Goal: Task Accomplishment & Management: Use online tool/utility

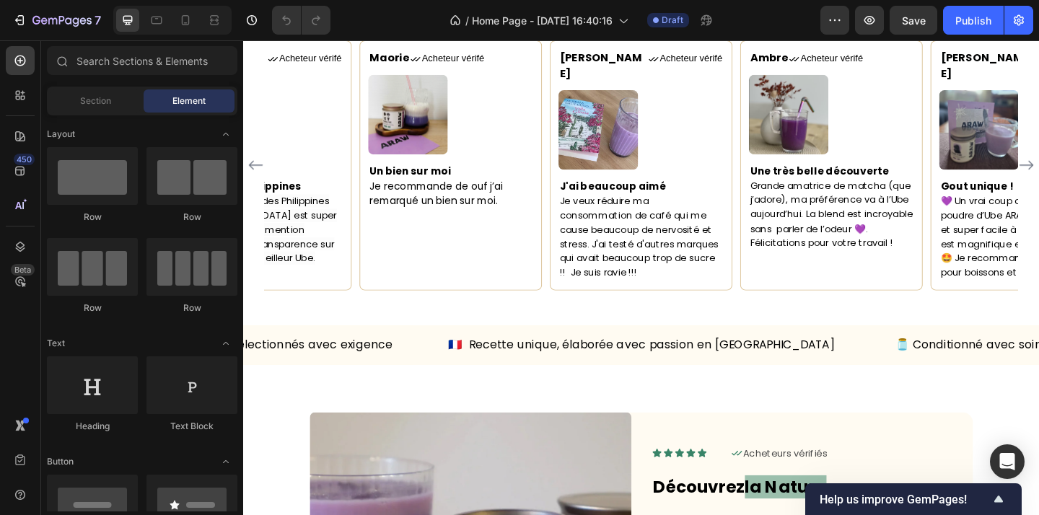
scroll to position [1165, 0]
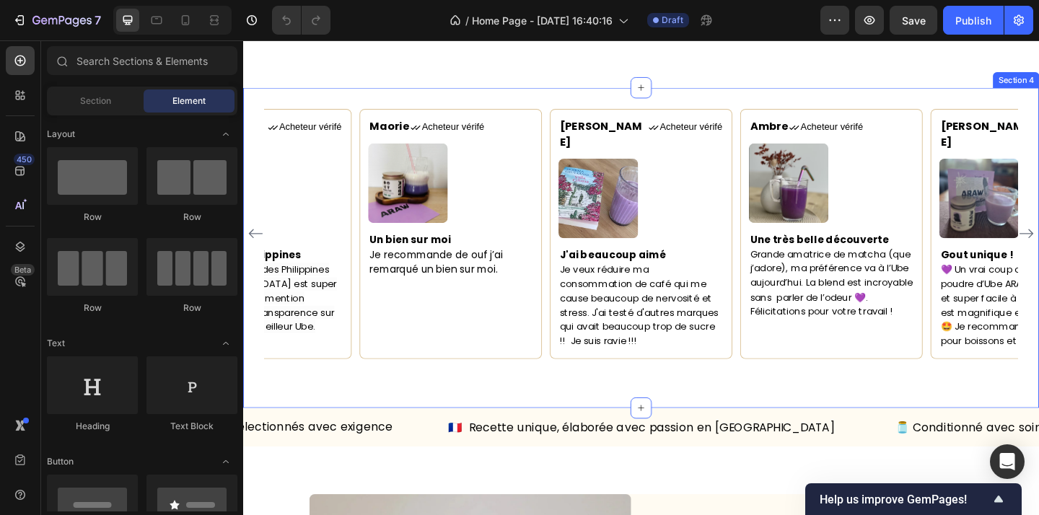
click at [764, 105] on div "Maorie Text block Icon Acheteur vérifé Text Block Row Image Un bien sur moi Je …" at bounding box center [676, 266] width 866 height 348
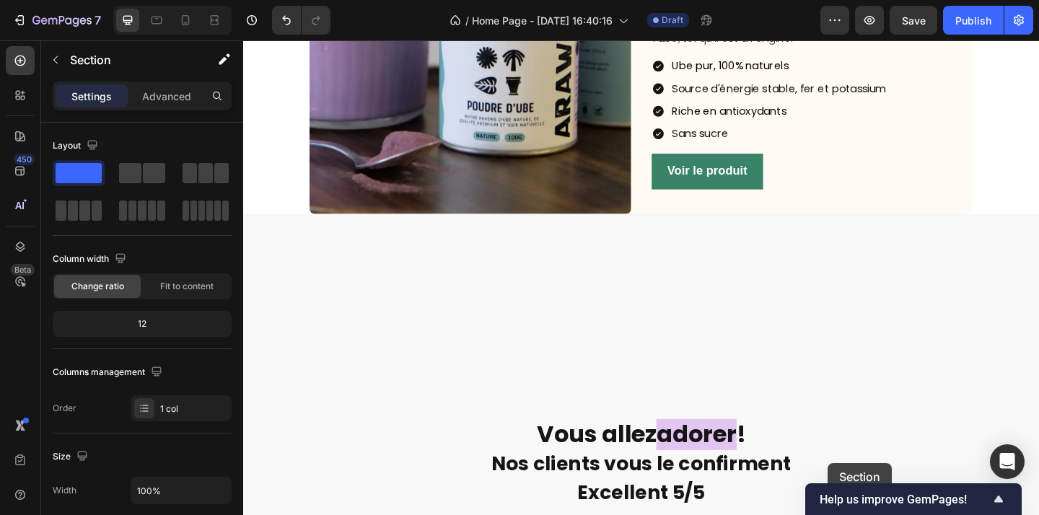
scroll to position [2218, 0]
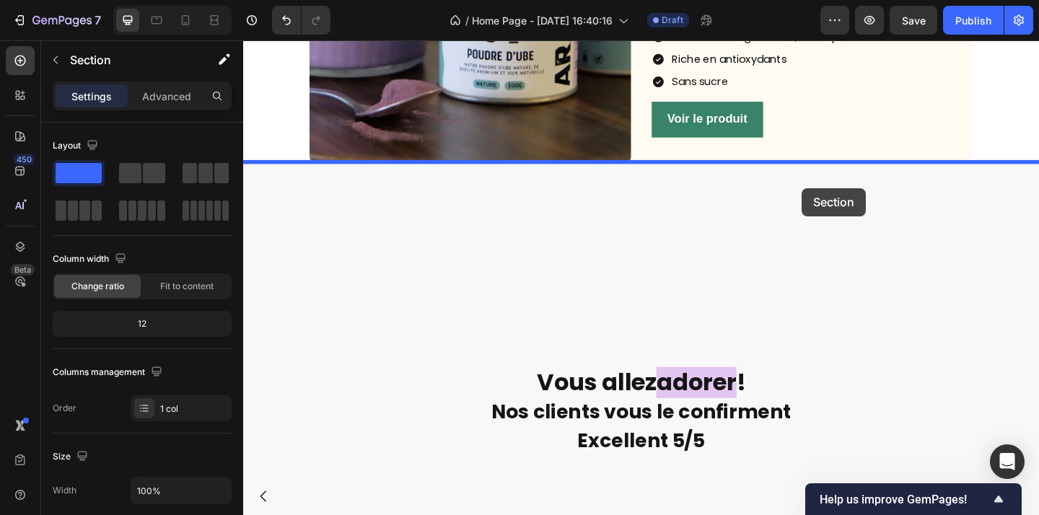
drag, startPoint x: 819, startPoint y: 81, endPoint x: 851, endPoint y: 201, distance: 124.6
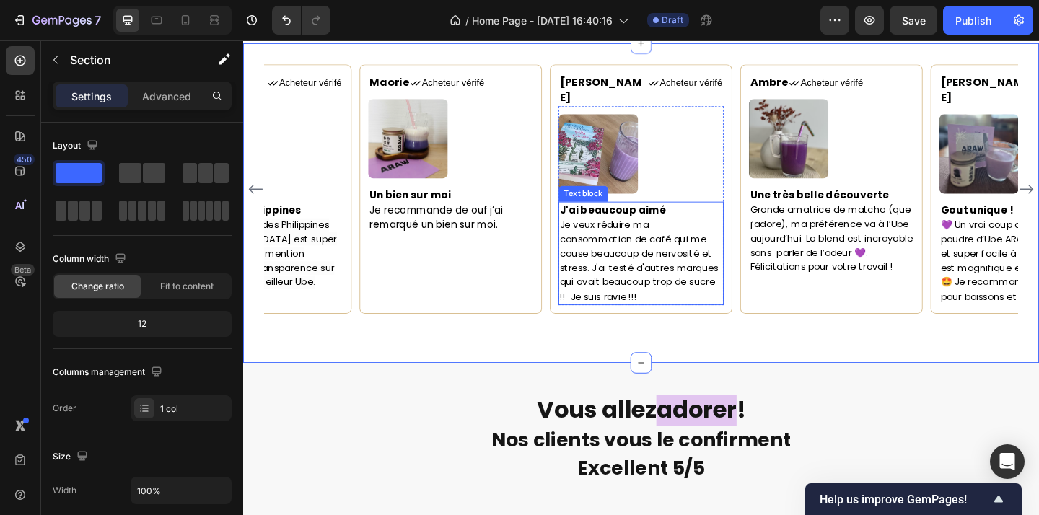
scroll to position [2005, 0]
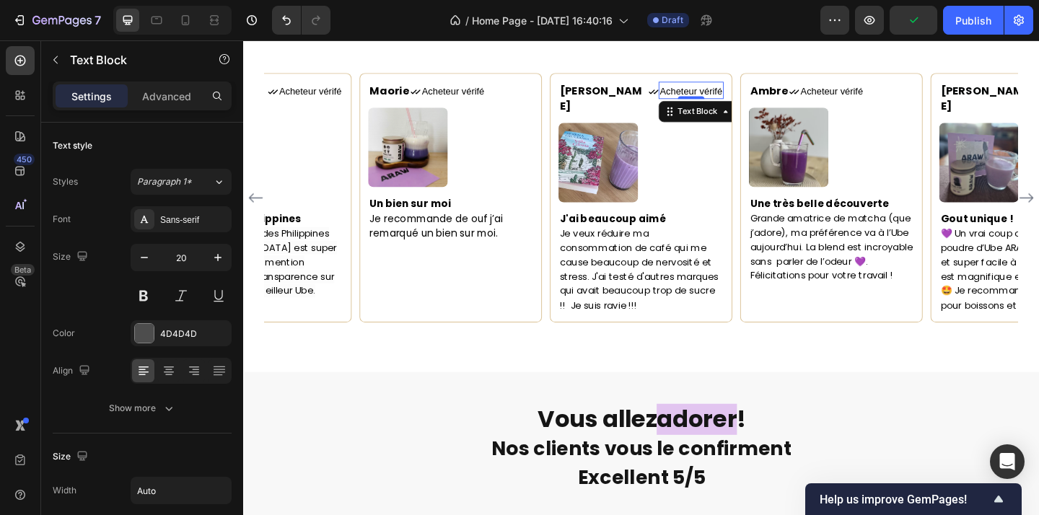
click at [696, 98] on span "Acheteur vérifé" at bounding box center [730, 96] width 68 height 12
click at [736, 94] on div "Camille Text block Icon Acheteur vérifé Text Block 0 Row" at bounding box center [677, 104] width 180 height 36
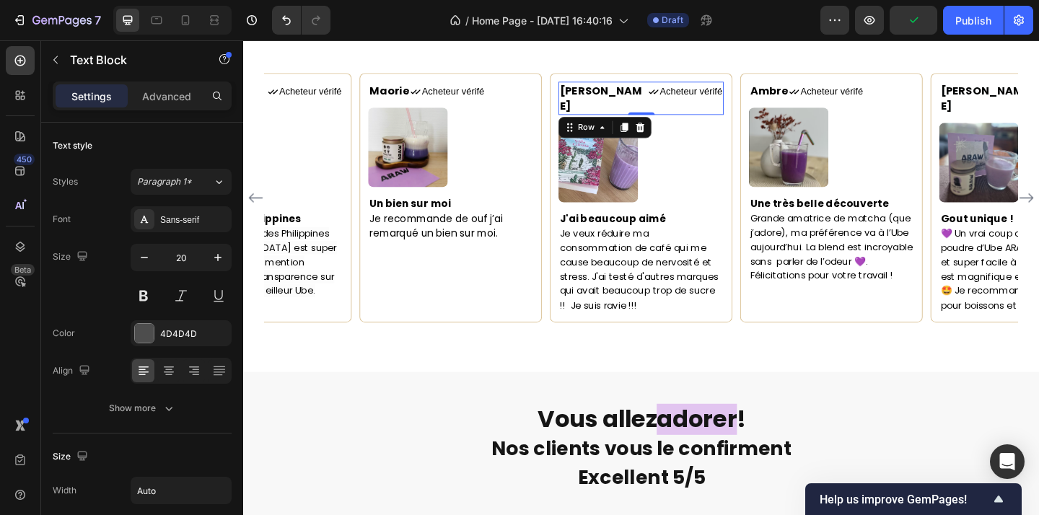
click at [706, 97] on span "Acheteur vérifé" at bounding box center [730, 96] width 68 height 12
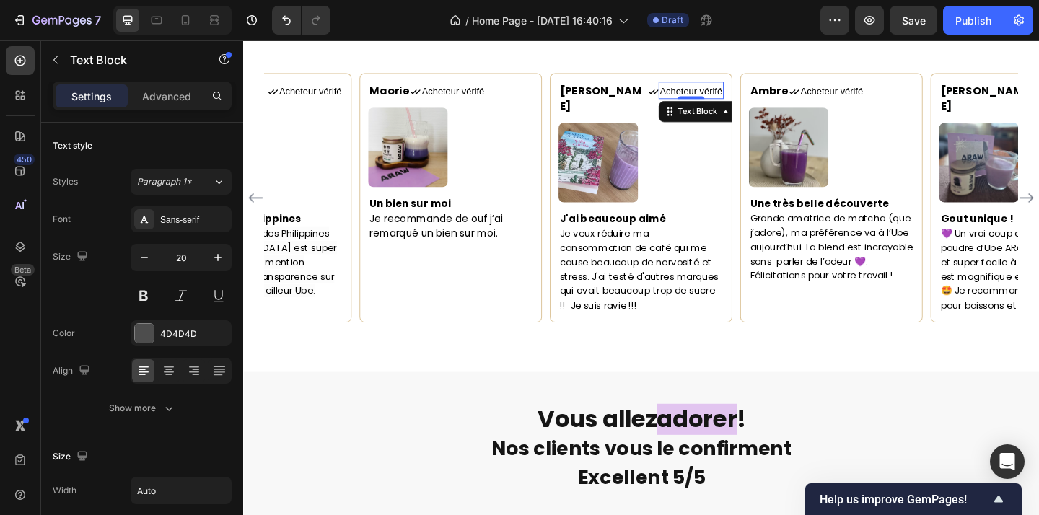
click at [803, 119] on icon at bounding box center [809, 119] width 12 height 12
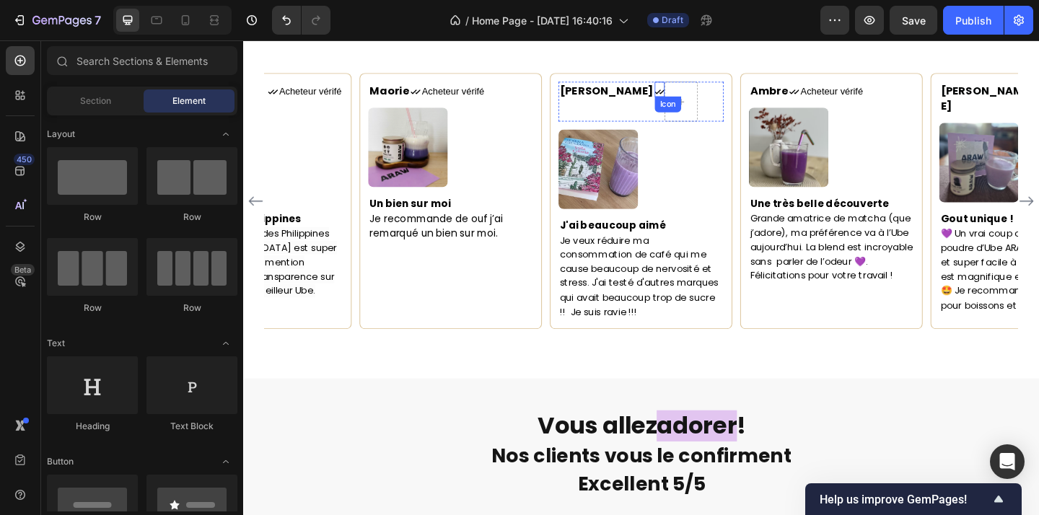
click at [691, 96] on icon at bounding box center [696, 97] width 11 height 11
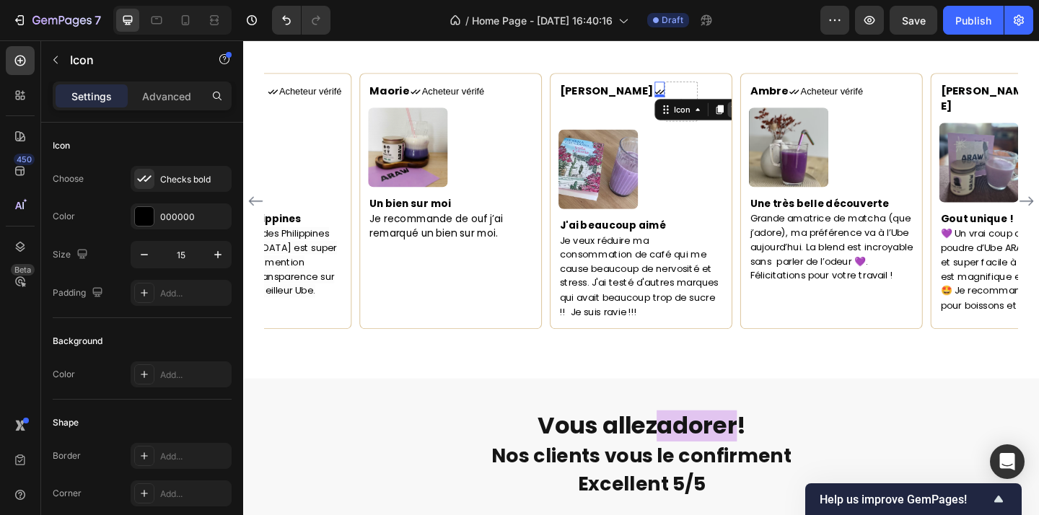
click at [774, 117] on icon at bounding box center [778, 116] width 9 height 10
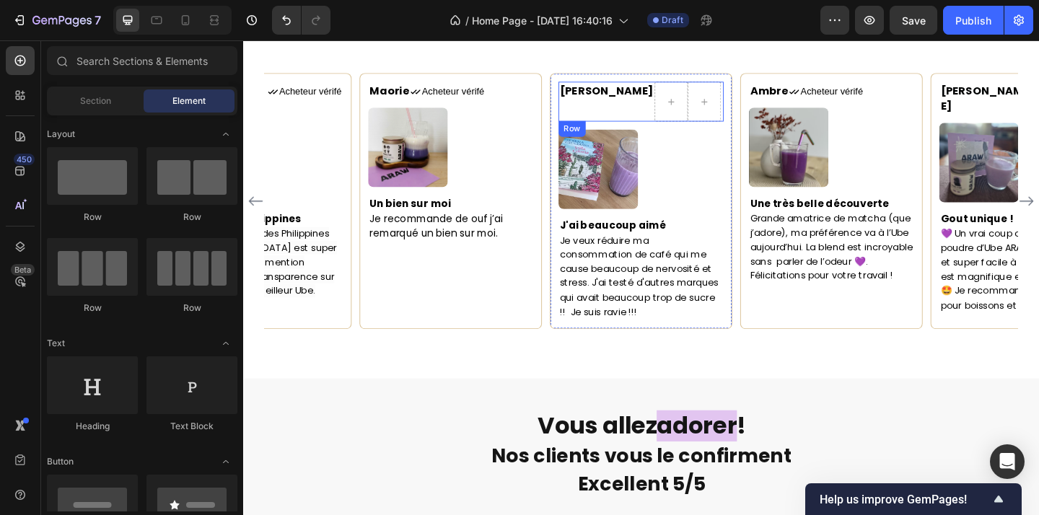
click at [629, 117] on div "Camille Text block" at bounding box center [639, 107] width 105 height 43
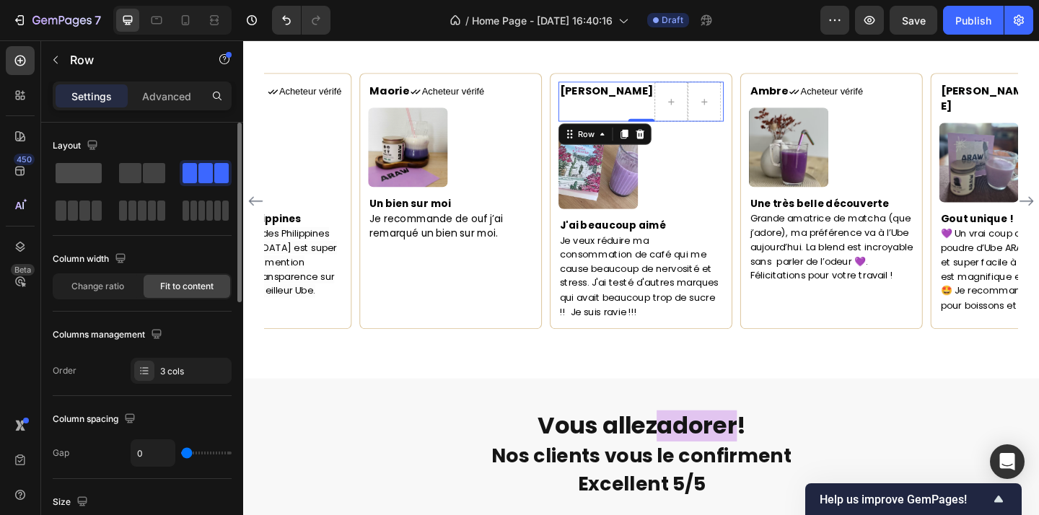
click at [65, 171] on span at bounding box center [79, 173] width 46 height 20
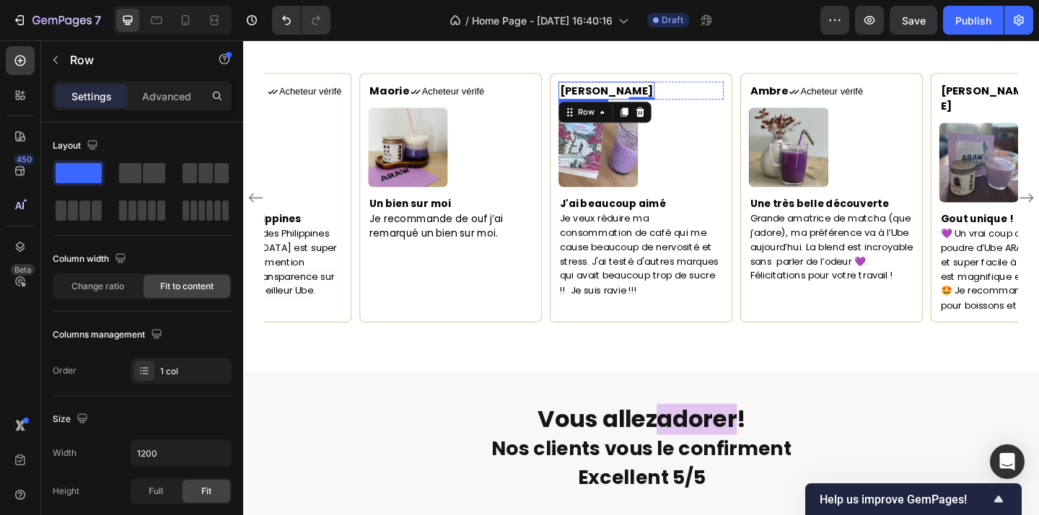
click at [632, 97] on span "[PERSON_NAME]" at bounding box center [639, 95] width 102 height 17
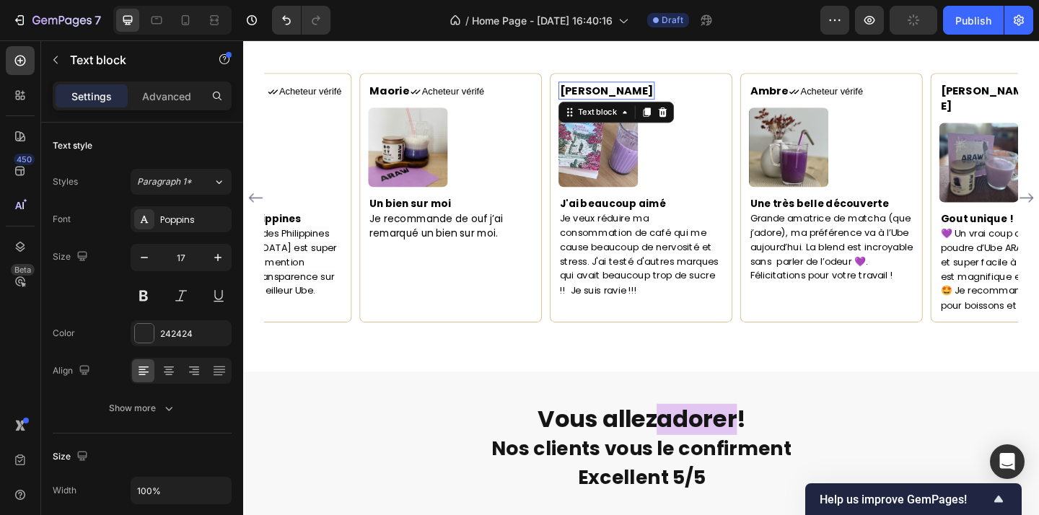
click at [632, 97] on span "[PERSON_NAME]" at bounding box center [639, 95] width 102 height 17
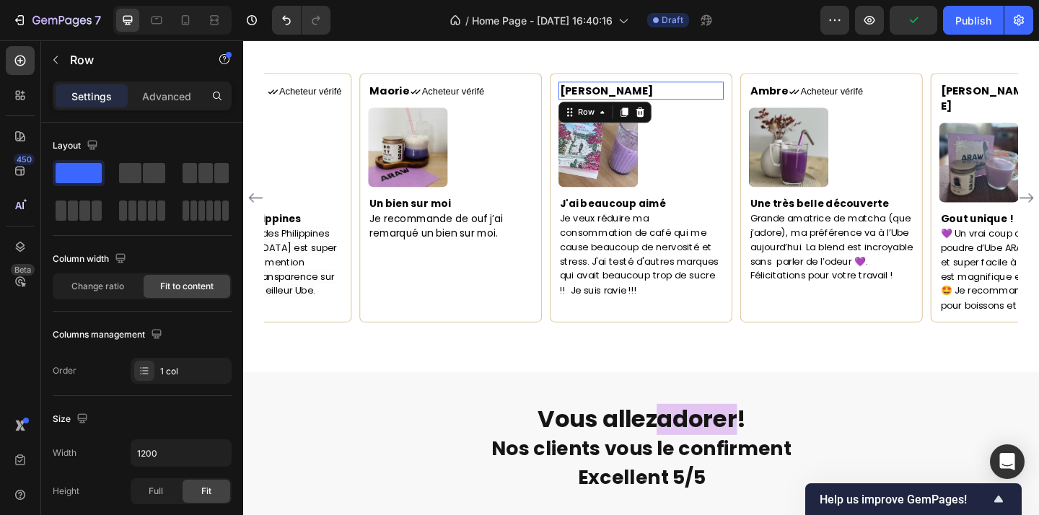
click at [647, 95] on div "Camille Text block Row 0" at bounding box center [677, 95] width 180 height 19
click at [643, 95] on div "Camille Text block Row 0" at bounding box center [677, 95] width 180 height 19
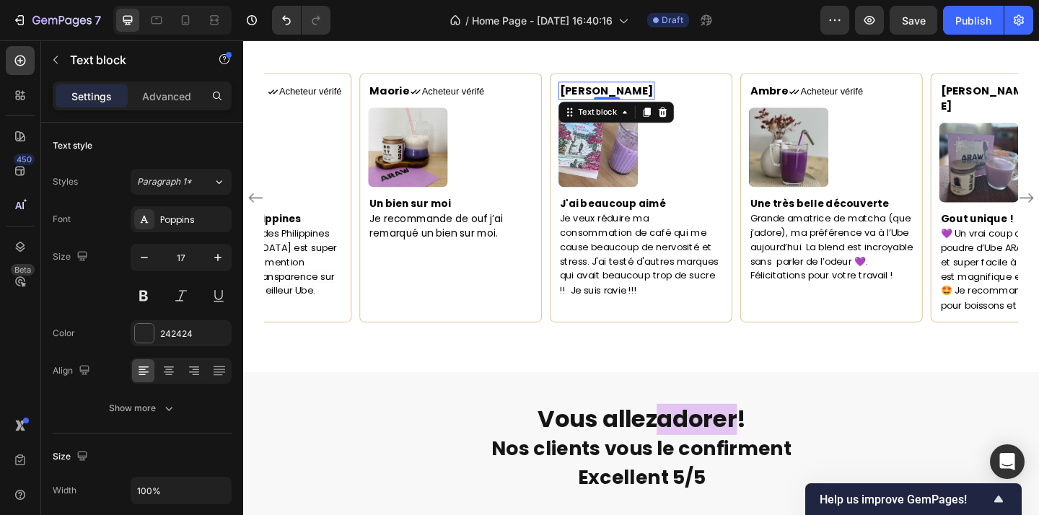
click at [632, 95] on span "[PERSON_NAME]" at bounding box center [639, 95] width 102 height 17
click at [701, 118] on icon at bounding box center [700, 119] width 12 height 12
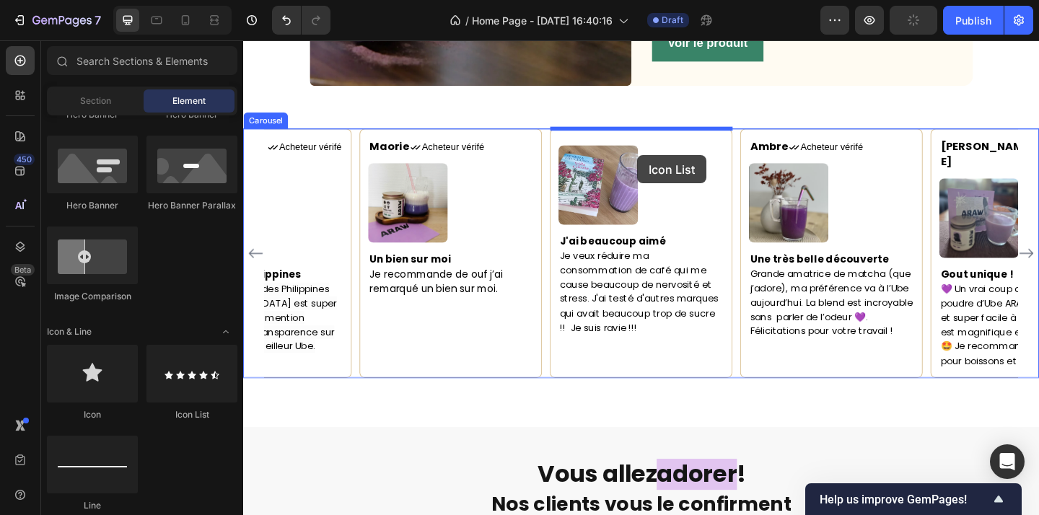
scroll to position [1934, 0]
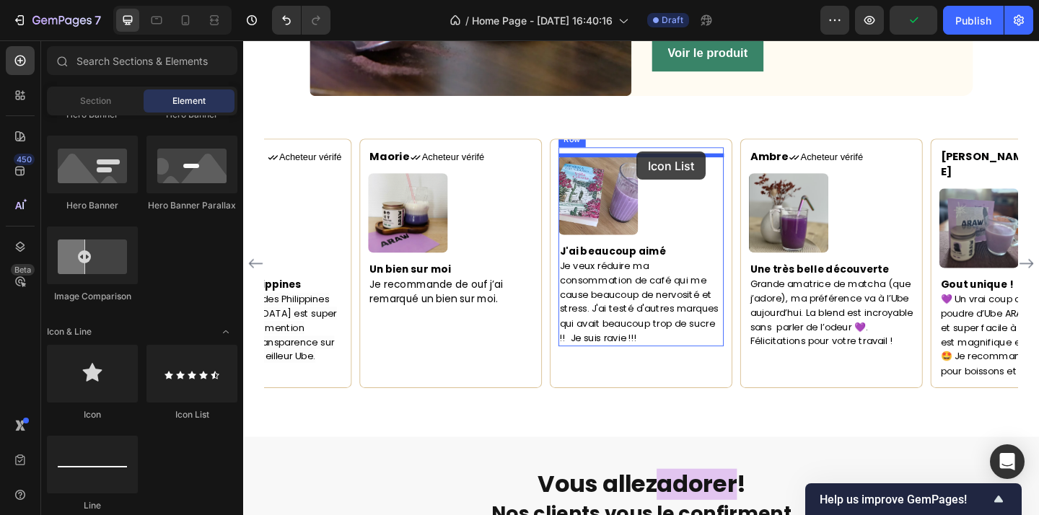
drag, startPoint x: 416, startPoint y: 417, endPoint x: 671, endPoint y: 162, distance: 360.8
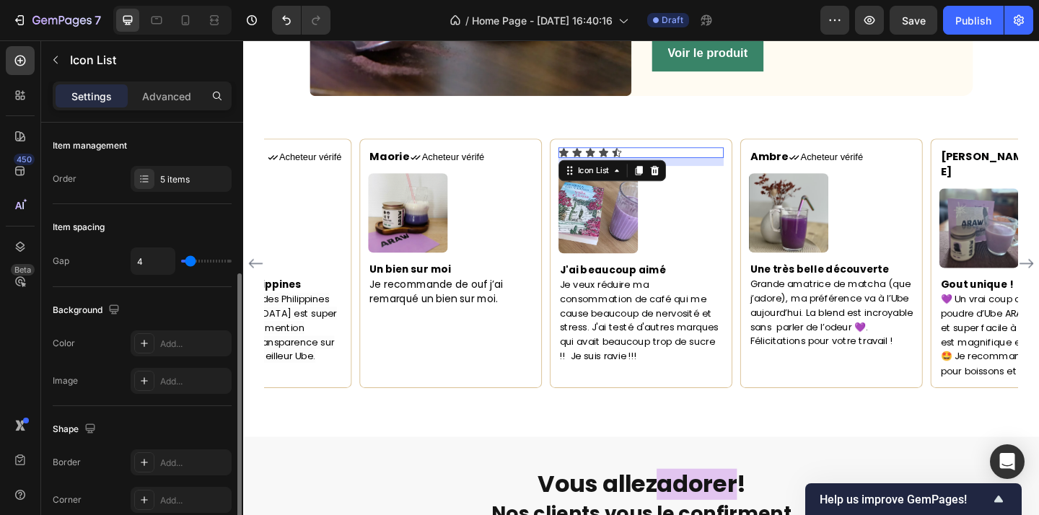
scroll to position [224, 0]
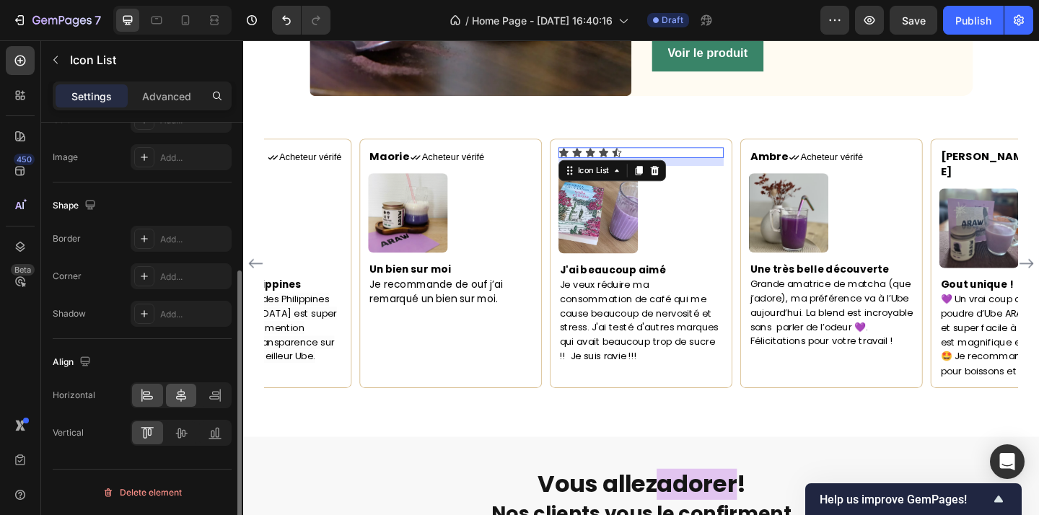
click at [180, 401] on icon at bounding box center [181, 395] width 14 height 14
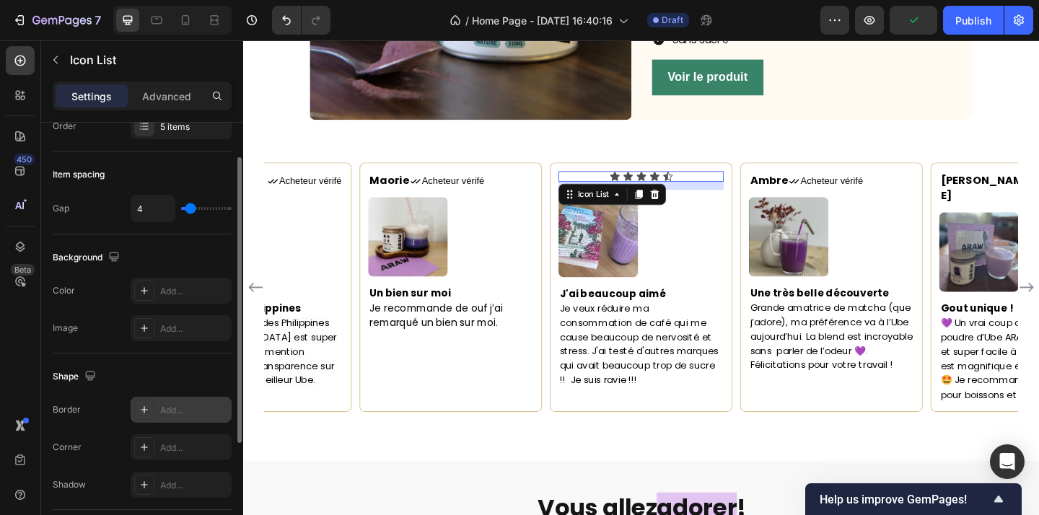
scroll to position [0, 0]
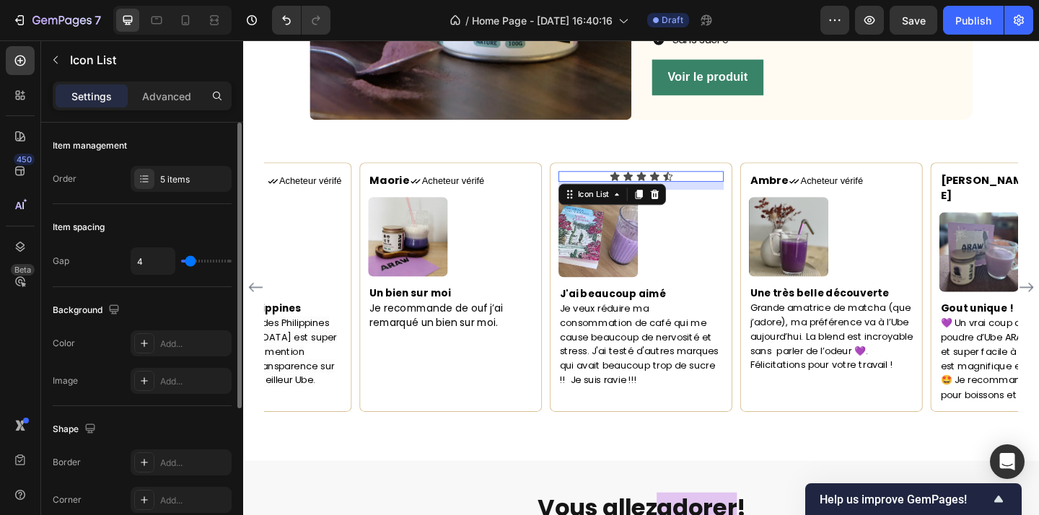
type input "8"
type input "9"
type input "11"
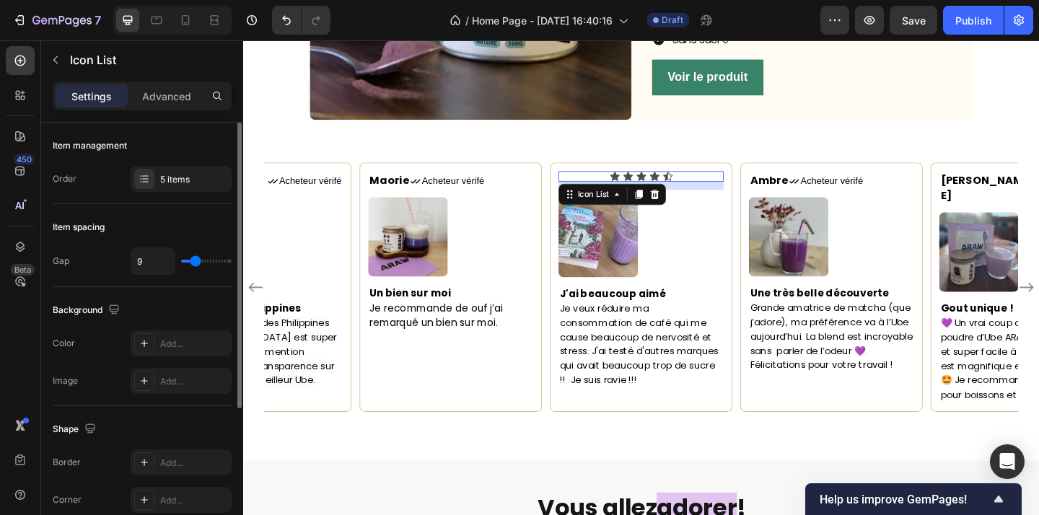
type input "11"
type input "12"
type input "14"
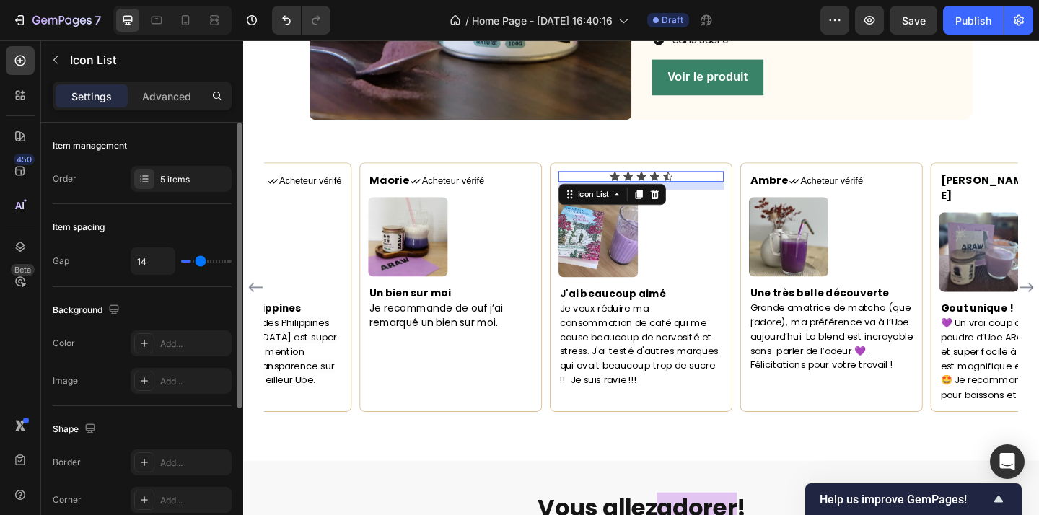
type input "15"
type input "16"
type input "15"
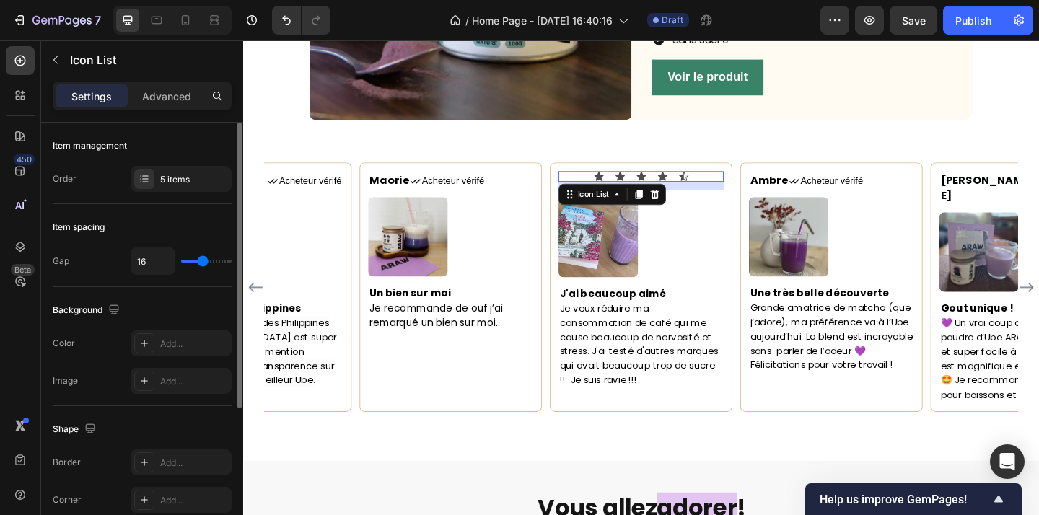
type input "15"
type input "13"
type input "12"
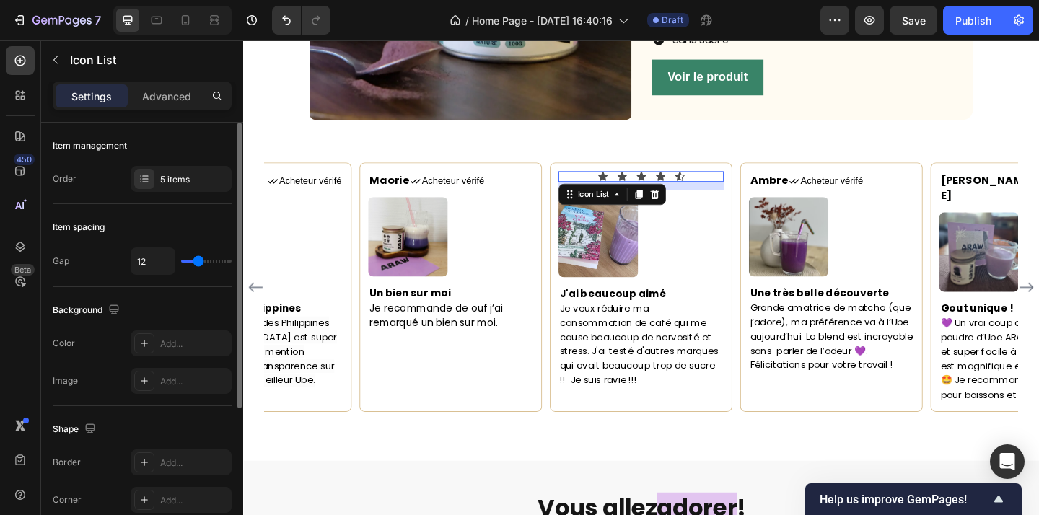
type input "11"
type input "9"
type input "8"
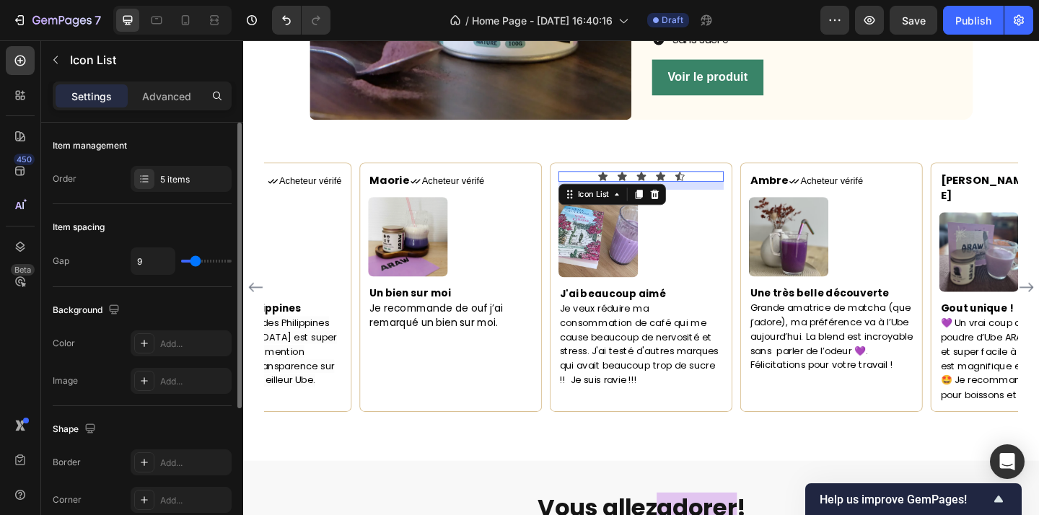
type input "8"
type input "7"
type input "6"
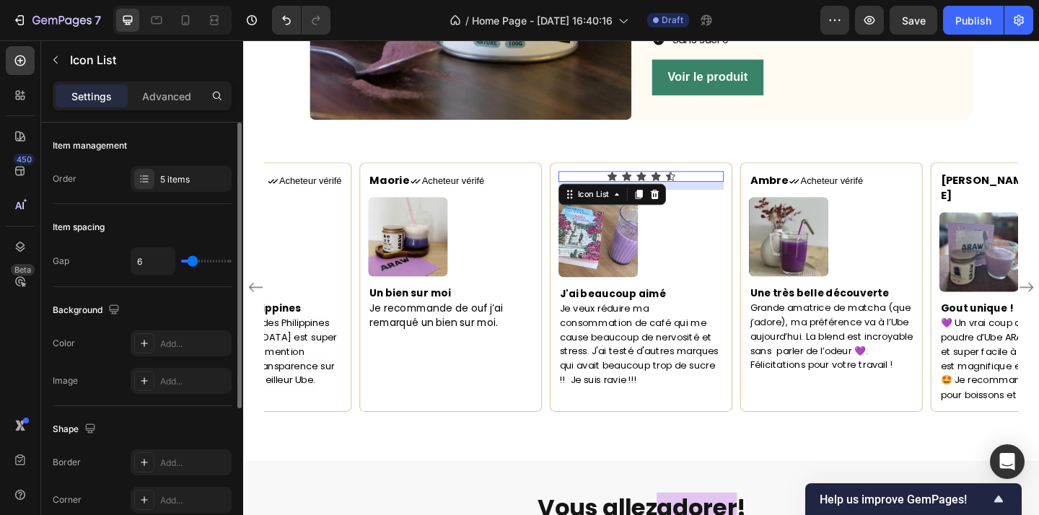
type input "5"
type input "4"
type input "3"
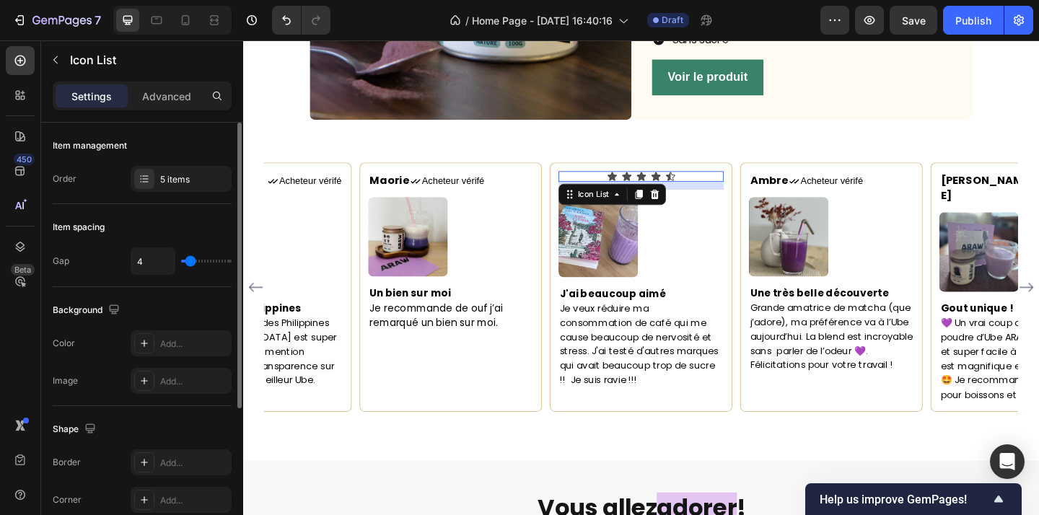
type input "3"
type input "2"
type input "1"
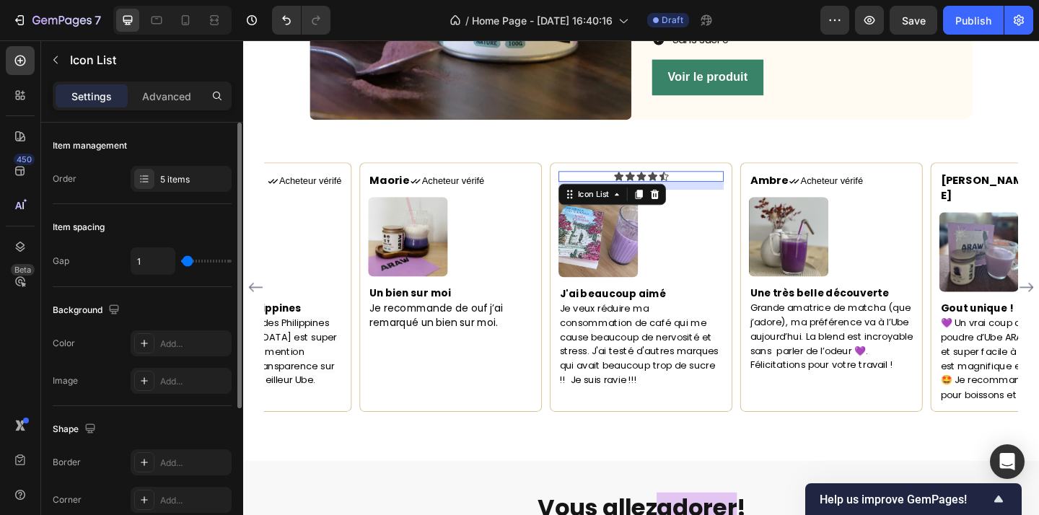
type input "0"
type input "1"
type input "2"
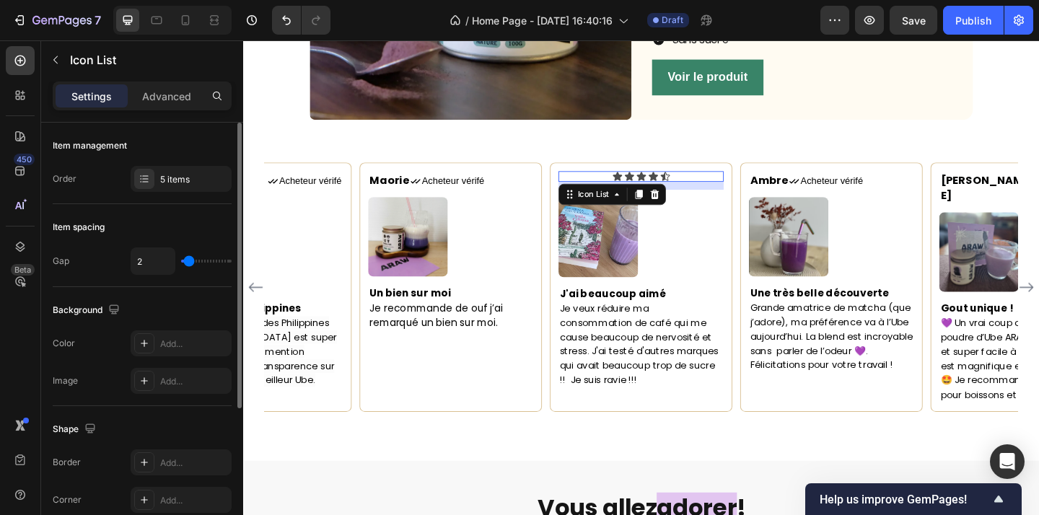
type input "2"
click at [188, 260] on input "range" at bounding box center [206, 261] width 51 height 3
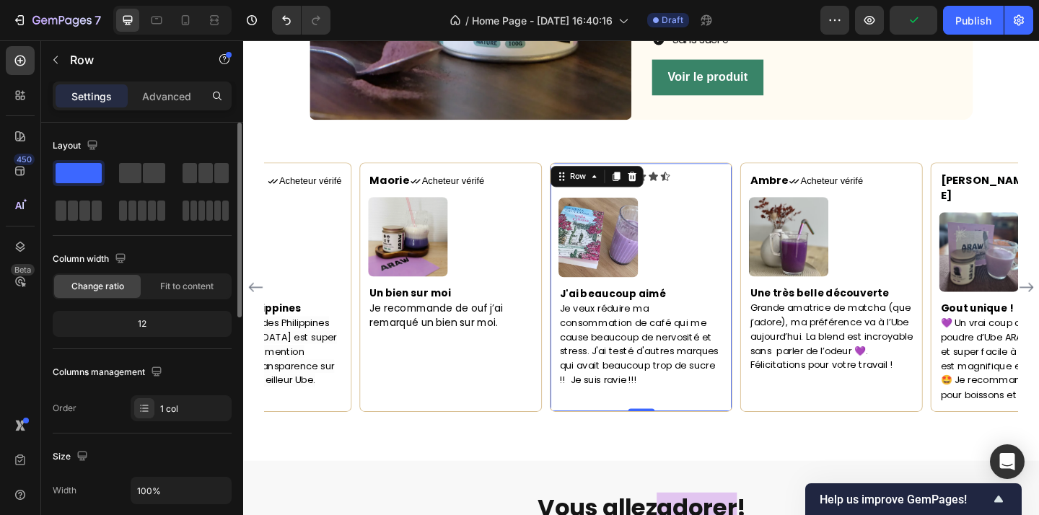
click at [577, 188] on div "Icon Icon Icon Icon Icon Icon List Image J'ai beaucoup aimé Je veux réduire ma …" at bounding box center [676, 308] width 198 height 271
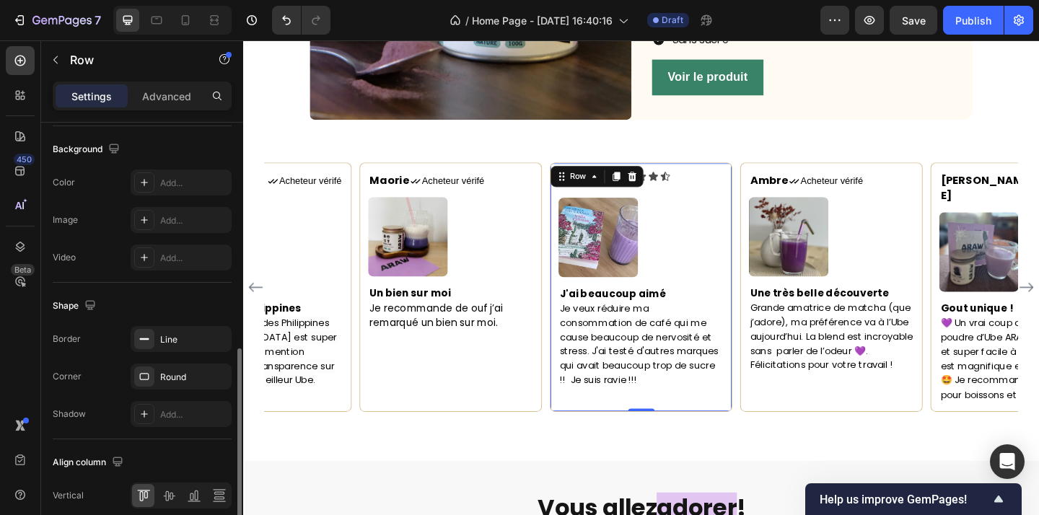
scroll to position [455, 0]
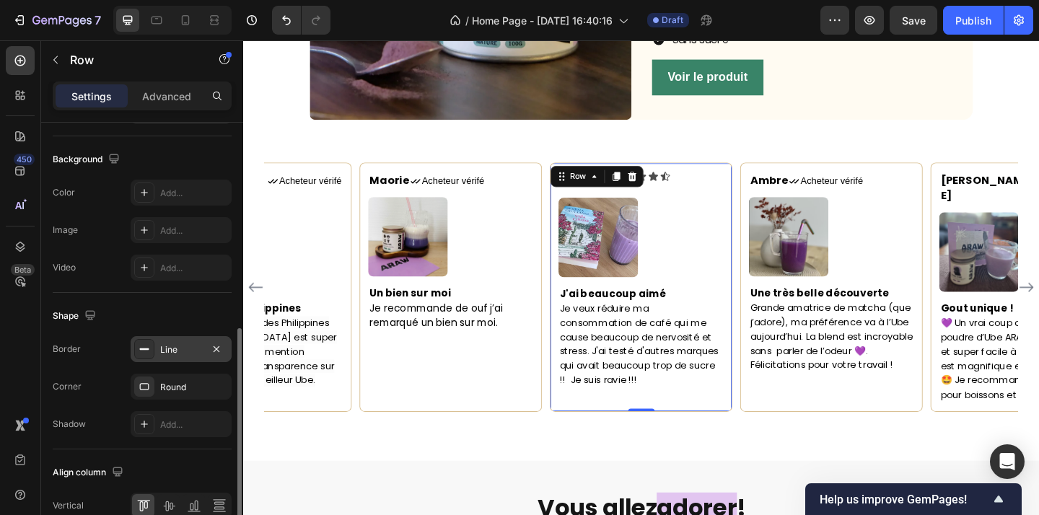
click at [167, 355] on div "Line" at bounding box center [181, 350] width 42 height 13
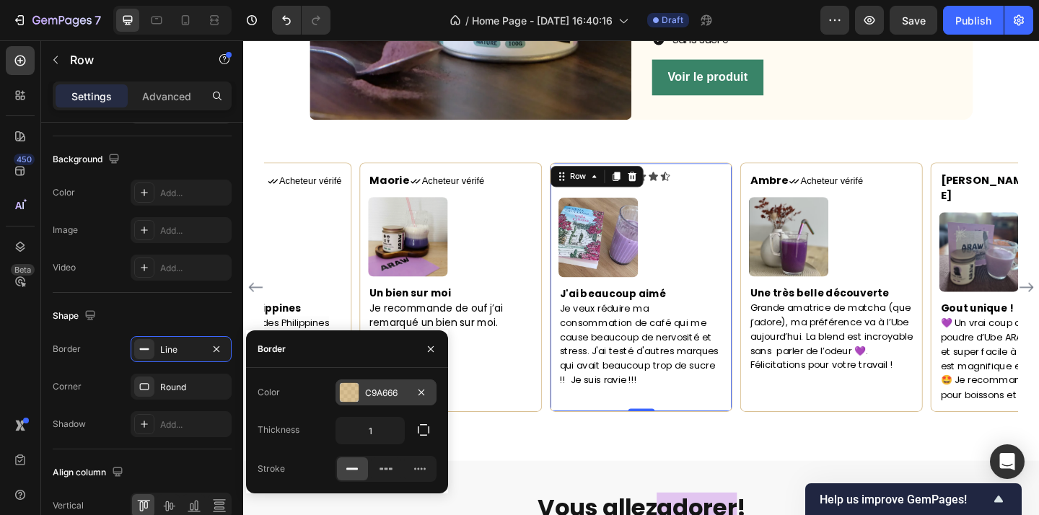
click at [349, 400] on div at bounding box center [349, 392] width 19 height 19
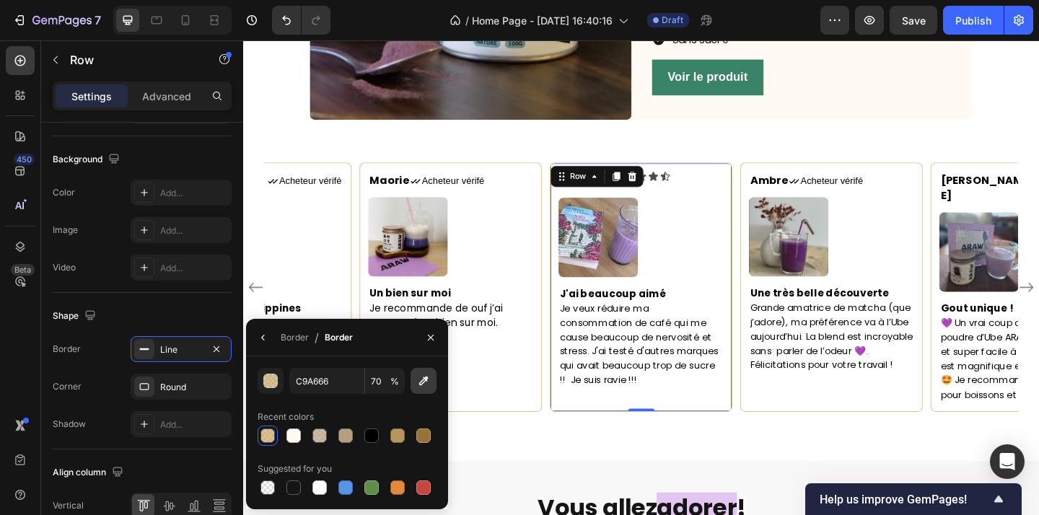
click at [434, 382] on button "button" at bounding box center [424, 381] width 26 height 26
type input "398468"
type input "100"
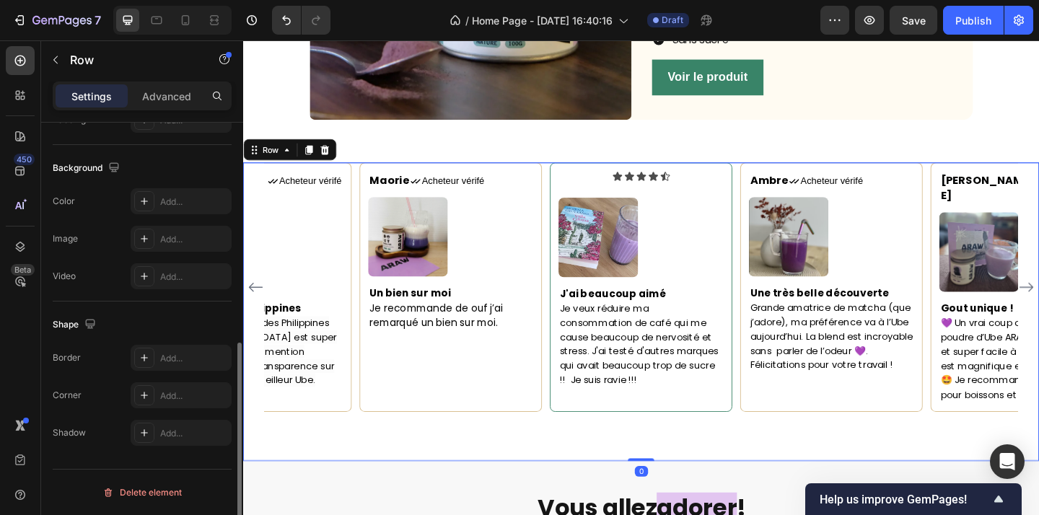
scroll to position [447, 0]
click at [626, 455] on div "Maorie Text block Icon Acheteur vérifé Text Block Row Image Un bien sur moi Je …" at bounding box center [676, 335] width 866 height 325
click at [748, 450] on div "Maorie Text block Icon Acheteur vérifé Text Block Row Image Un bien sur moi Je …" at bounding box center [676, 335] width 866 height 325
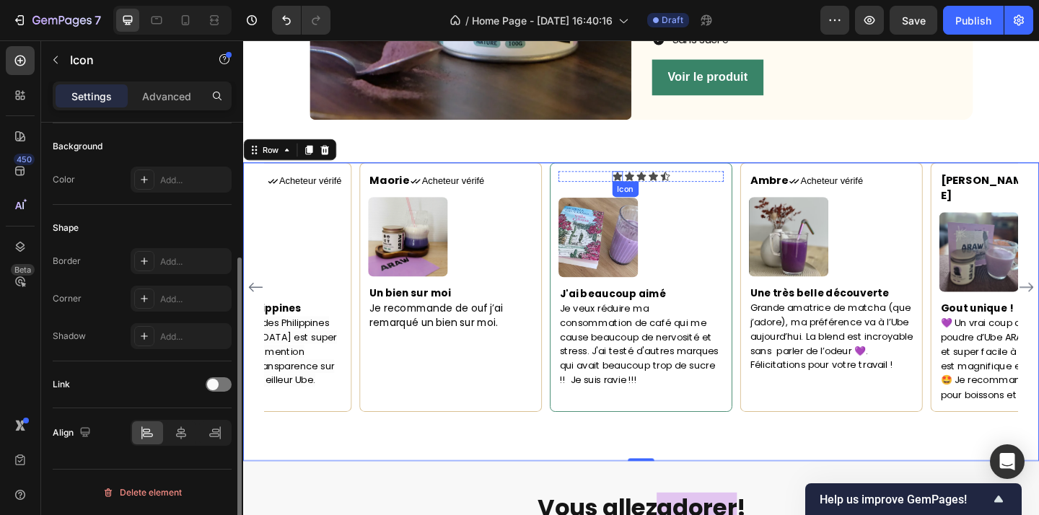
click at [653, 191] on div "Icon" at bounding box center [650, 189] width 12 height 12
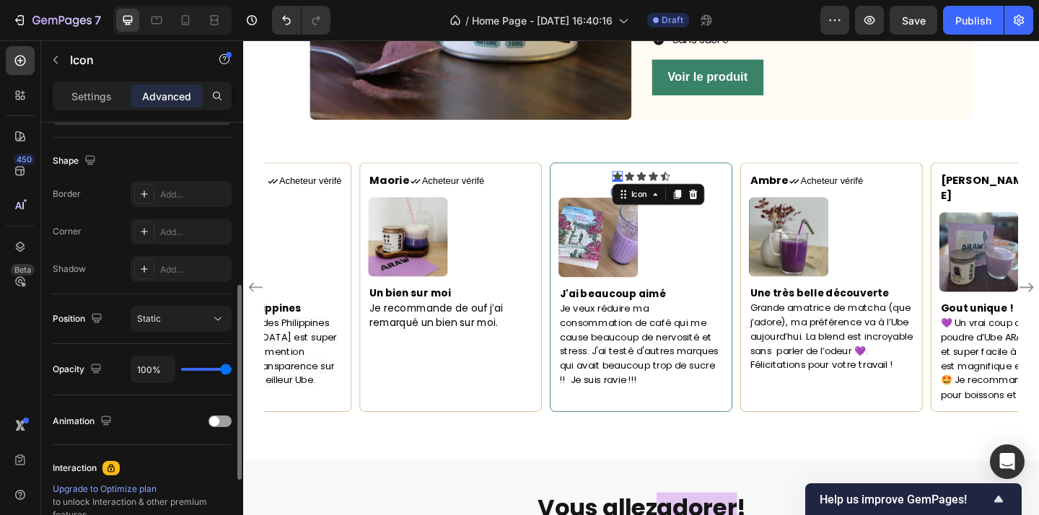
scroll to position [359, 0]
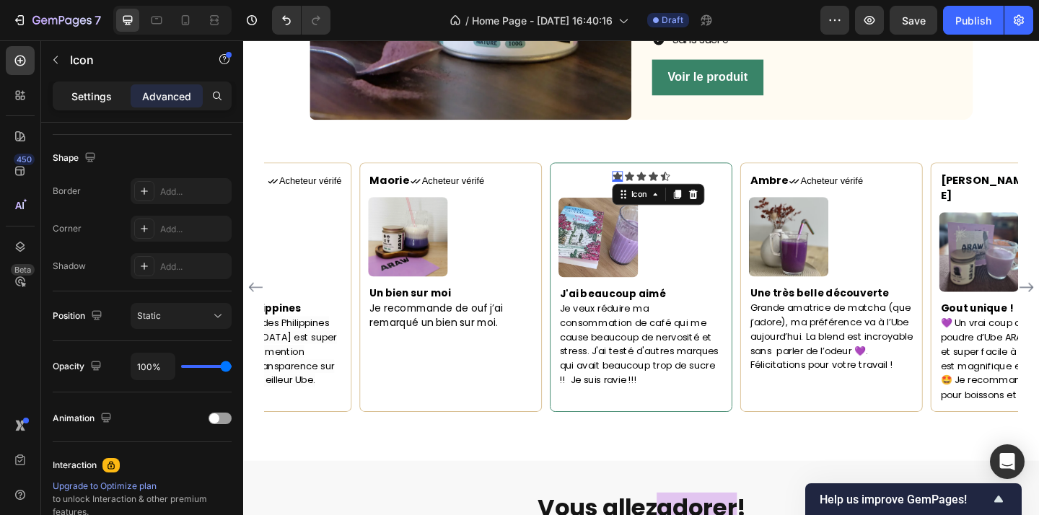
click at [87, 91] on p "Settings" at bounding box center [91, 96] width 40 height 15
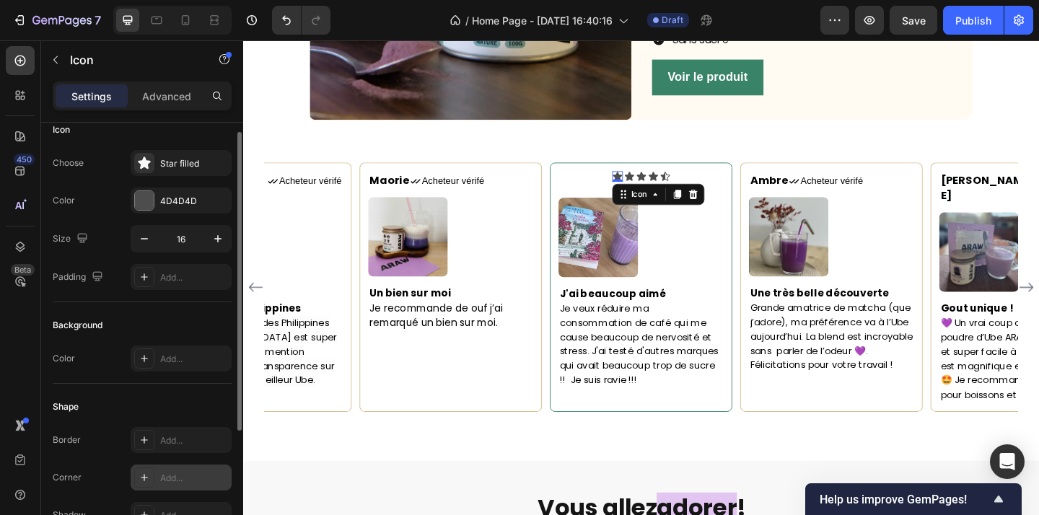
scroll to position [5, 0]
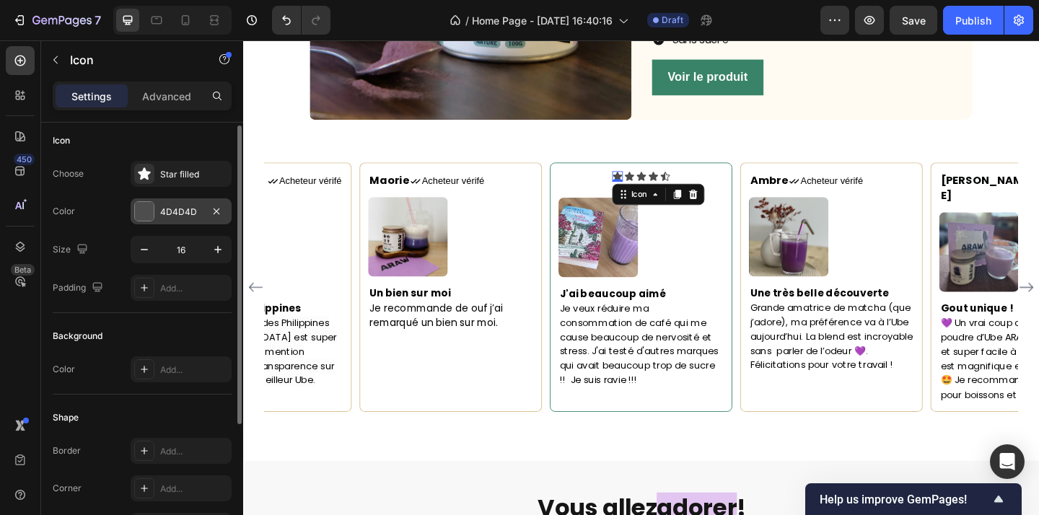
click at [149, 208] on div at bounding box center [144, 211] width 19 height 19
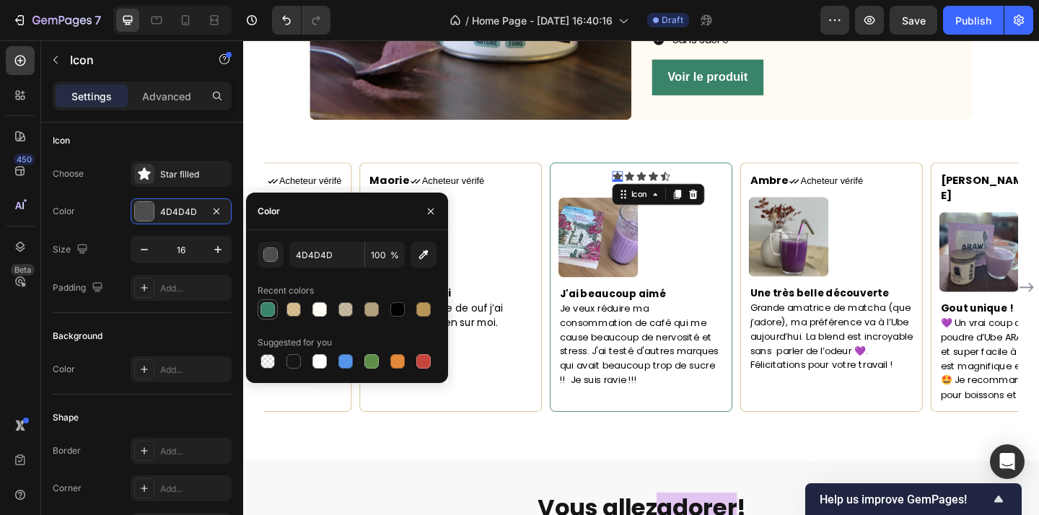
click at [275, 310] on div at bounding box center [267, 309] width 17 height 17
type input "398468"
click at [662, 187] on icon at bounding box center [663, 187] width 10 height 9
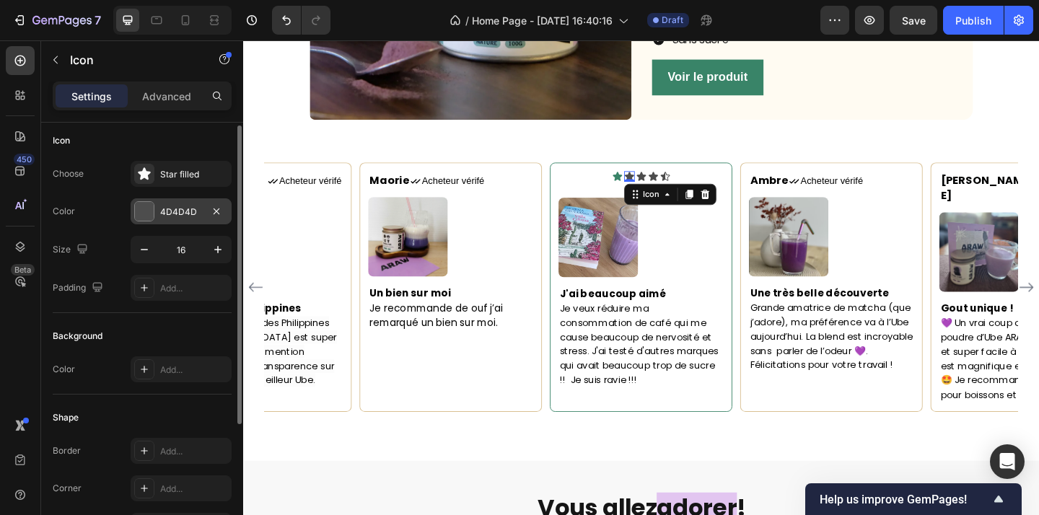
click at [138, 212] on div at bounding box center [144, 211] width 19 height 19
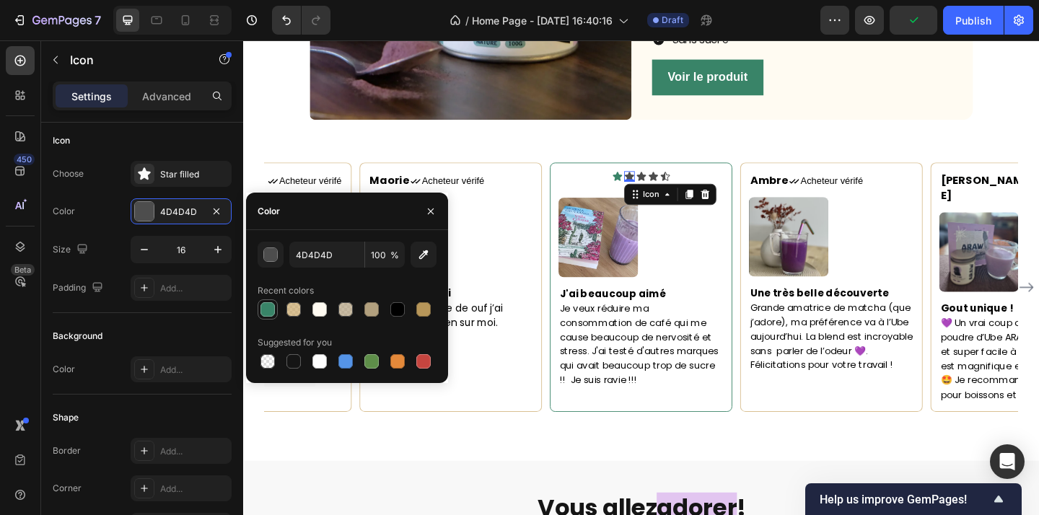
click at [273, 310] on div at bounding box center [268, 309] width 14 height 14
type input "398468"
click at [675, 185] on icon at bounding box center [676, 187] width 10 height 9
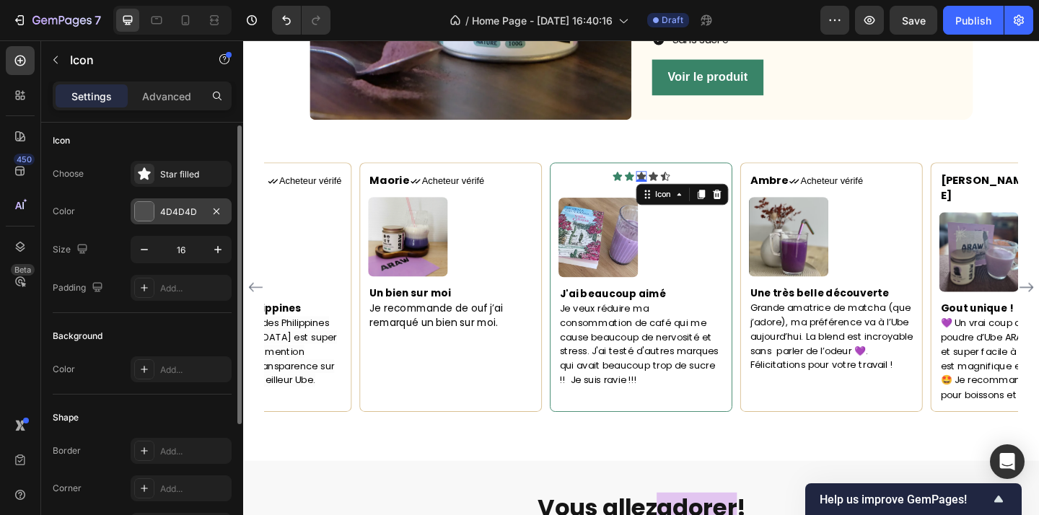
click at [146, 218] on div at bounding box center [144, 211] width 19 height 19
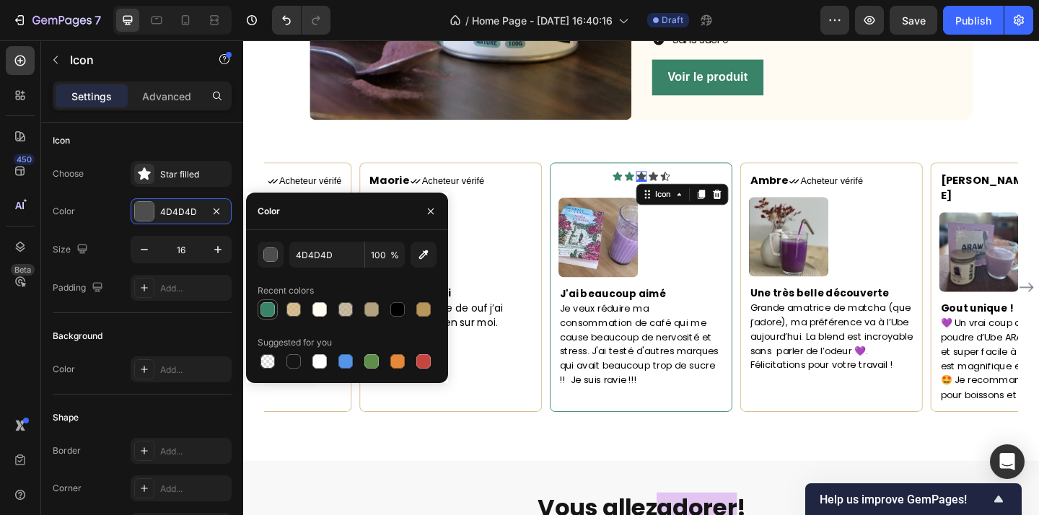
click at [269, 314] on div at bounding box center [268, 309] width 14 height 14
type input "398468"
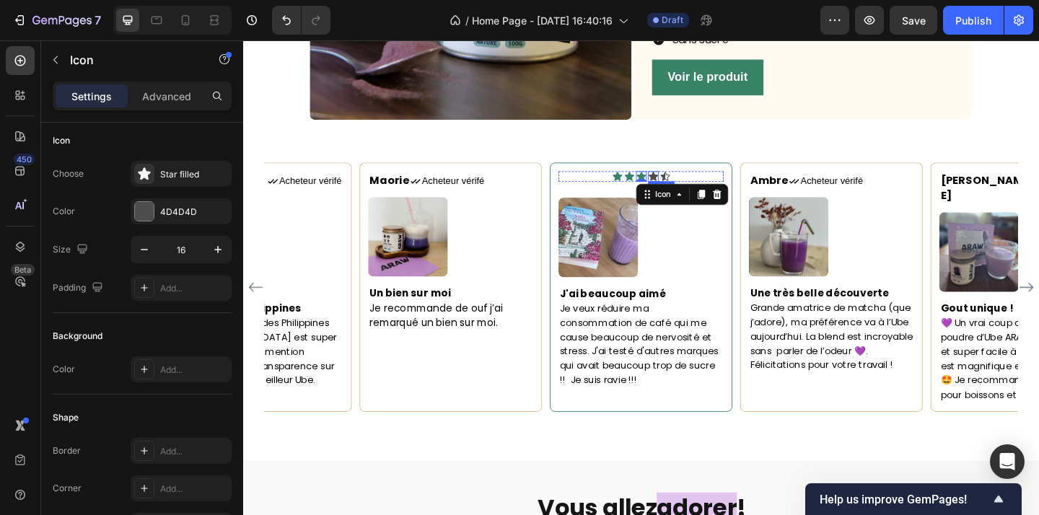
click at [686, 185] on icon at bounding box center [689, 189] width 12 height 12
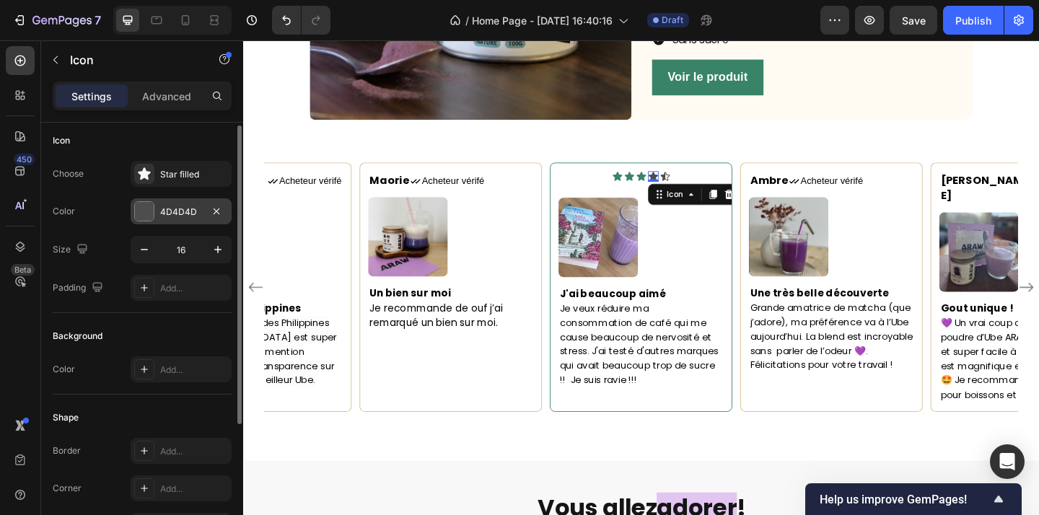
click at [140, 217] on div at bounding box center [144, 211] width 19 height 19
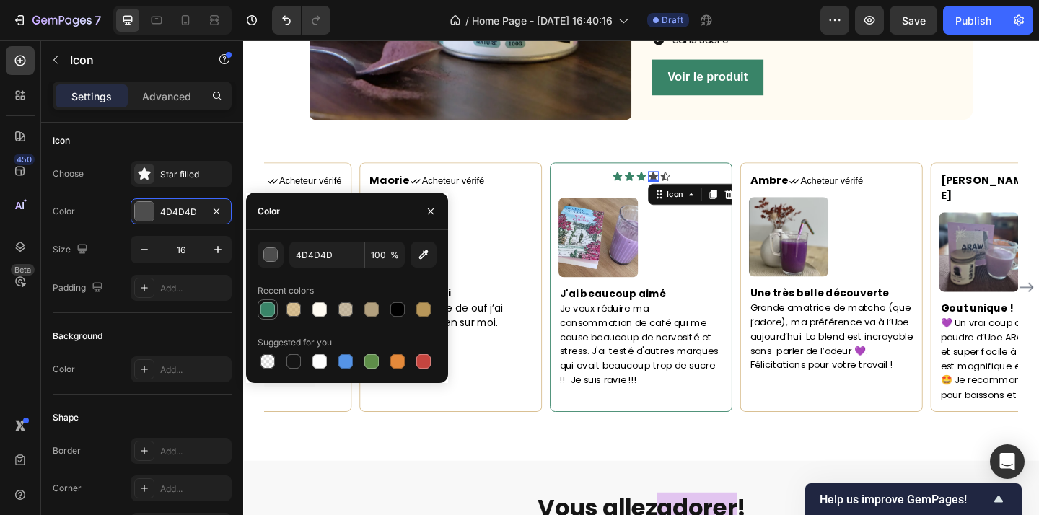
click at [271, 308] on div at bounding box center [268, 309] width 14 height 14
type input "398468"
click at [773, 210] on icon at bounding box center [772, 208] width 12 height 12
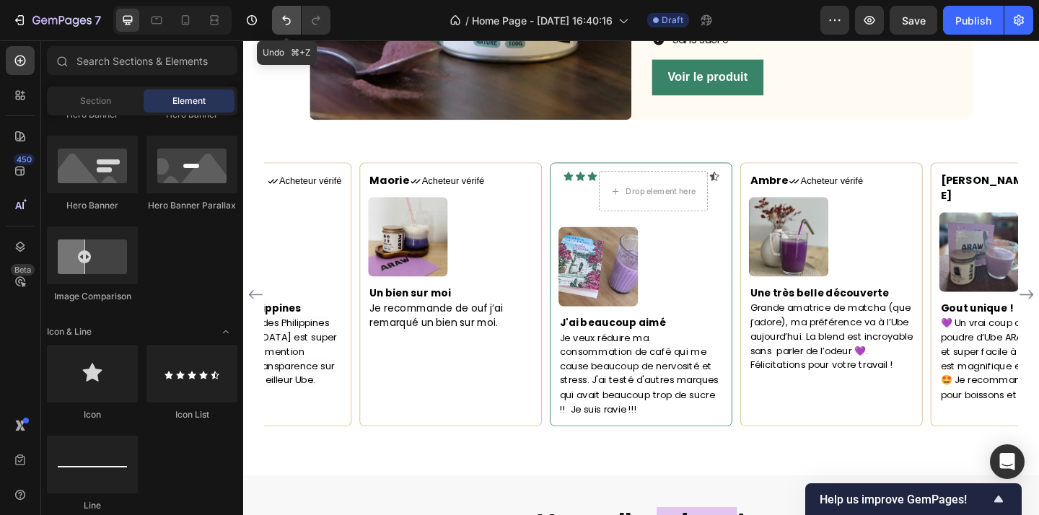
click at [284, 23] on icon "Undo/Redo" at bounding box center [286, 20] width 14 height 14
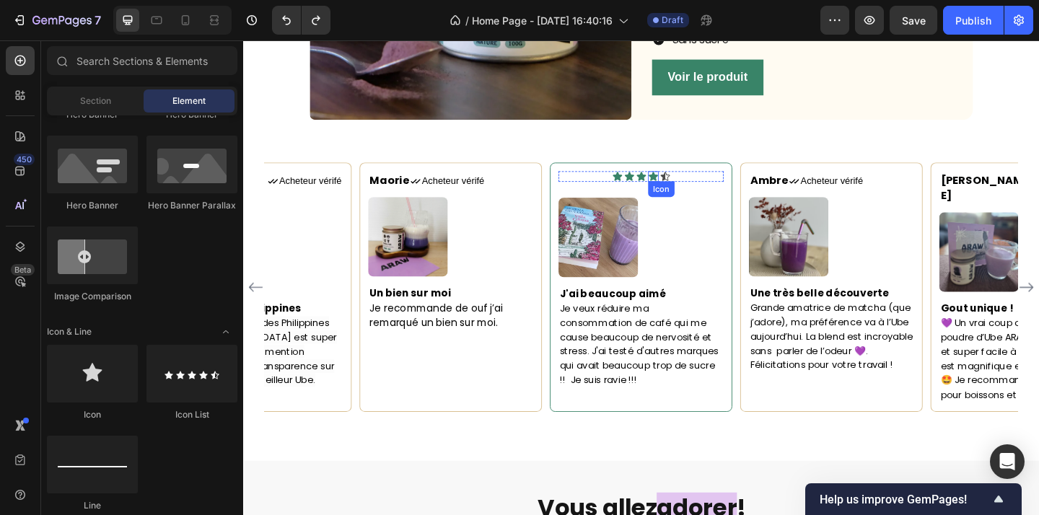
click at [687, 191] on icon at bounding box center [689, 187] width 10 height 9
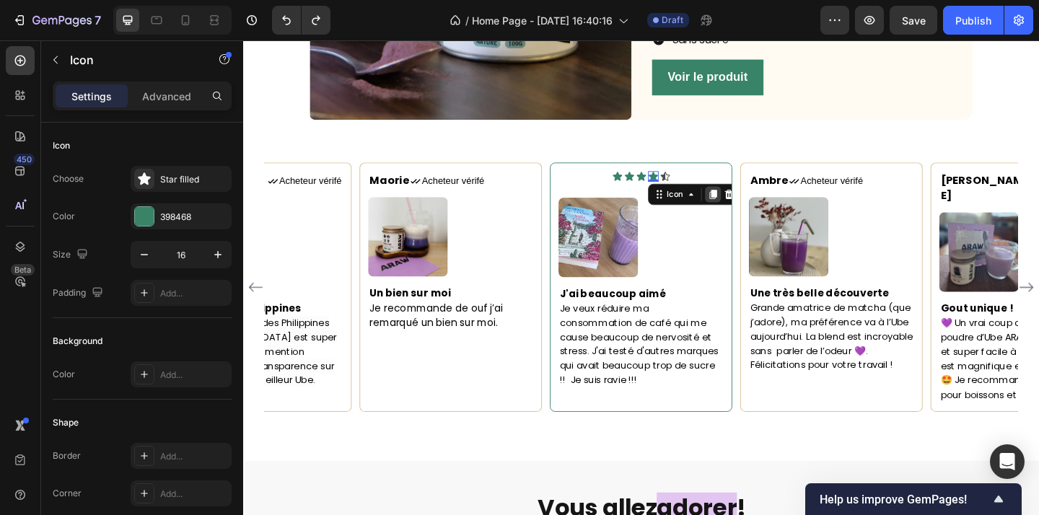
click at [753, 209] on icon at bounding box center [755, 208] width 8 height 10
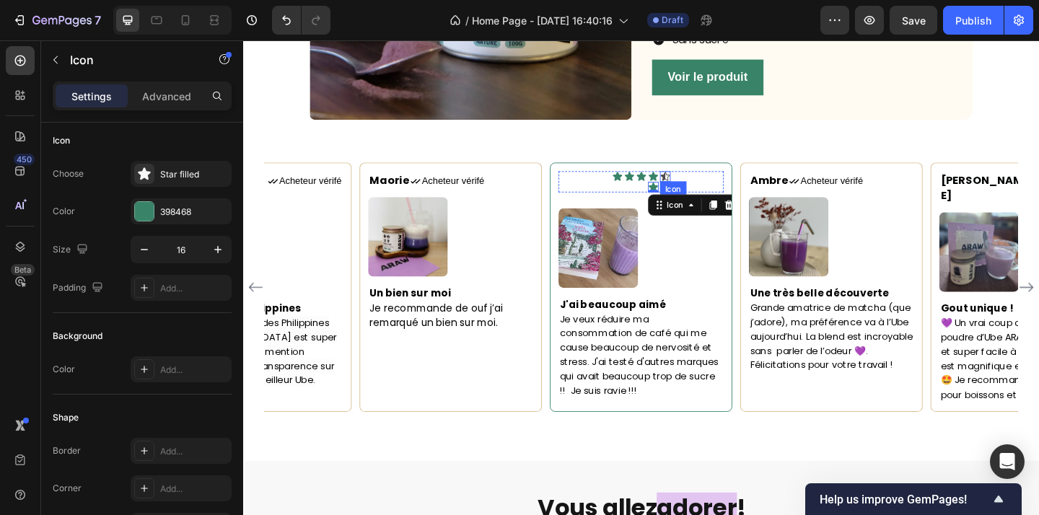
click at [701, 188] on div "Icon" at bounding box center [702, 189] width 12 height 12
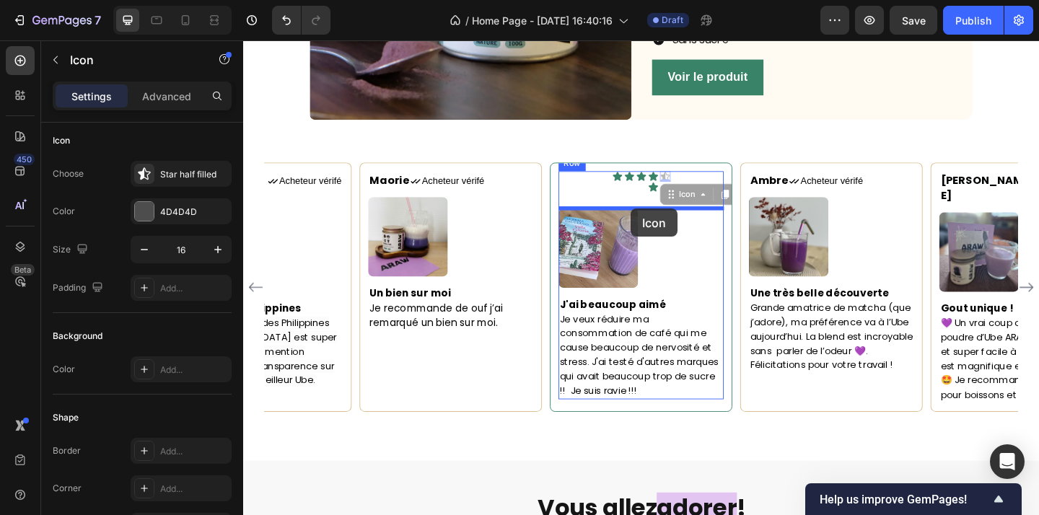
drag, startPoint x: 709, startPoint y: 206, endPoint x: 665, endPoint y: 224, distance: 47.6
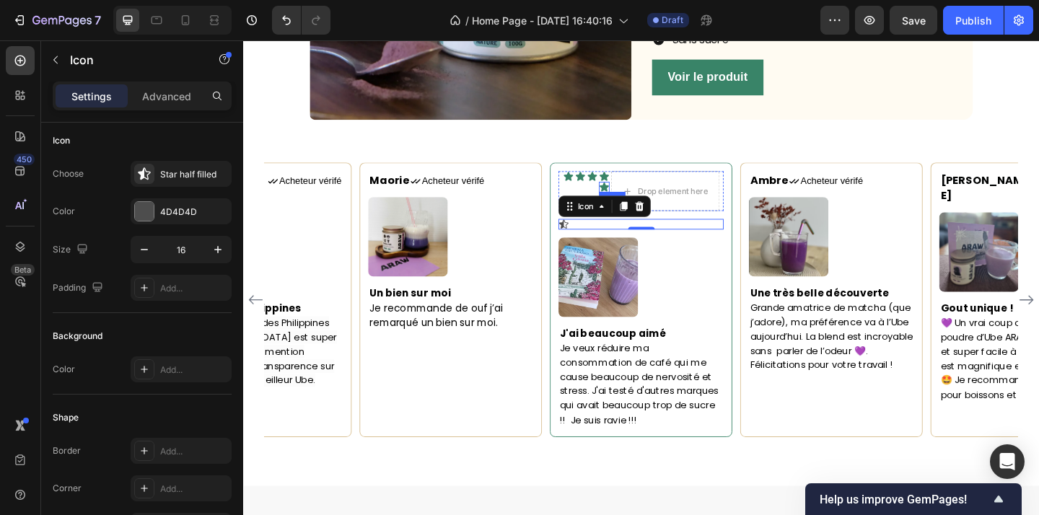
click at [636, 198] on icon at bounding box center [636, 199] width 10 height 9
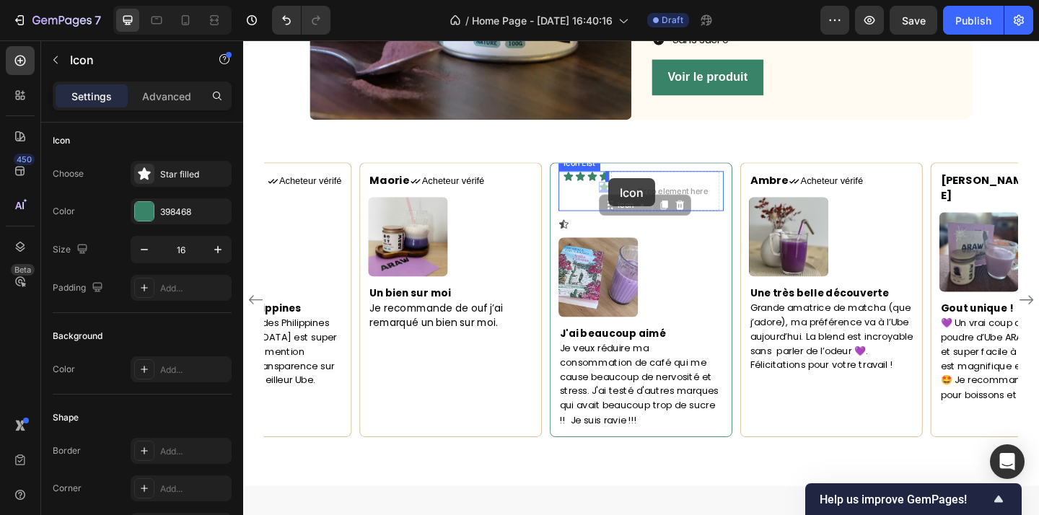
drag, startPoint x: 659, startPoint y: 227, endPoint x: 640, endPoint y: 191, distance: 40.7
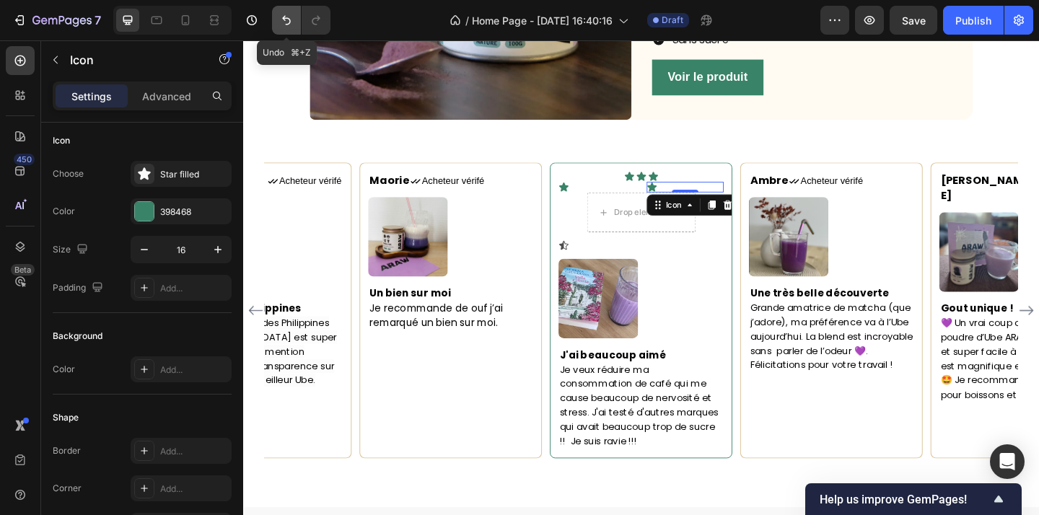
click at [280, 23] on icon "Undo/Redo" at bounding box center [286, 20] width 14 height 14
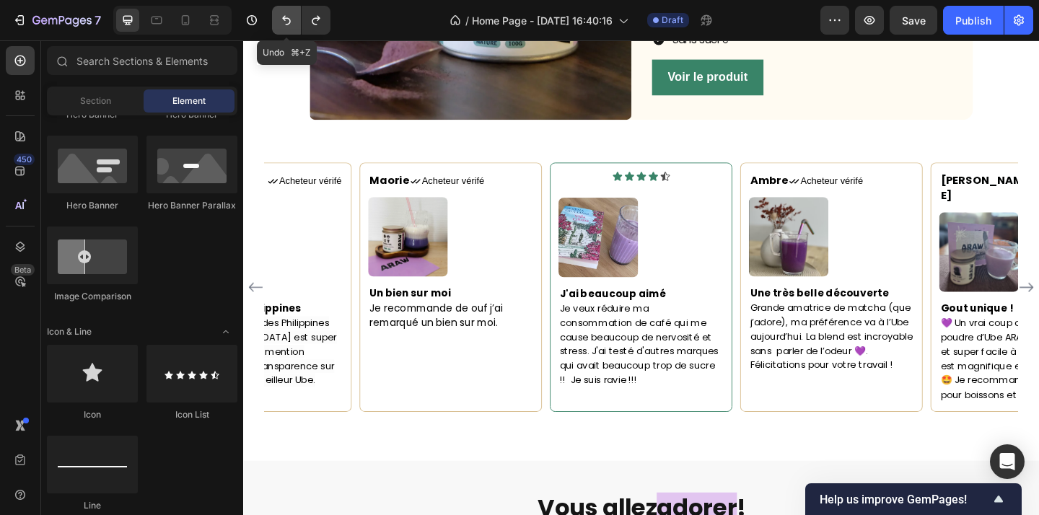
click at [279, 22] on button "Undo/Redo" at bounding box center [286, 20] width 29 height 29
click at [703, 189] on icon at bounding box center [702, 189] width 12 height 12
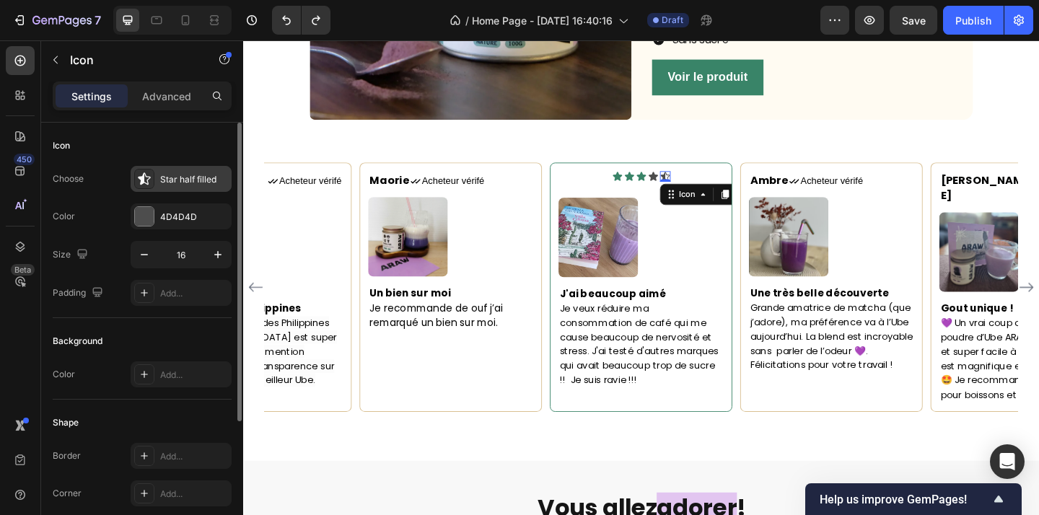
click at [150, 184] on icon at bounding box center [144, 179] width 14 height 14
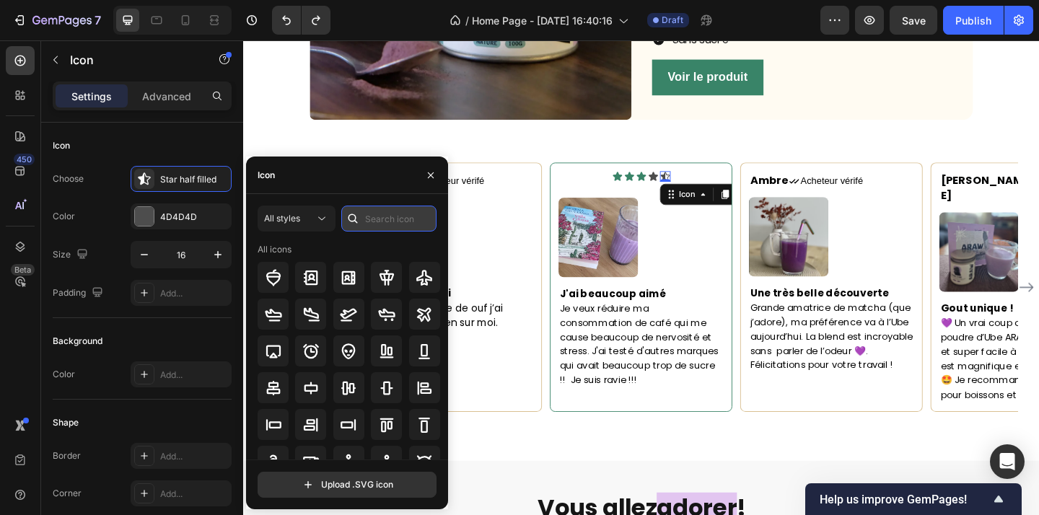
click at [385, 222] on input "text" at bounding box center [388, 219] width 95 height 26
type input "s"
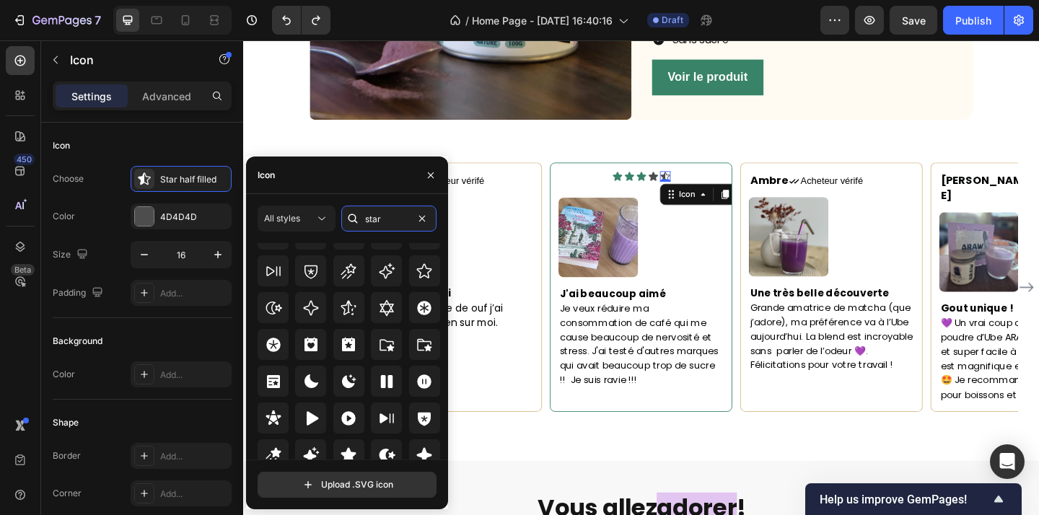
scroll to position [438, 0]
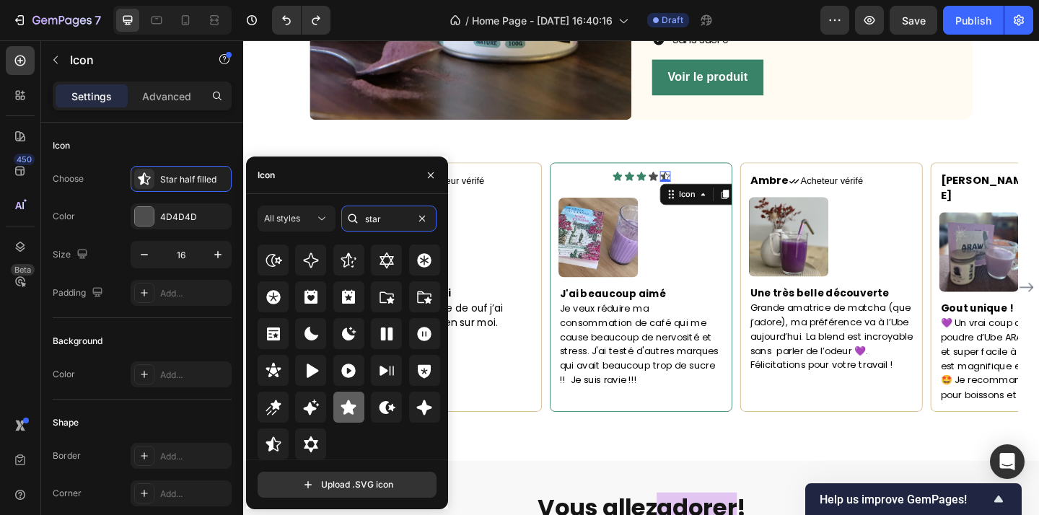
type input "star"
click at [353, 412] on icon at bounding box center [348, 407] width 17 height 17
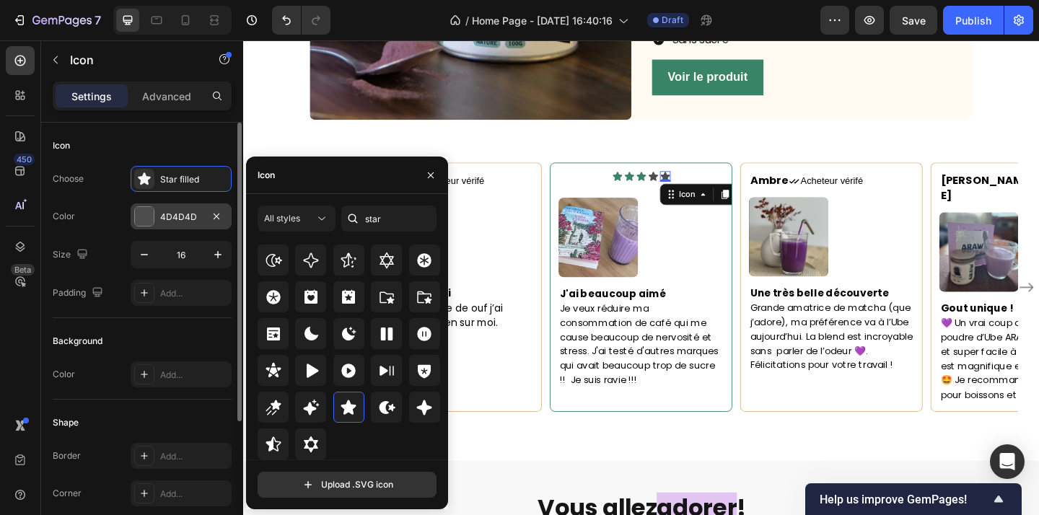
click at [147, 214] on div at bounding box center [144, 216] width 19 height 19
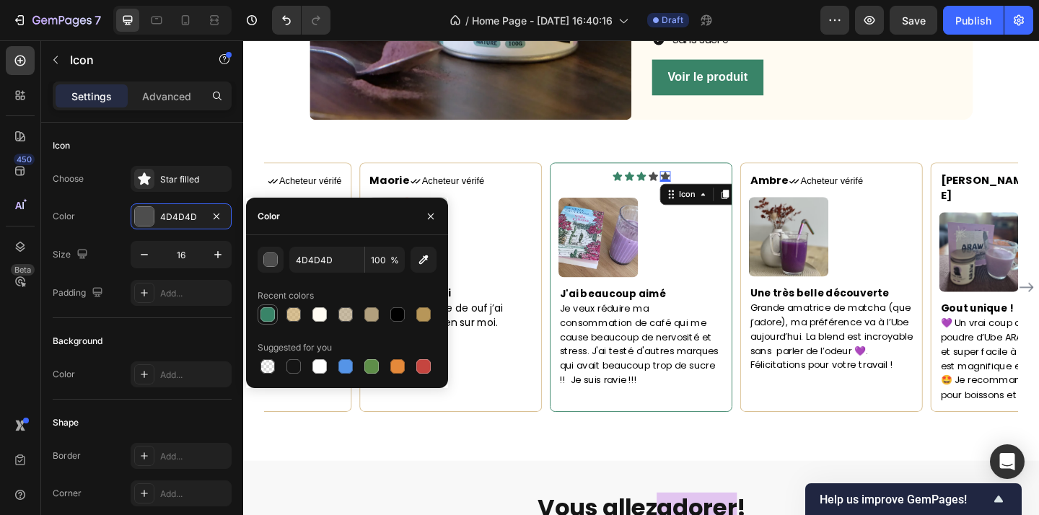
click at [272, 318] on div at bounding box center [268, 314] width 14 height 14
type input "398468"
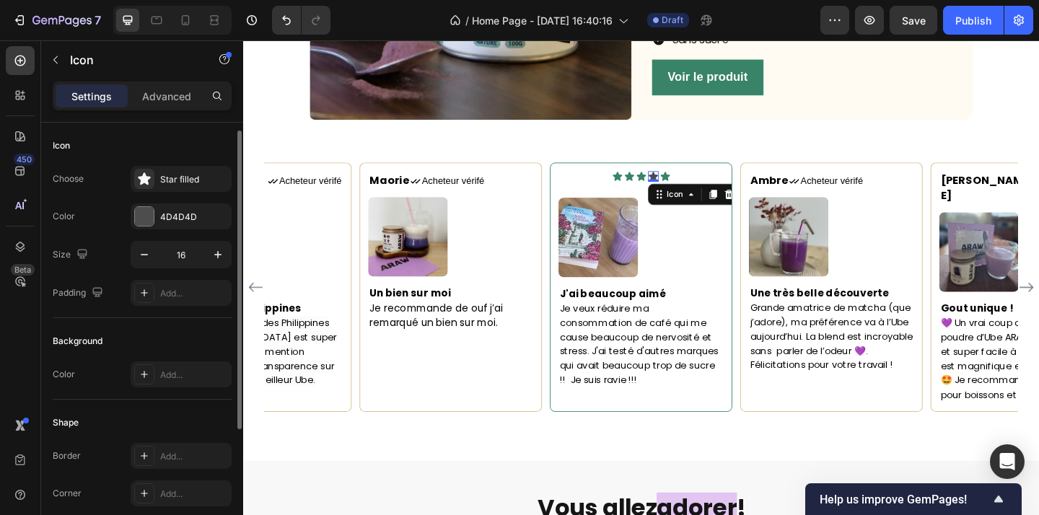
scroll to position [5, 0]
click at [688, 191] on div "Icon 0" at bounding box center [689, 189] width 12 height 12
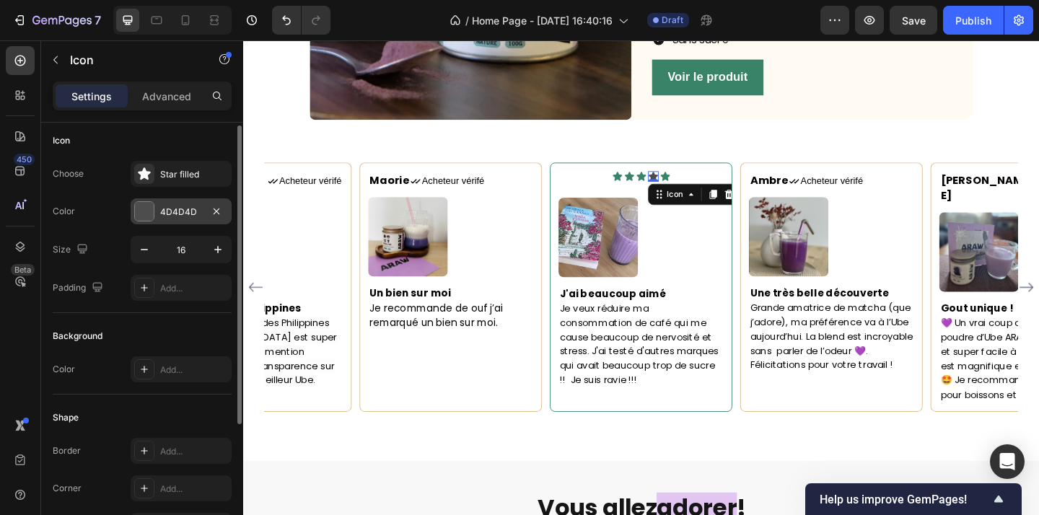
click at [153, 221] on div "4D4D4D" at bounding box center [181, 211] width 101 height 26
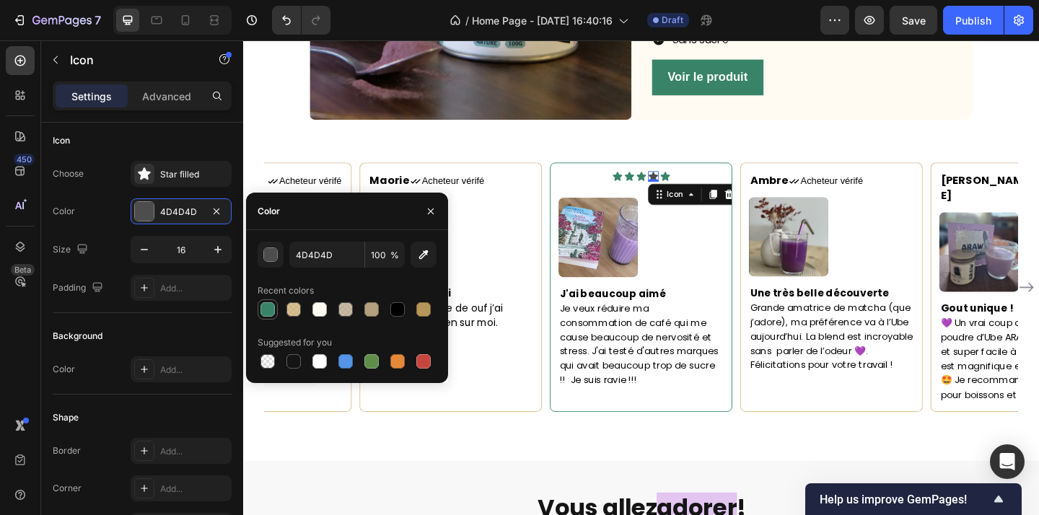
click at [270, 308] on div at bounding box center [268, 309] width 14 height 14
type input "398468"
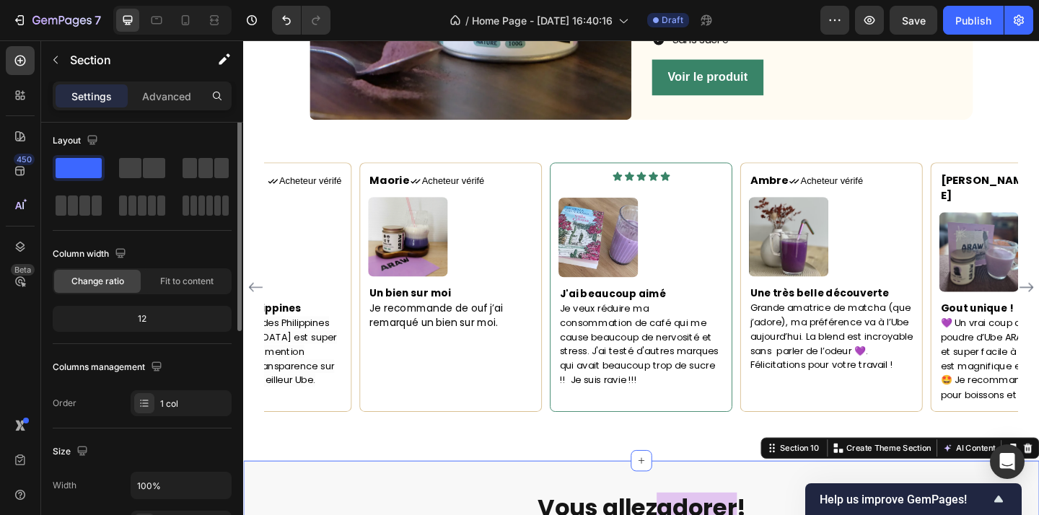
scroll to position [0, 0]
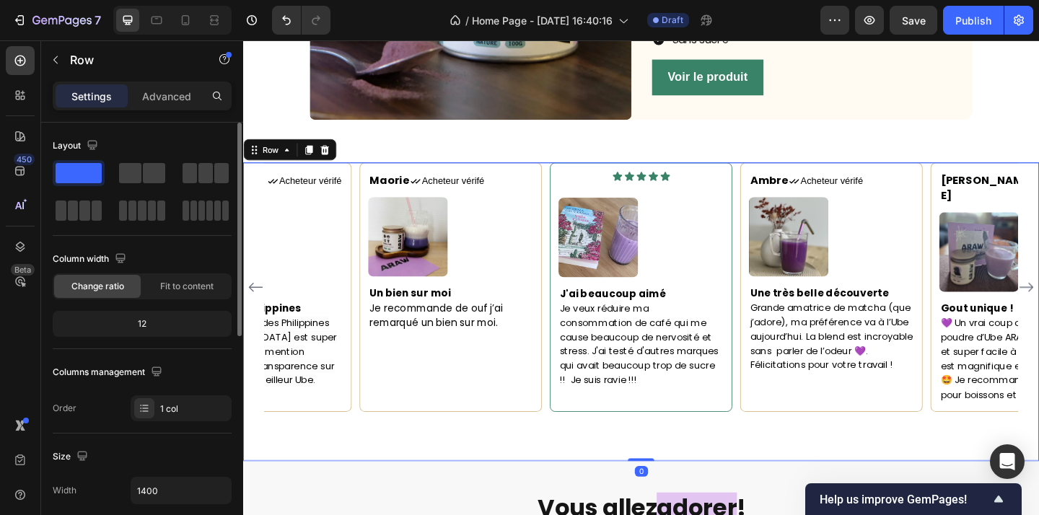
click at [683, 471] on div "Maorie Text block Icon Acheteur vérifé Text Block Row Image Un bien sur moi Je …" at bounding box center [676, 335] width 866 height 325
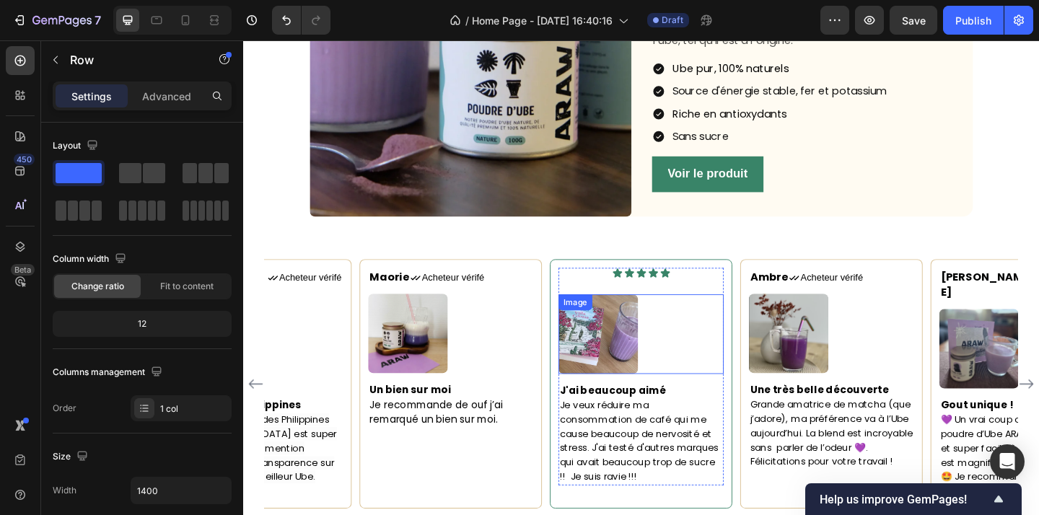
scroll to position [1843, 0]
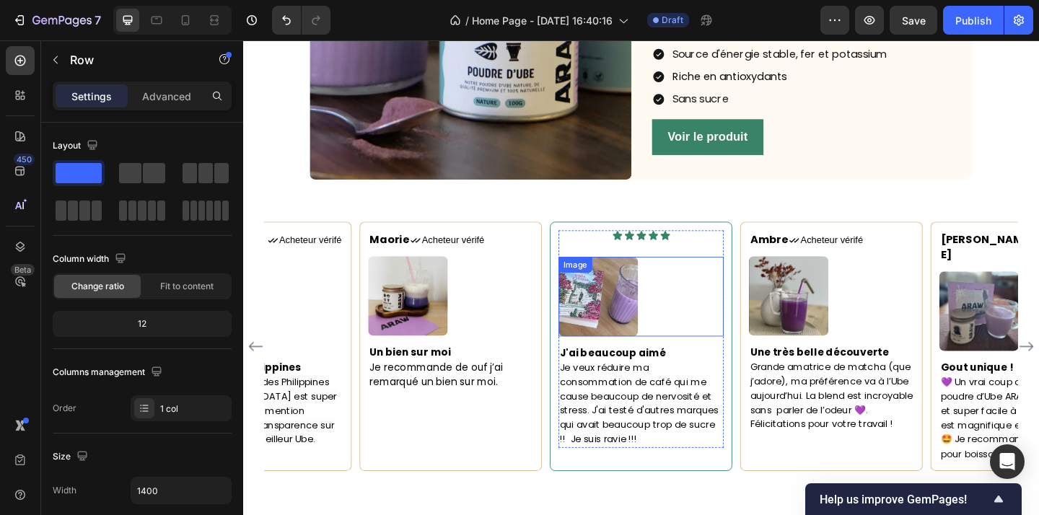
click at [636, 328] on img at bounding box center [630, 319] width 87 height 87
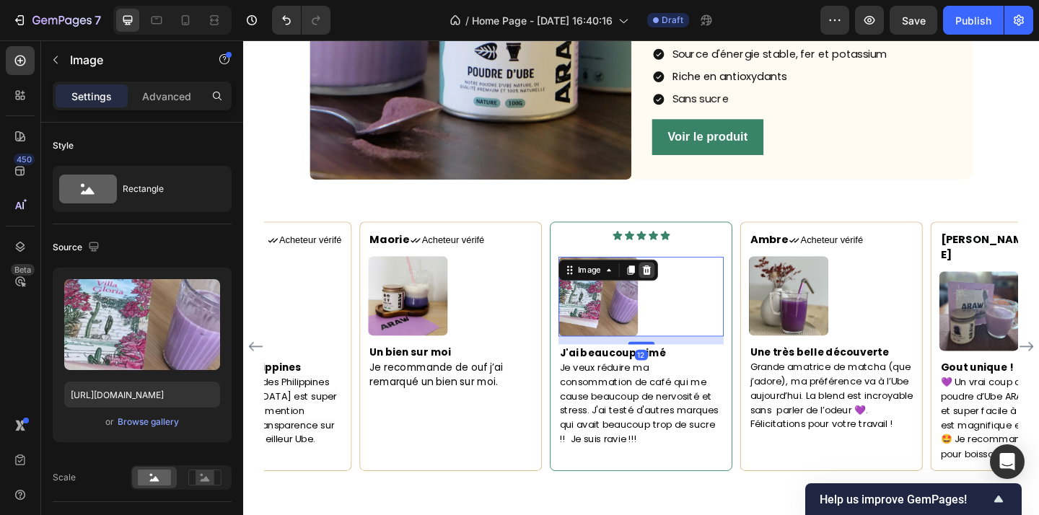
click at [686, 290] on icon at bounding box center [682, 291] width 9 height 10
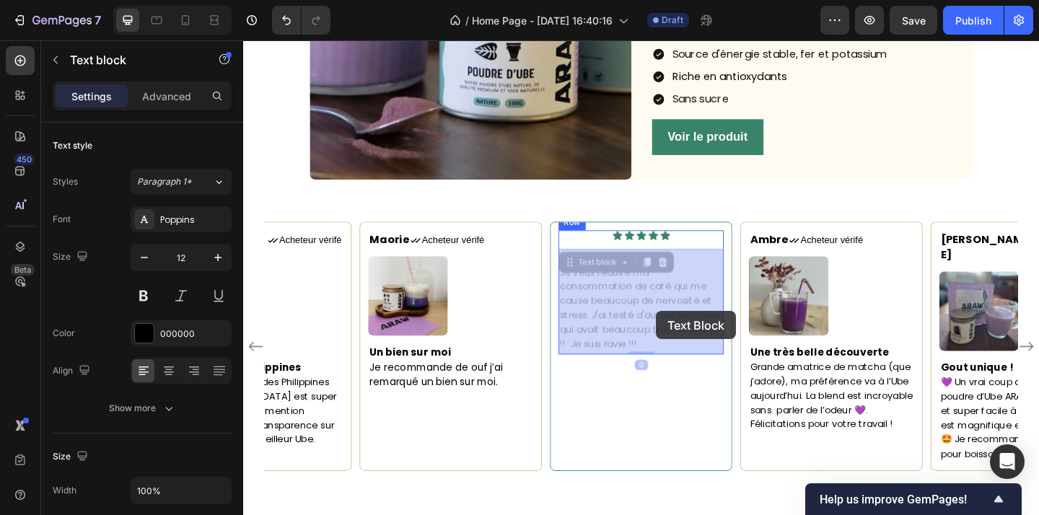
drag, startPoint x: 694, startPoint y: 296, endPoint x: 692, endPoint y: 330, distance: 34.0
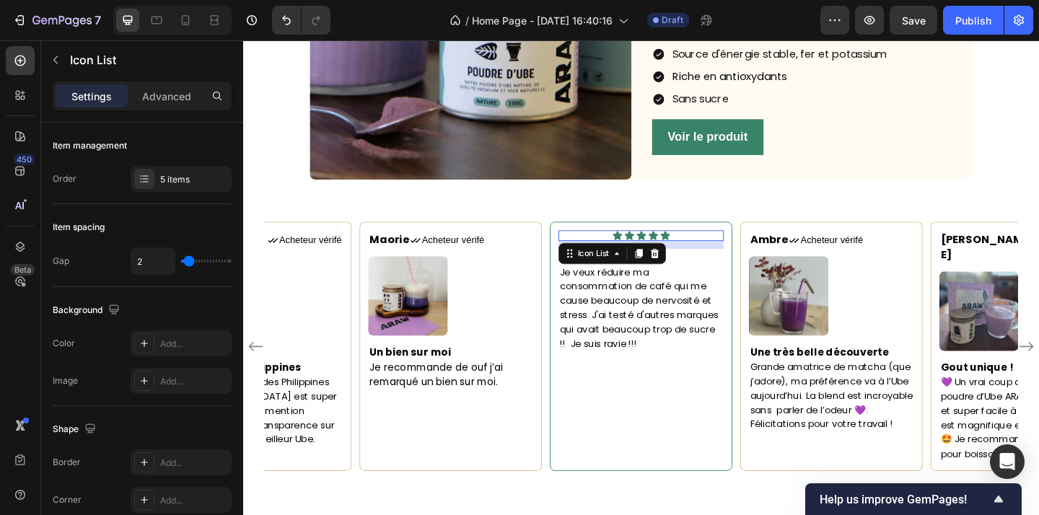
click at [731, 250] on div "Icon Icon Icon Icon Icon" at bounding box center [677, 254] width 180 height 12
click at [731, 268] on div "12" at bounding box center [677, 263] width 180 height 9
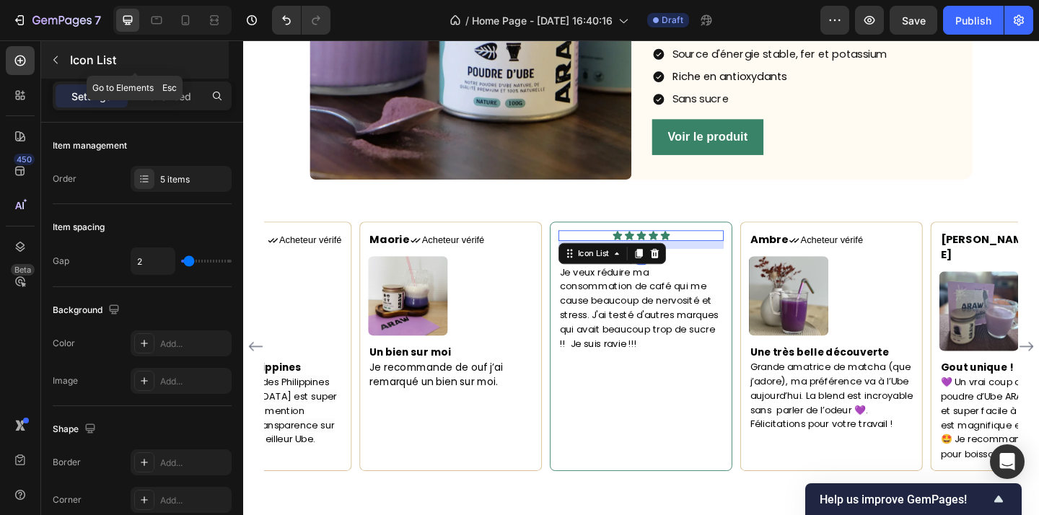
click at [58, 61] on icon "button" at bounding box center [56, 60] width 12 height 12
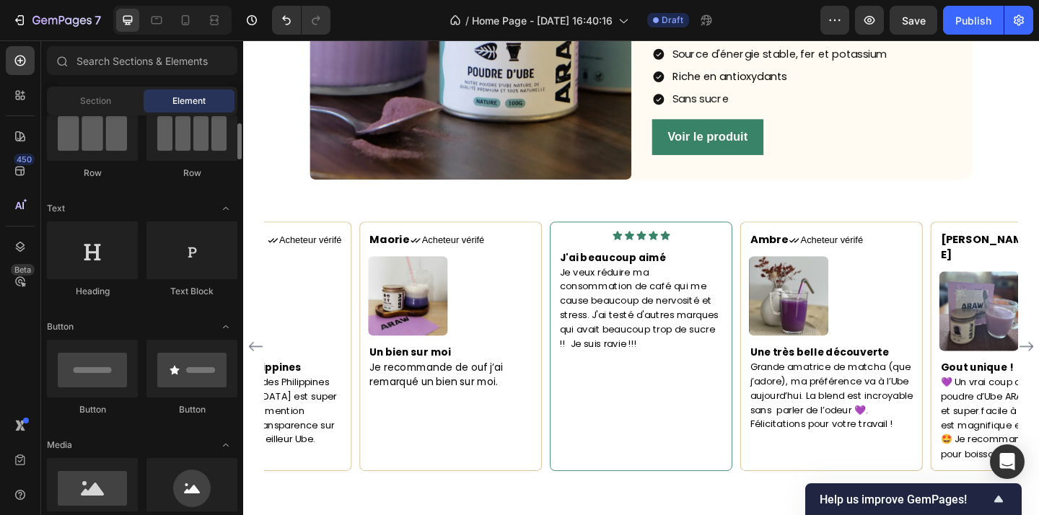
scroll to position [118, 0]
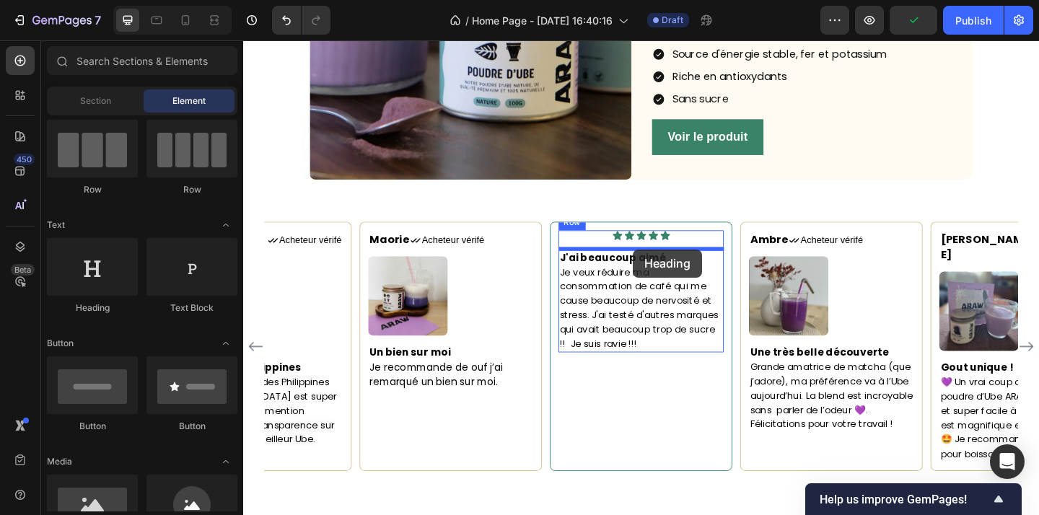
drag, startPoint x: 340, startPoint y: 314, endPoint x: 668, endPoint y: 268, distance: 330.9
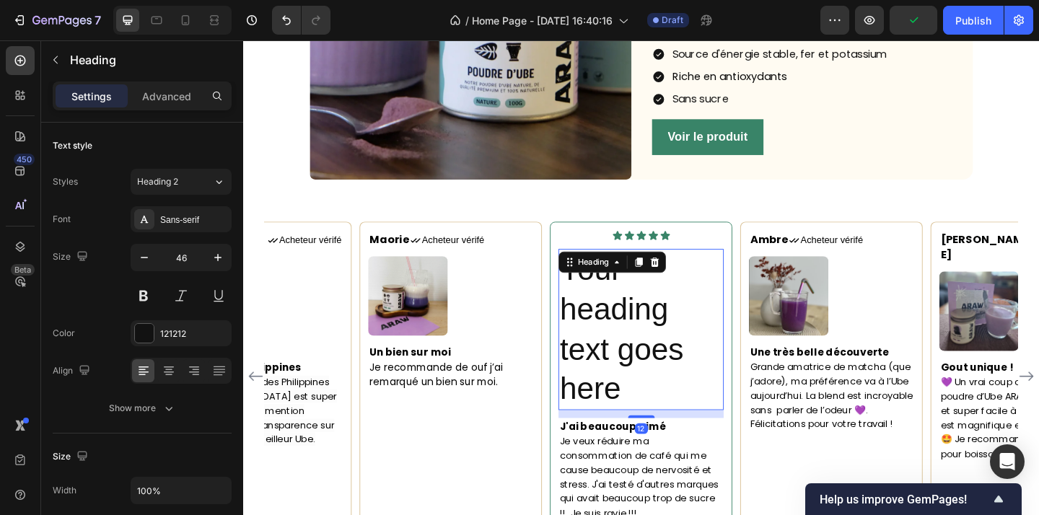
click at [679, 336] on h2 "Your heading text goes here" at bounding box center [677, 355] width 180 height 175
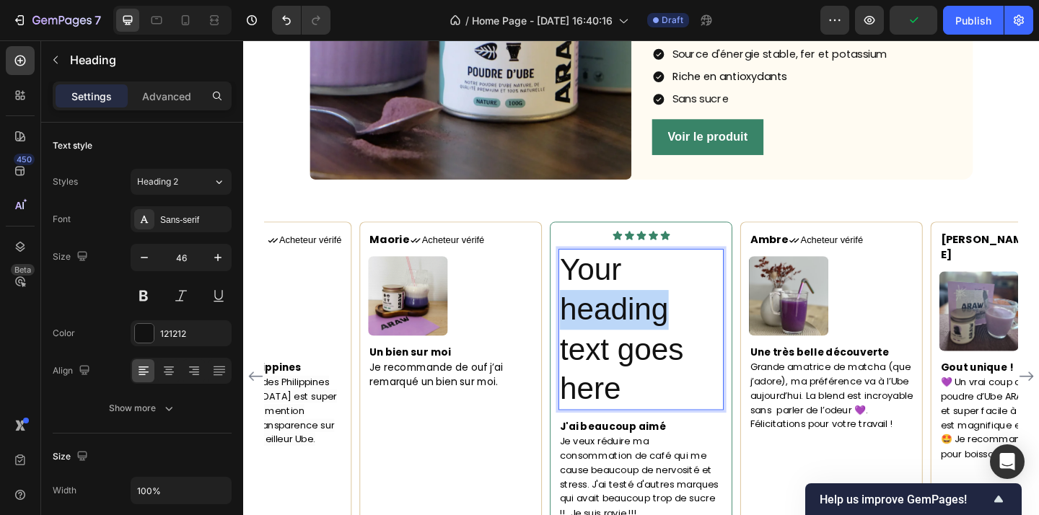
click at [679, 336] on p "Your heading text goes here" at bounding box center [676, 355] width 177 height 172
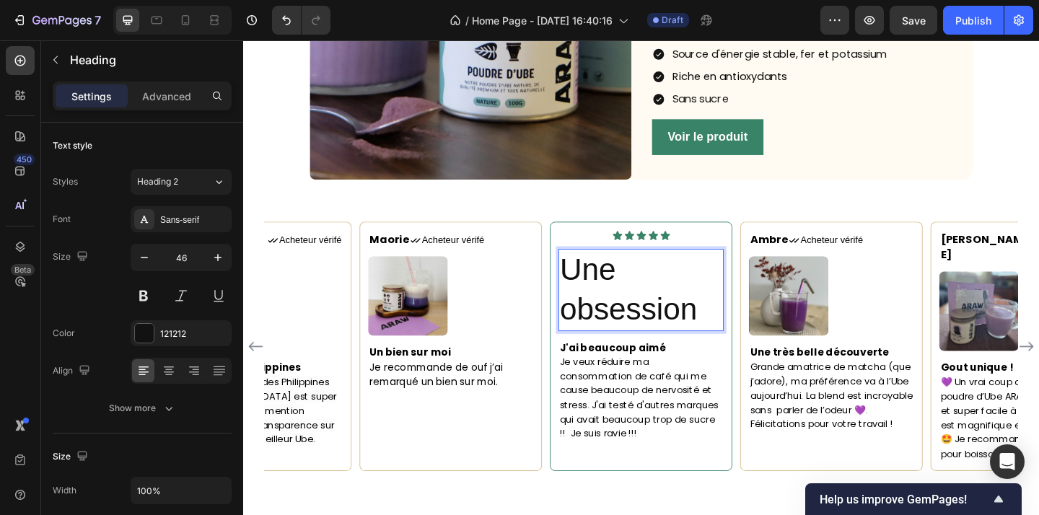
click at [714, 337] on p "Une obsession" at bounding box center [676, 312] width 177 height 87
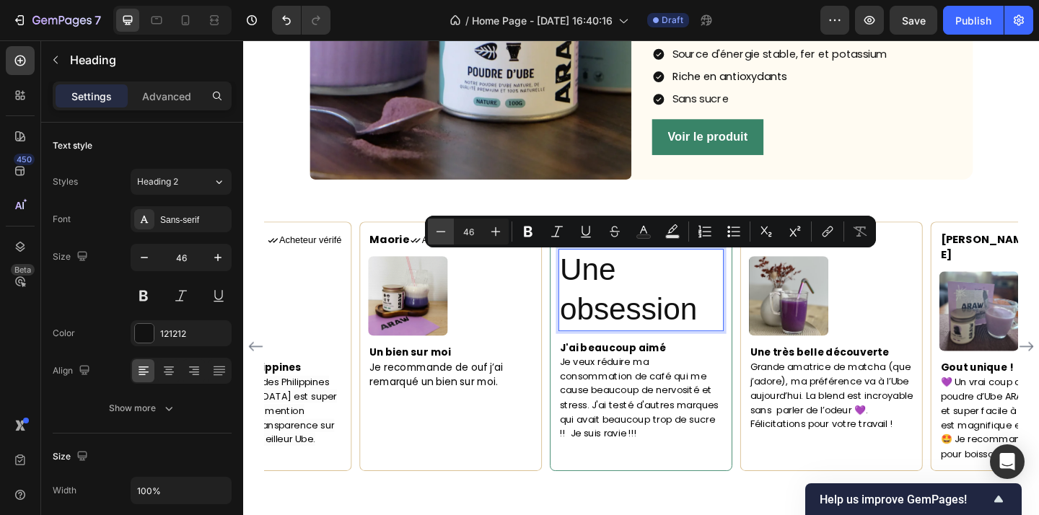
click at [443, 235] on icon "Editor contextual toolbar" at bounding box center [441, 231] width 14 height 14
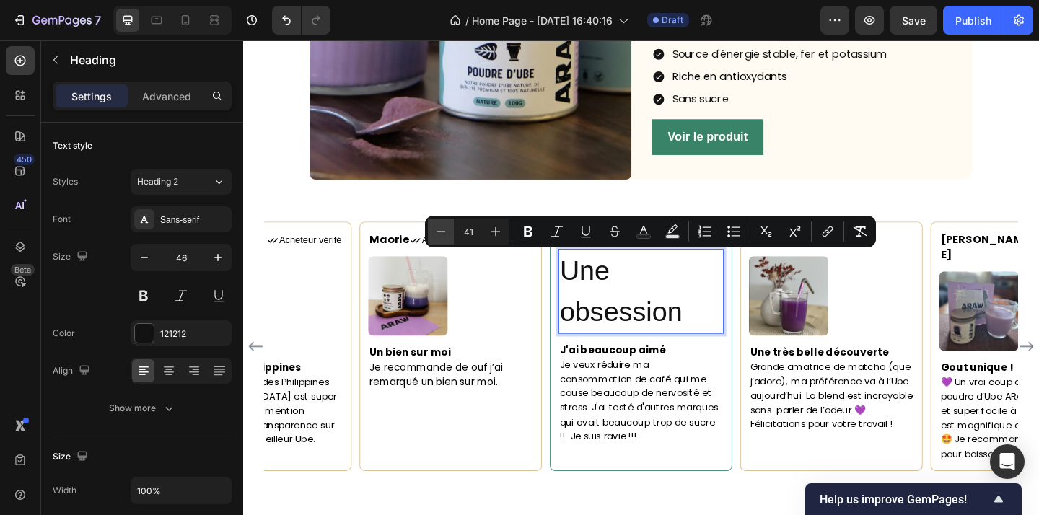
click at [443, 235] on icon "Editor contextual toolbar" at bounding box center [441, 231] width 14 height 14
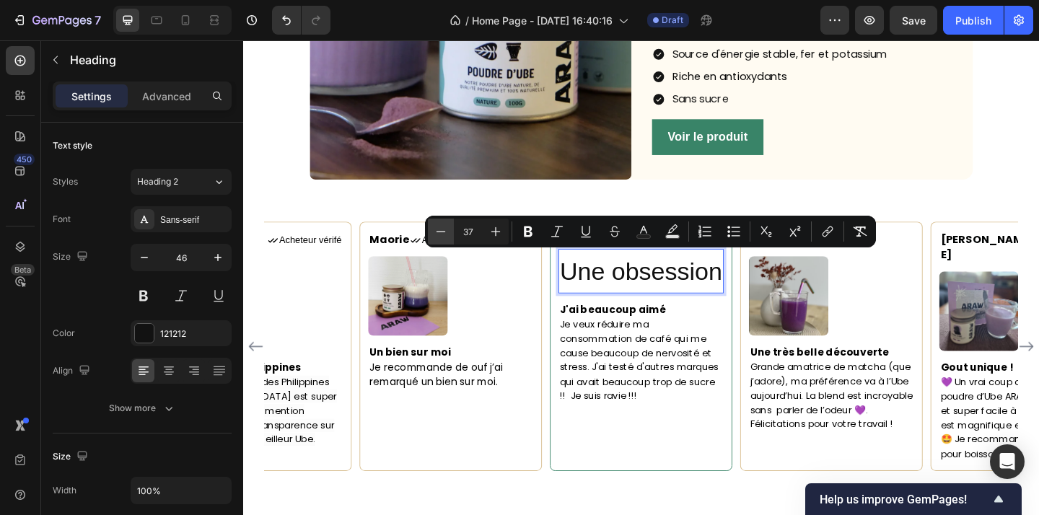
click at [443, 235] on icon "Editor contextual toolbar" at bounding box center [441, 231] width 14 height 14
click at [499, 227] on icon "Editor contextual toolbar" at bounding box center [496, 231] width 14 height 14
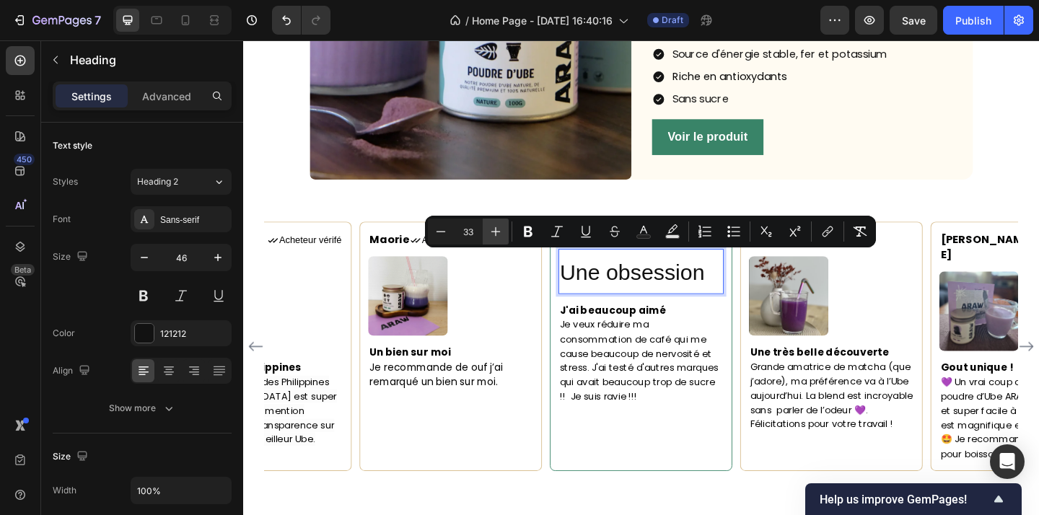
type input "34"
click at [146, 261] on icon "button" at bounding box center [144, 257] width 14 height 14
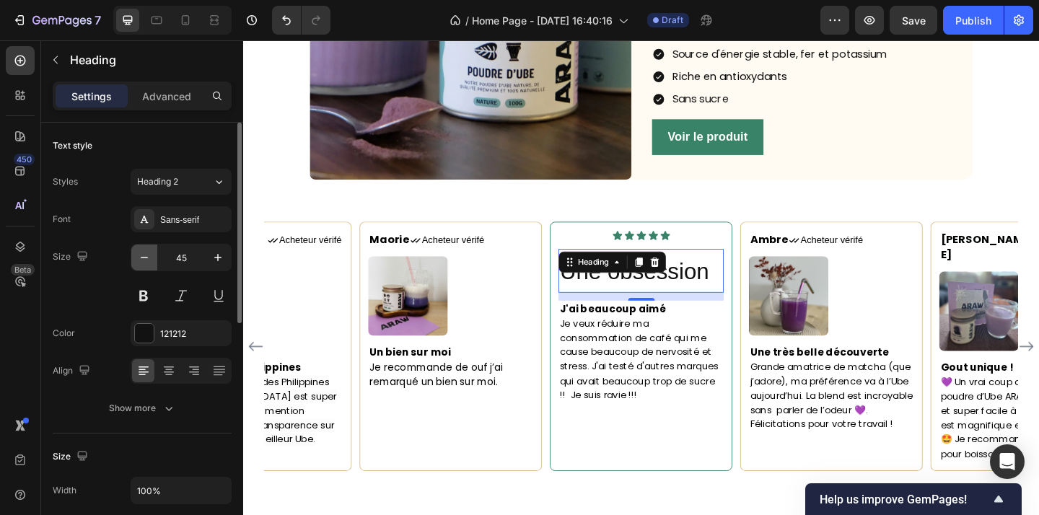
click at [146, 261] on icon "button" at bounding box center [144, 257] width 14 height 14
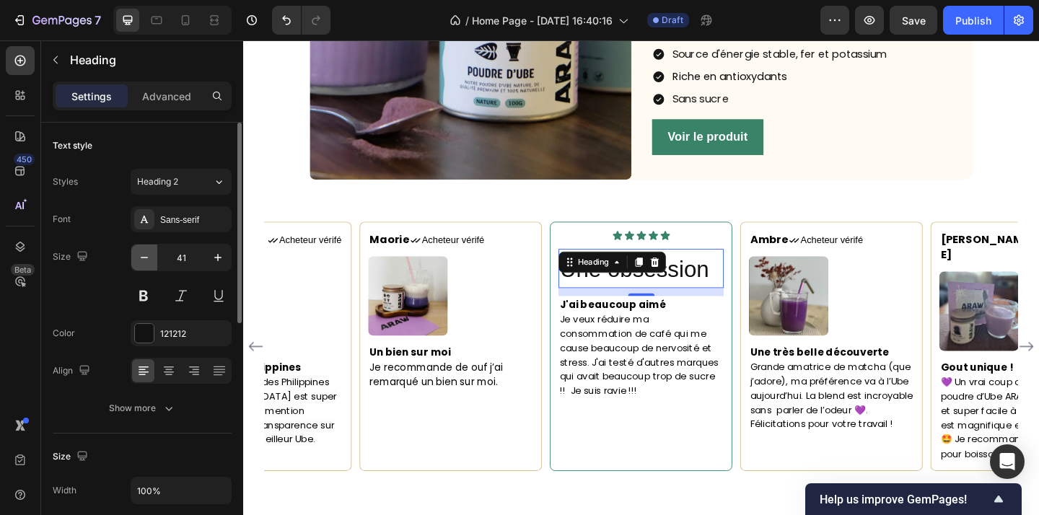
click at [146, 261] on icon "button" at bounding box center [144, 257] width 14 height 14
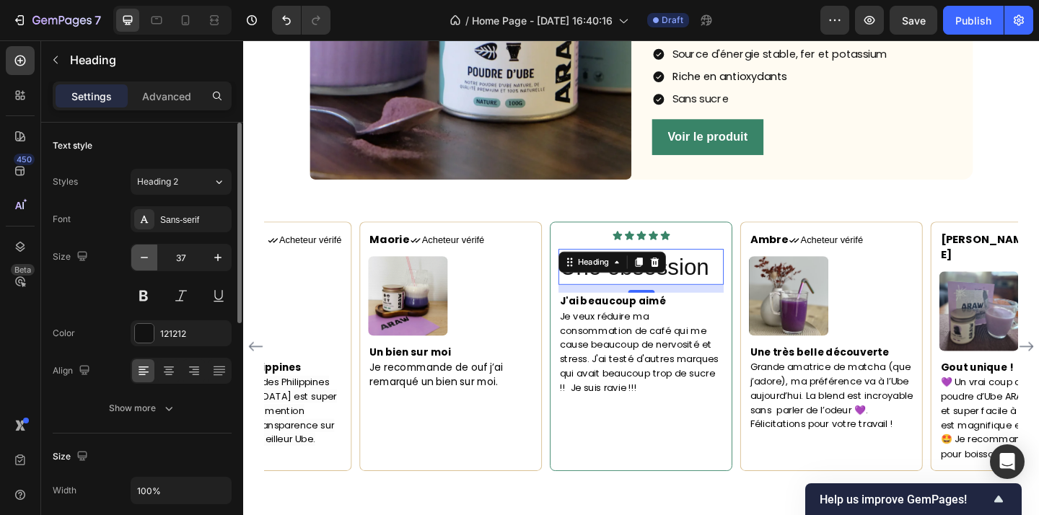
click at [146, 261] on icon "button" at bounding box center [144, 257] width 14 height 14
type input "32"
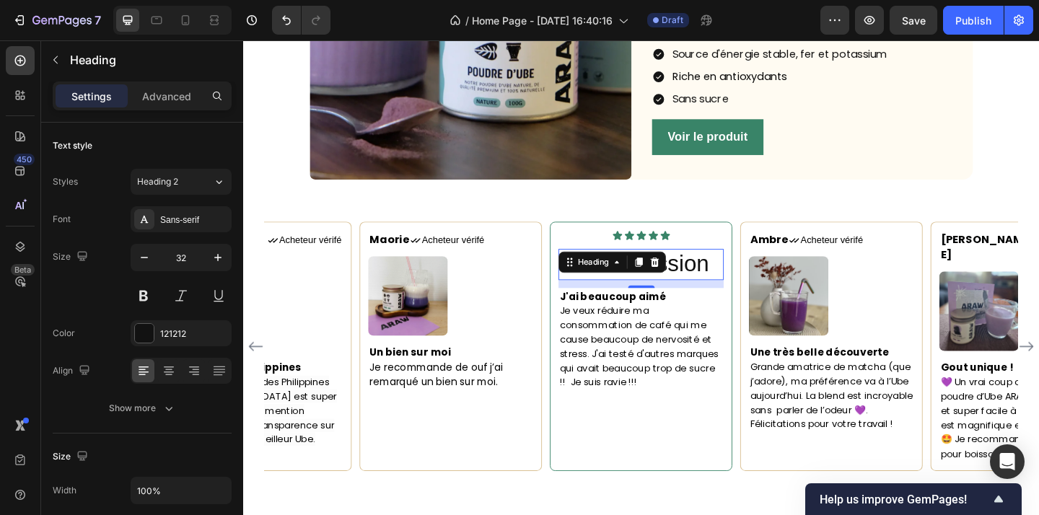
click at [734, 292] on span "Une obsession" at bounding box center [669, 283] width 162 height 27
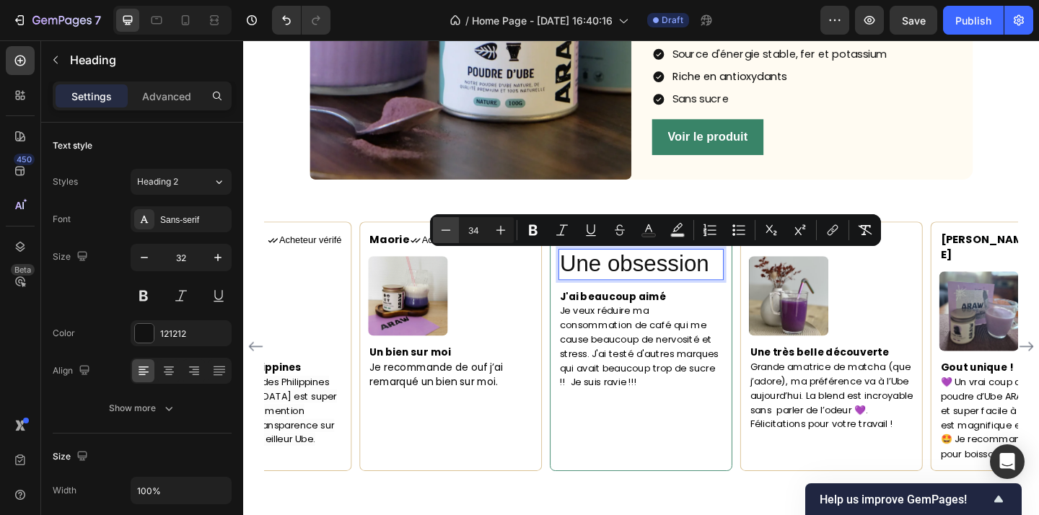
click at [450, 235] on icon "Editor contextual toolbar" at bounding box center [446, 230] width 14 height 14
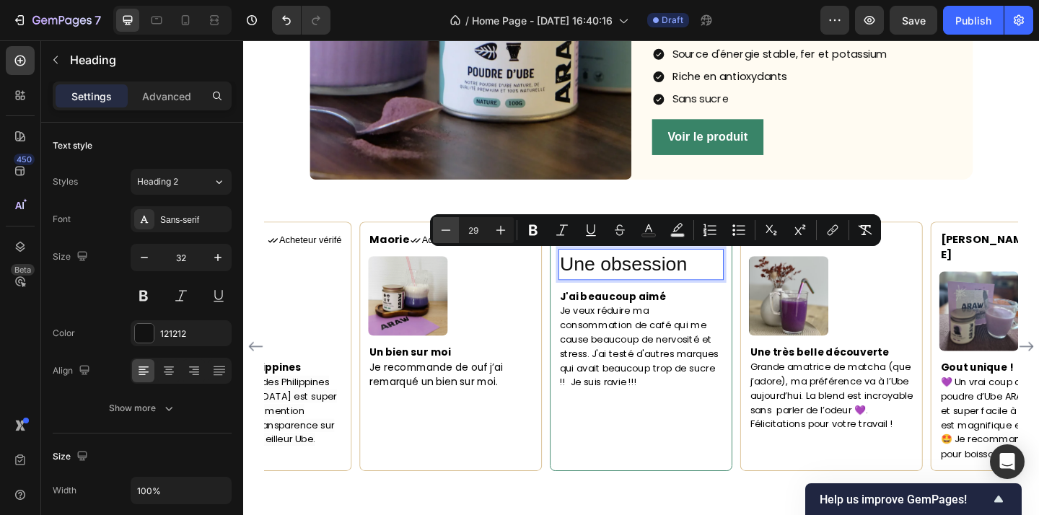
click at [450, 235] on icon "Editor contextual toolbar" at bounding box center [446, 230] width 14 height 14
type input "26"
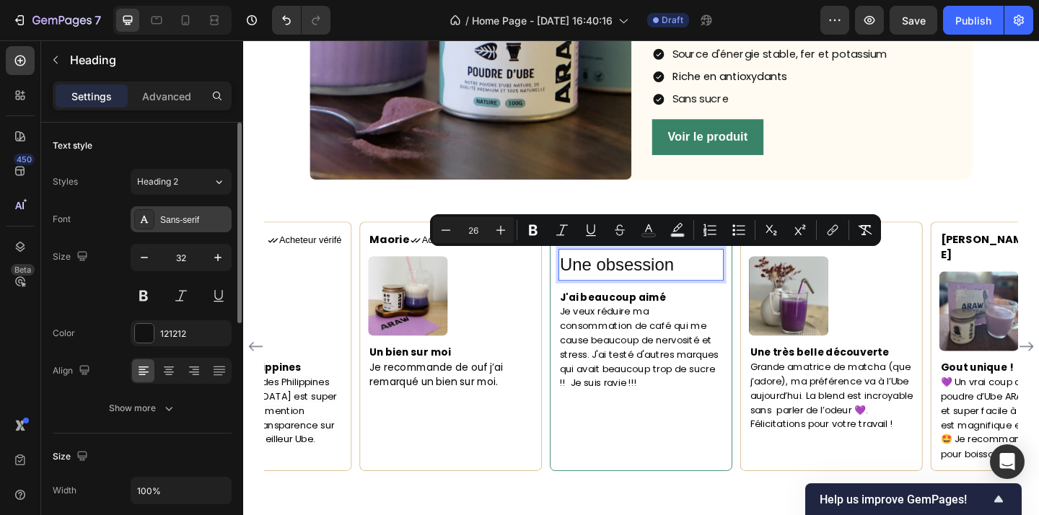
click at [175, 212] on div "Sans-serif" at bounding box center [181, 219] width 101 height 26
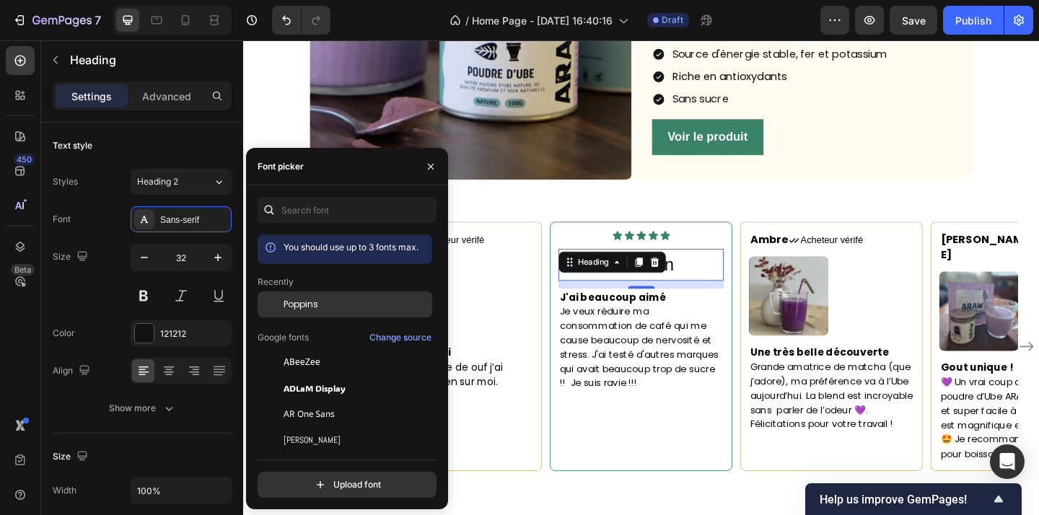
click at [332, 311] on div "Poppins" at bounding box center [345, 305] width 175 height 26
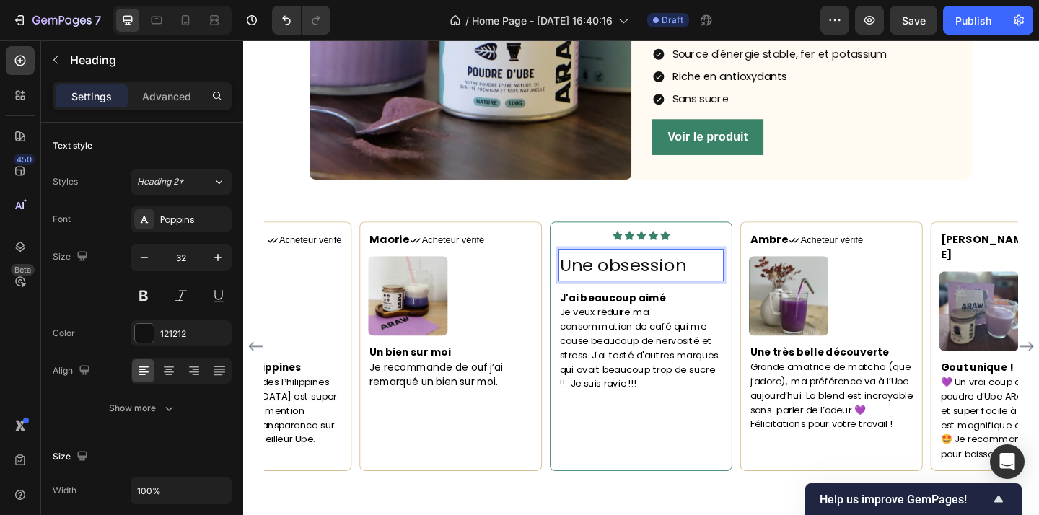
click at [726, 279] on span "Une obsession" at bounding box center [657, 286] width 138 height 26
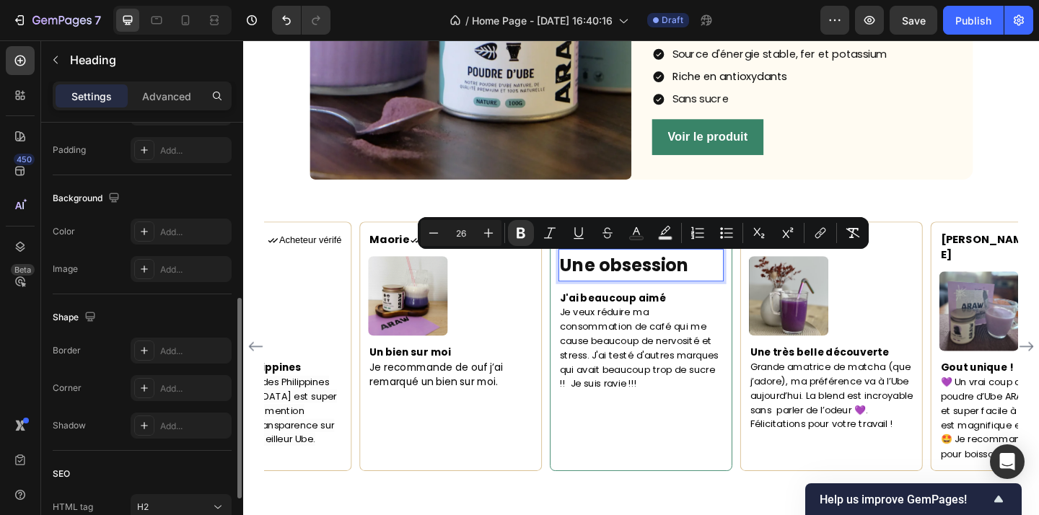
scroll to position [503, 0]
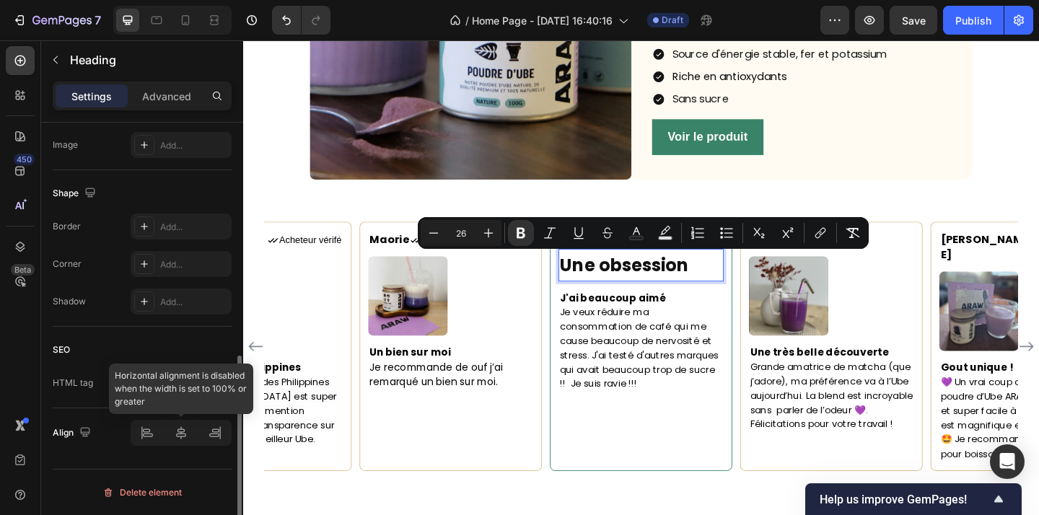
click at [183, 434] on div at bounding box center [181, 433] width 101 height 26
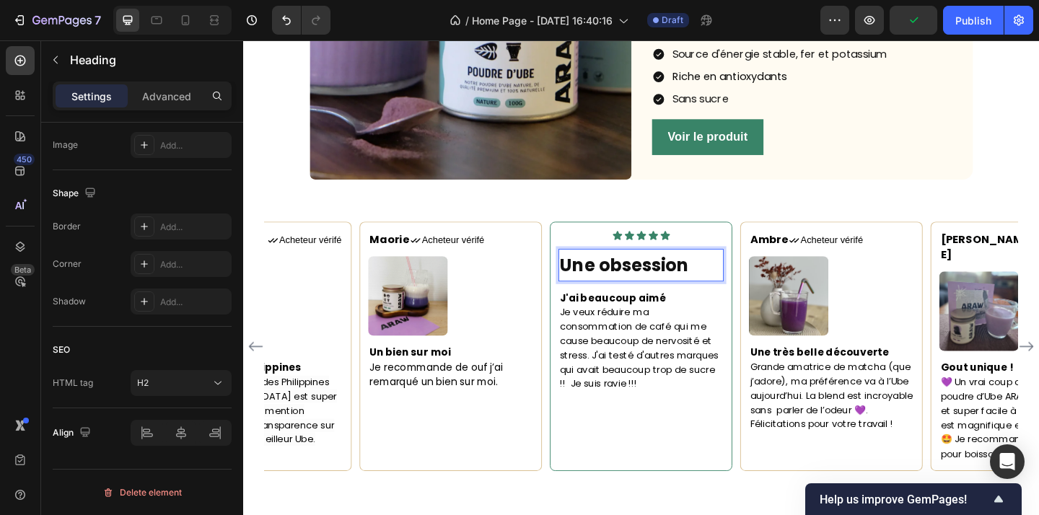
click at [691, 285] on strong "Une obsession" at bounding box center [658, 286] width 140 height 26
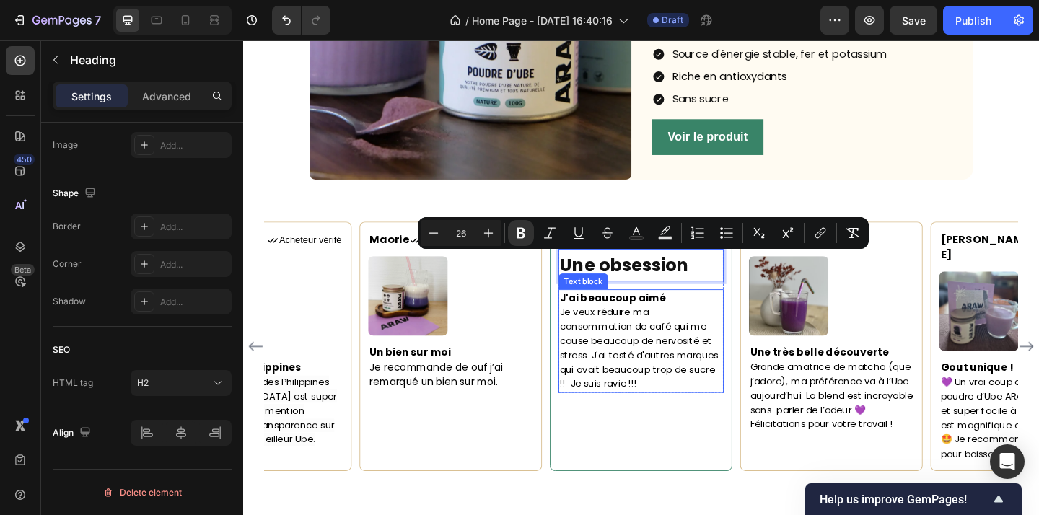
click at [708, 390] on span "Je veux réduire ma consommation de café qui me cause beaucoup de nervosité et s…" at bounding box center [674, 375] width 172 height 92
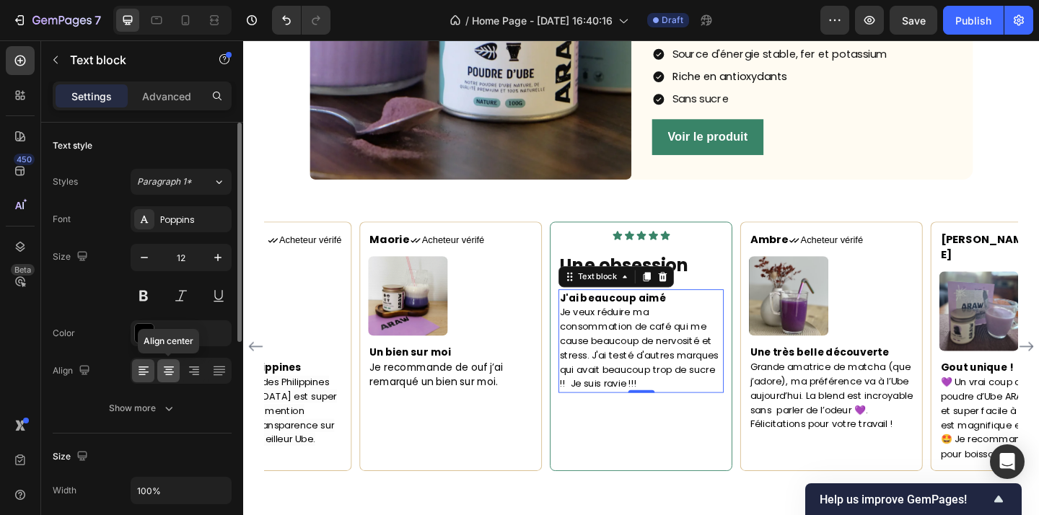
click at [170, 368] on icon at bounding box center [169, 371] width 14 height 14
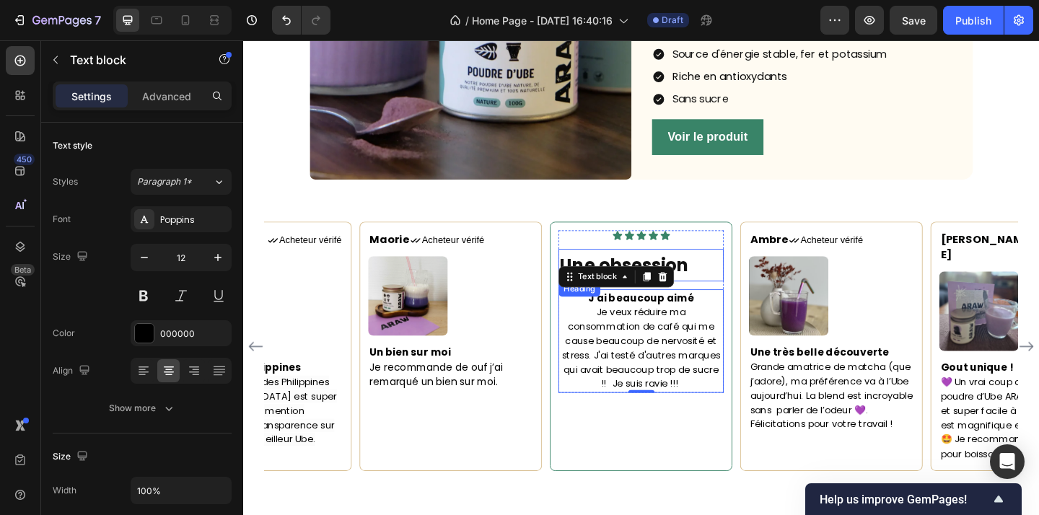
click at [738, 281] on p "⁠⁠⁠⁠⁠⁠⁠ Une obsession" at bounding box center [676, 285] width 177 height 32
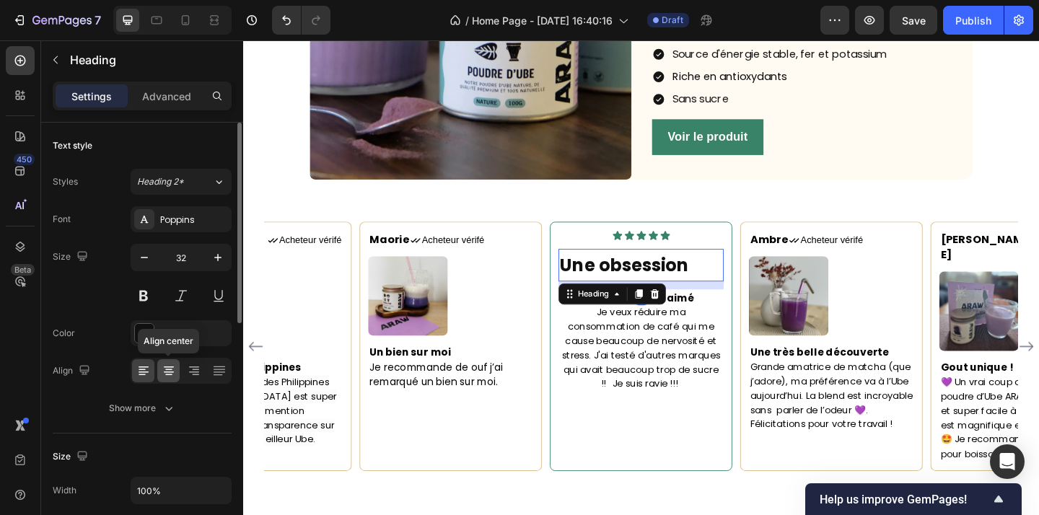
click at [168, 371] on icon at bounding box center [169, 371] width 14 height 14
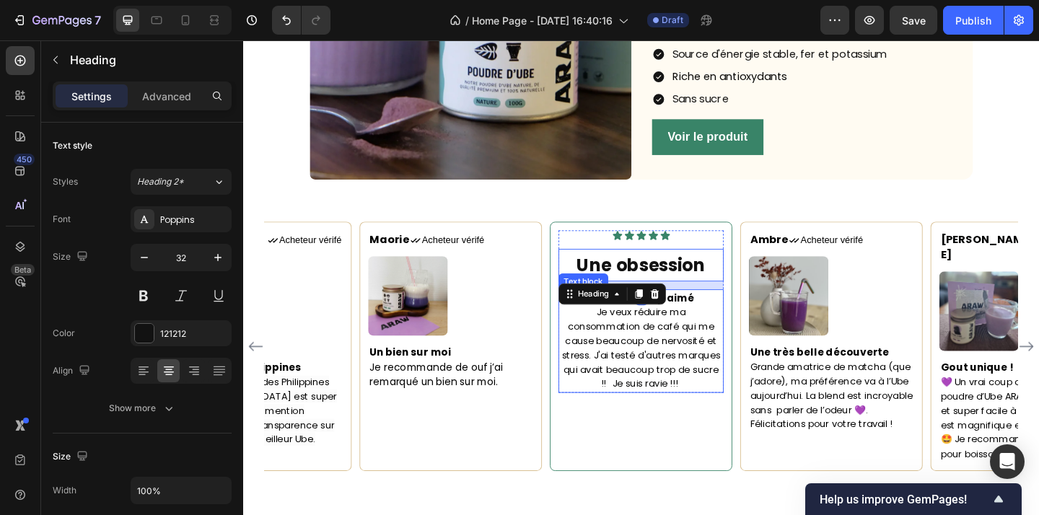
click at [716, 398] on span "Je veux réduire ma consommation de café qui me cause beaucoup de nervosité et s…" at bounding box center [676, 375] width 172 height 92
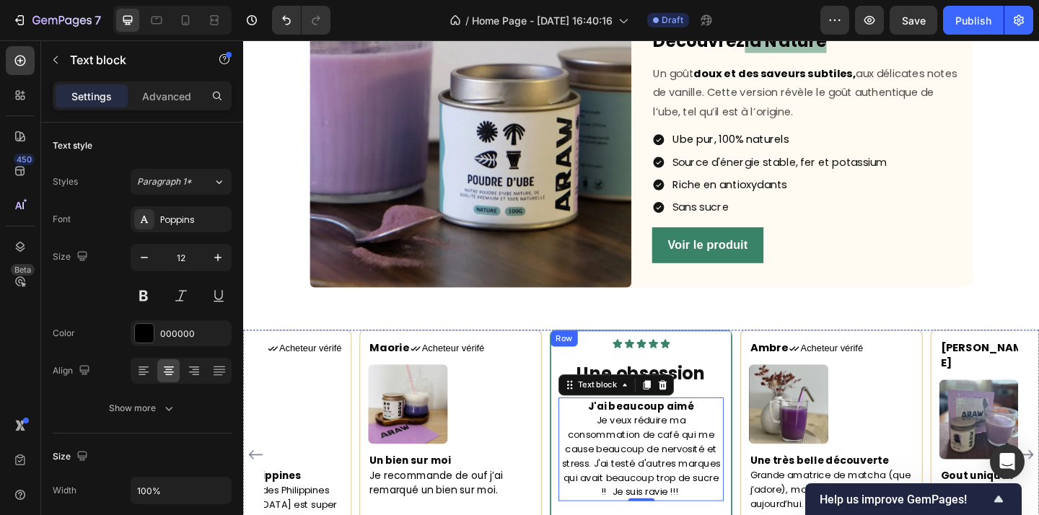
scroll to position [1725, 0]
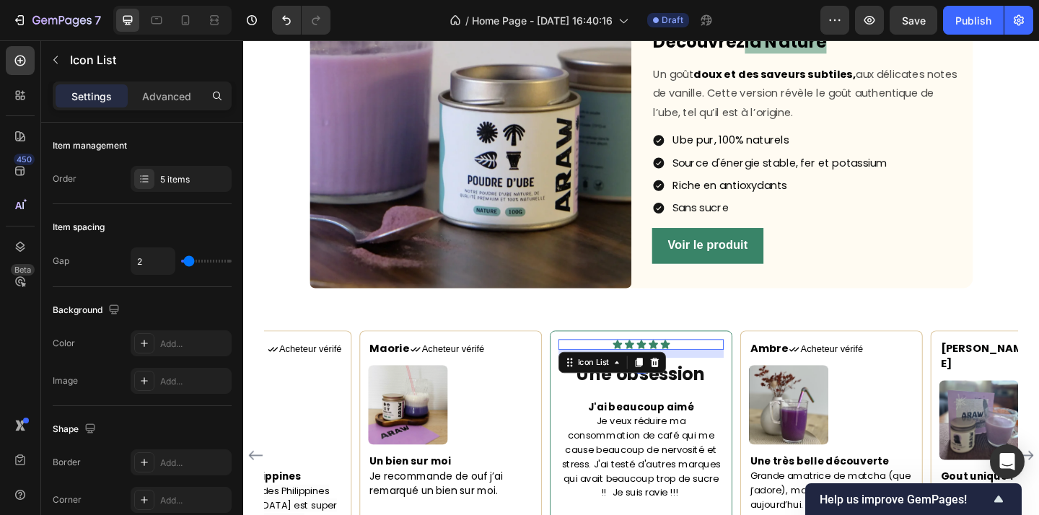
click at [712, 369] on div "Icon Icon Icon Icon Icon" at bounding box center [677, 372] width 180 height 12
click at [648, 369] on icon at bounding box center [650, 372] width 12 height 12
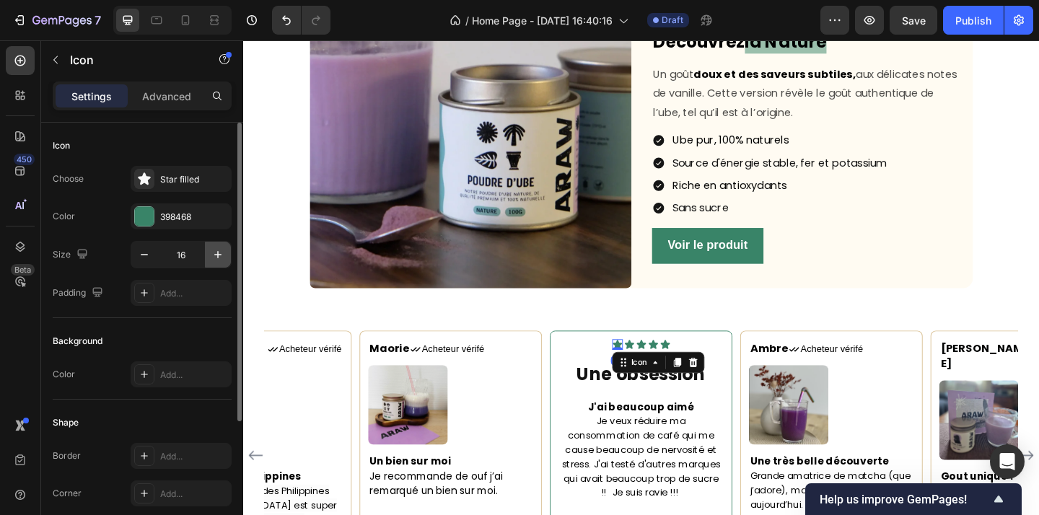
click at [216, 245] on button "button" at bounding box center [218, 255] width 26 height 26
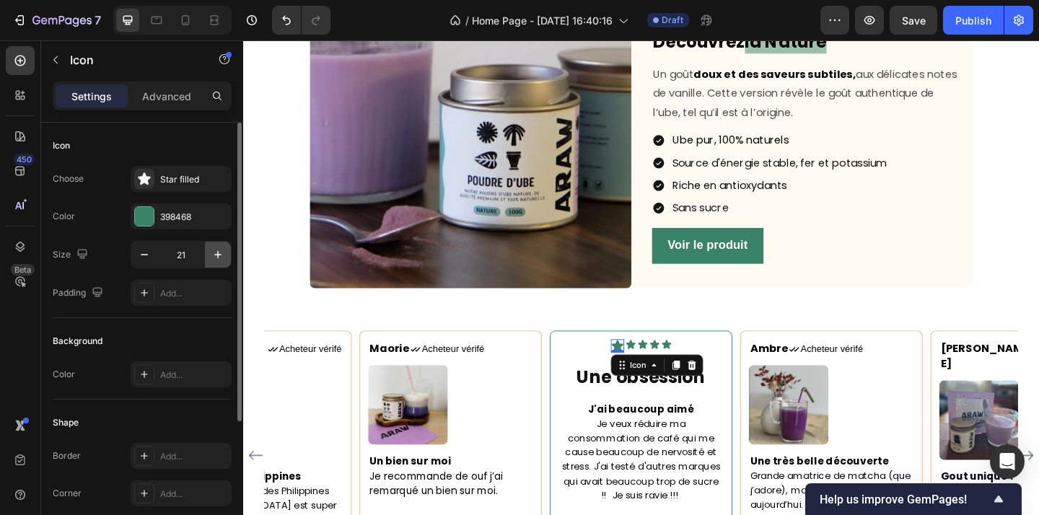
click at [216, 245] on button "button" at bounding box center [218, 255] width 26 height 26
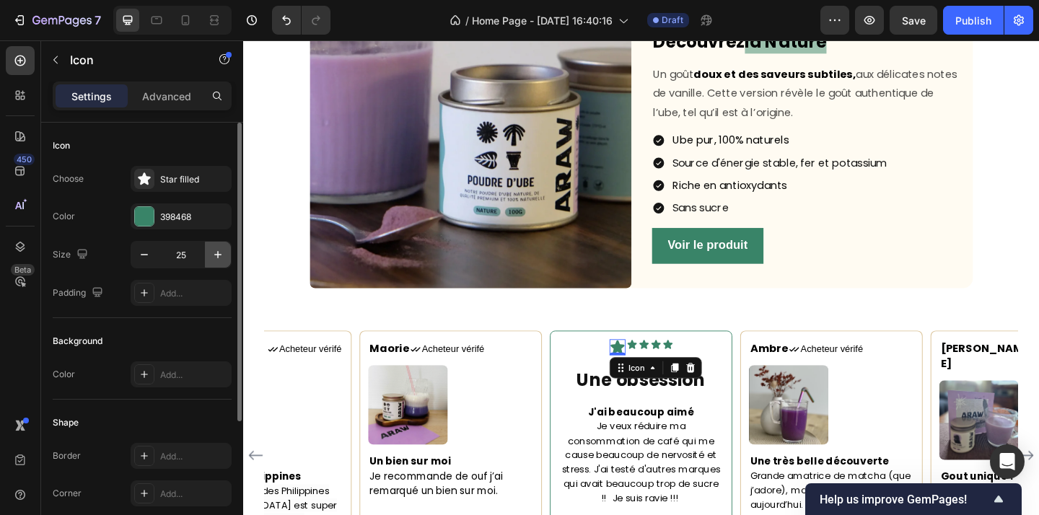
click at [216, 245] on button "button" at bounding box center [218, 255] width 26 height 26
click at [149, 263] on button "button" at bounding box center [144, 255] width 26 height 26
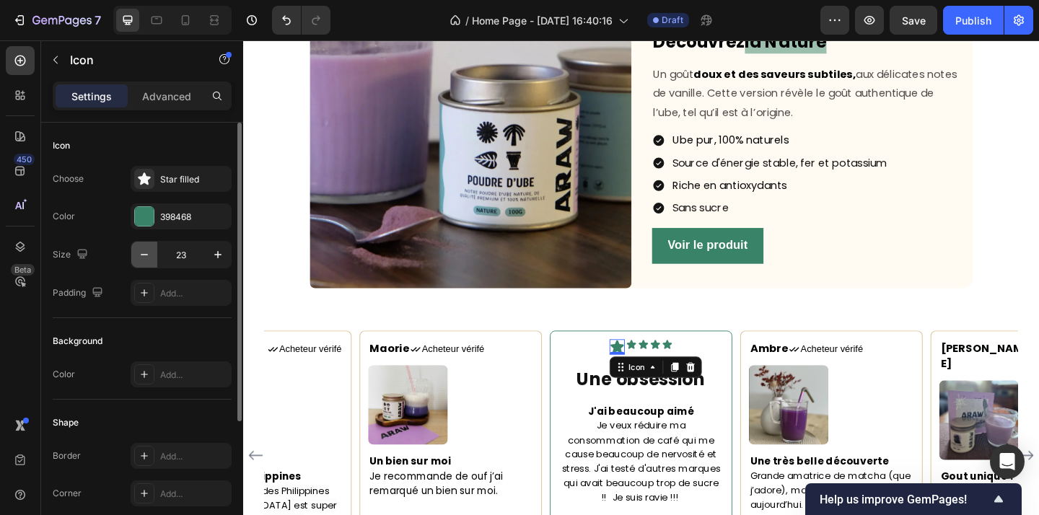
type input "22"
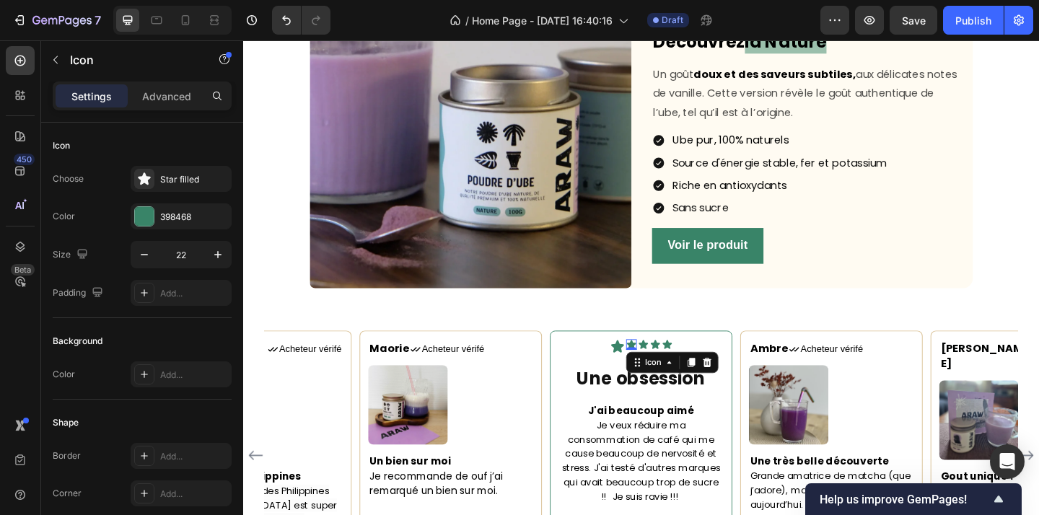
click at [667, 375] on div "Icon 0" at bounding box center [666, 372] width 12 height 12
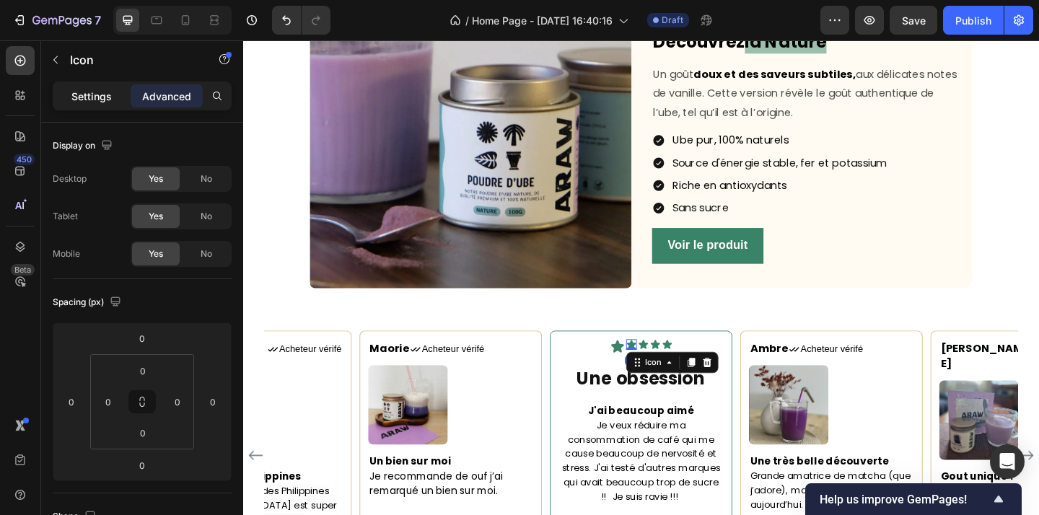
click at [103, 100] on p "Settings" at bounding box center [91, 96] width 40 height 15
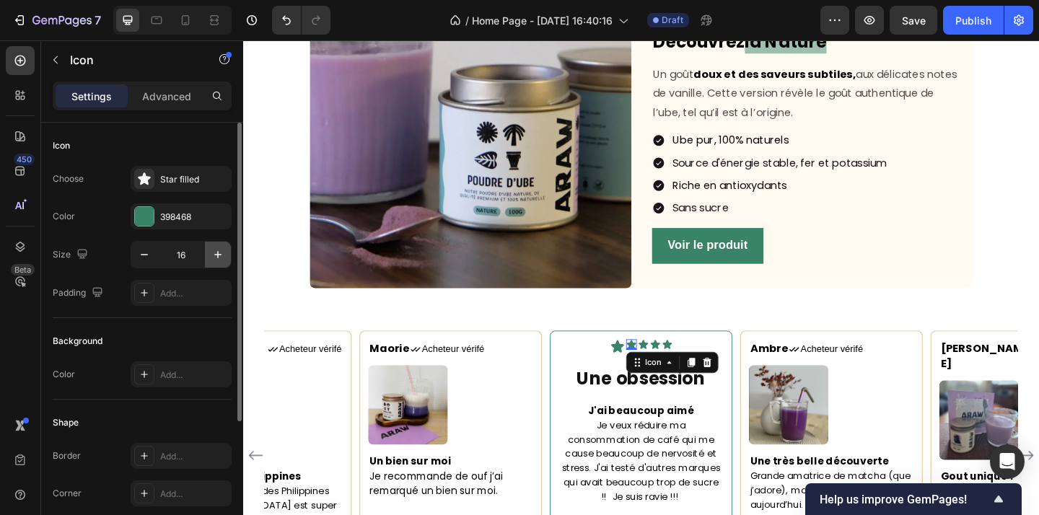
click at [207, 246] on button "button" at bounding box center [218, 255] width 26 height 26
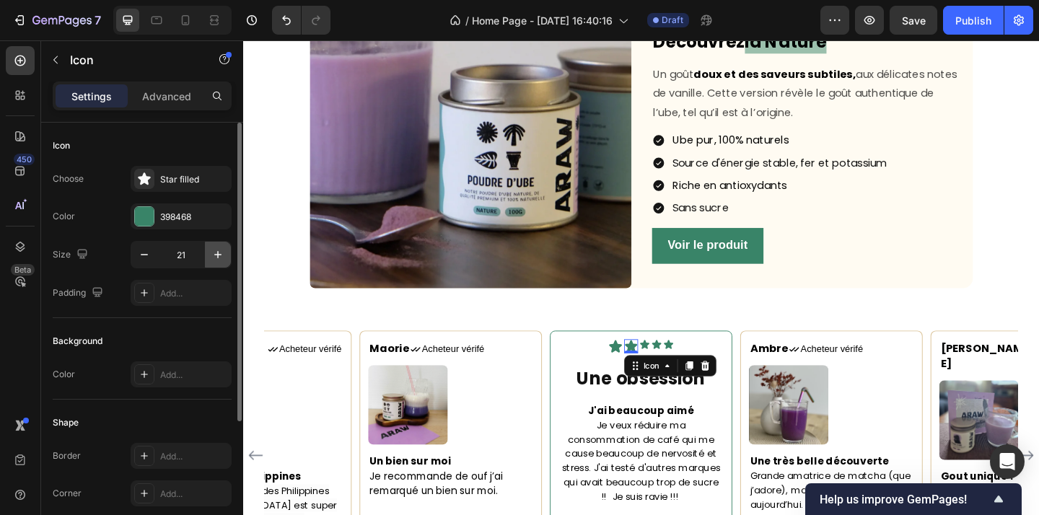
click at [207, 246] on button "button" at bounding box center [218, 255] width 26 height 26
type input "22"
click at [683, 372] on div "Icon 0" at bounding box center [681, 372] width 12 height 12
click at [207, 254] on button "button" at bounding box center [218, 255] width 26 height 26
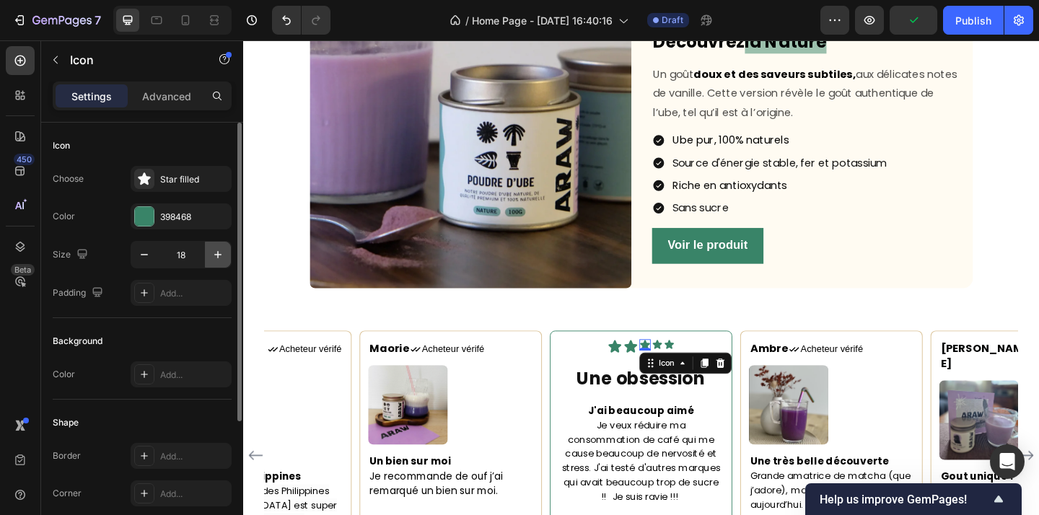
click at [207, 254] on button "button" at bounding box center [218, 255] width 26 height 26
type input "22"
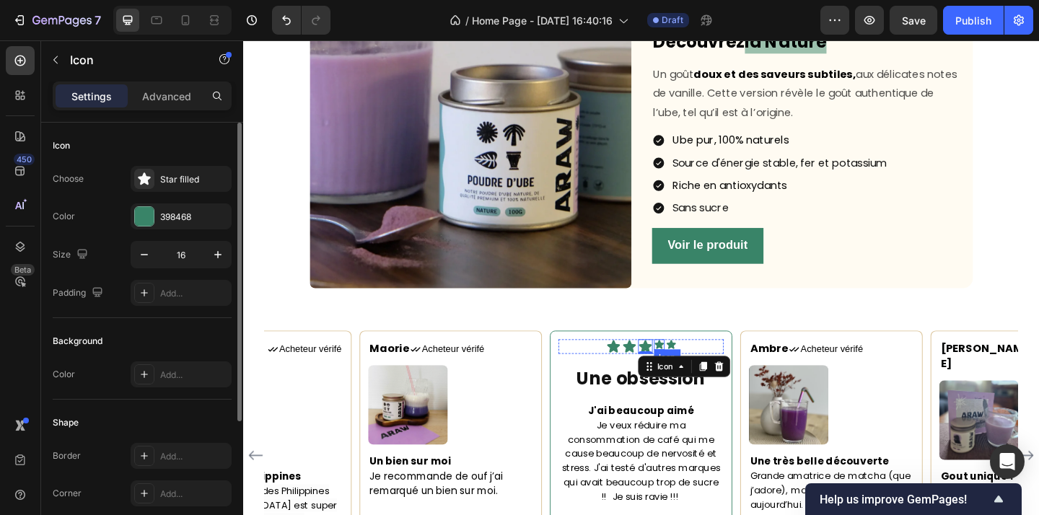
click at [699, 366] on icon at bounding box center [696, 372] width 12 height 12
click at [214, 256] on icon "button" at bounding box center [218, 255] width 14 height 14
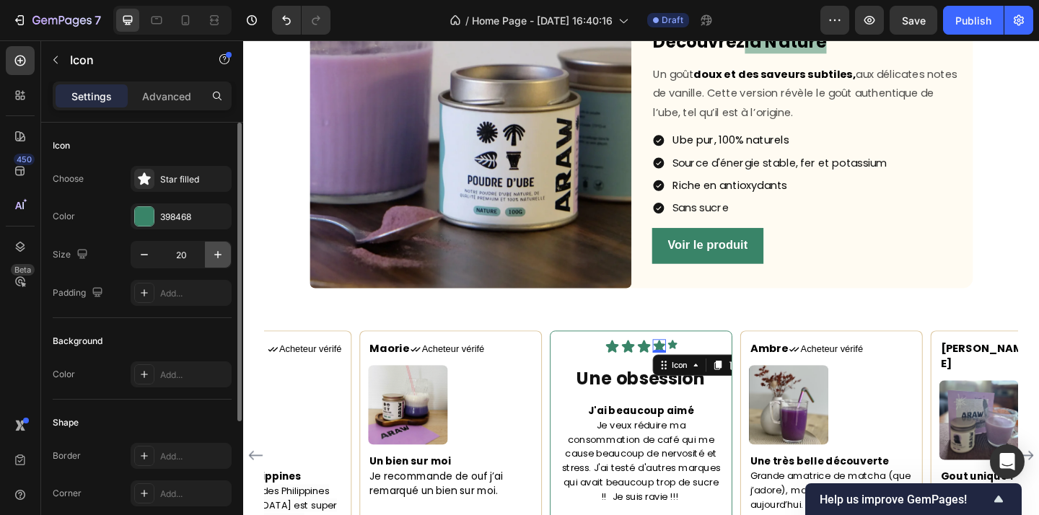
click at [214, 256] on icon "button" at bounding box center [218, 255] width 14 height 14
type input "22"
click at [711, 372] on div "Icon" at bounding box center [711, 372] width 12 height 12
click at [225, 254] on button "button" at bounding box center [218, 255] width 26 height 26
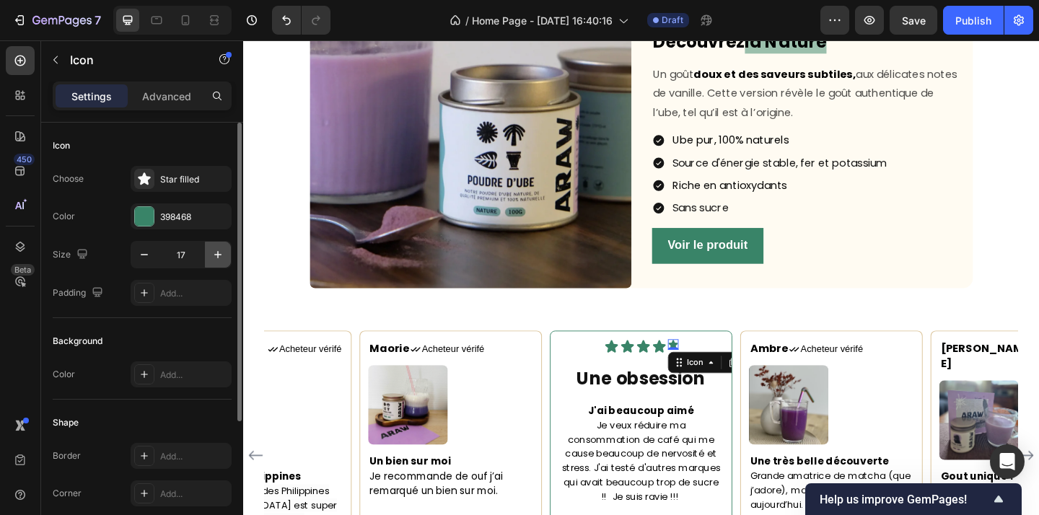
click at [225, 254] on button "button" at bounding box center [218, 255] width 26 height 26
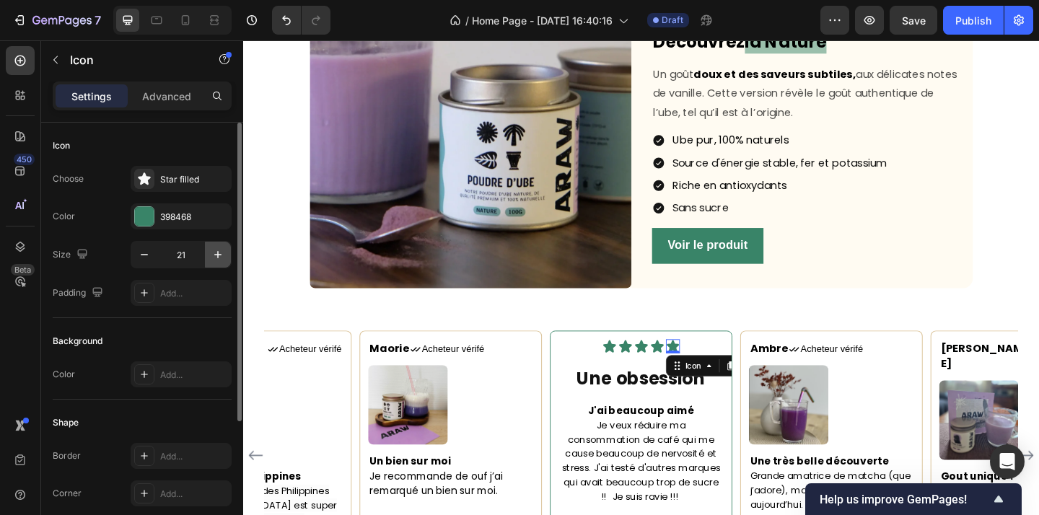
type input "22"
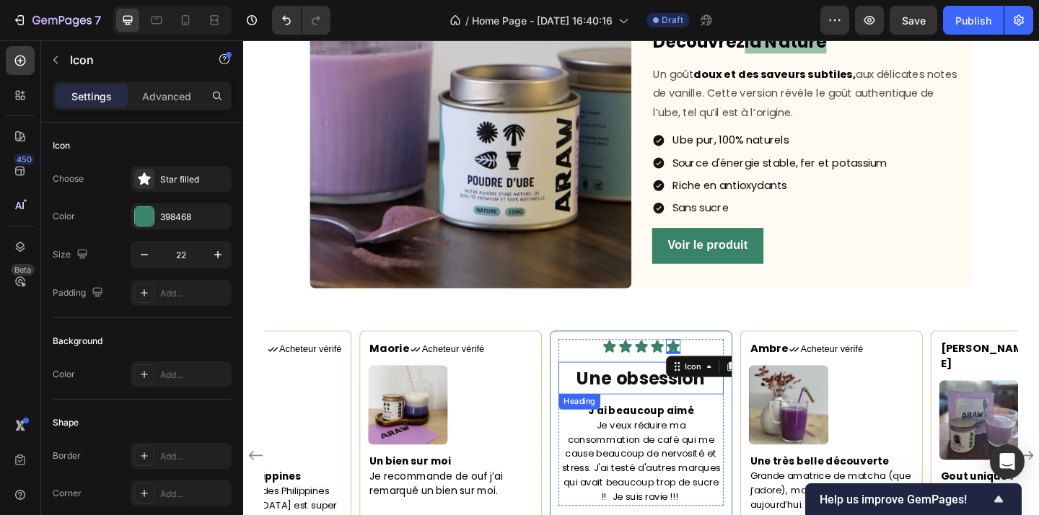
click at [689, 415] on strong "Une obsession" at bounding box center [676, 408] width 140 height 26
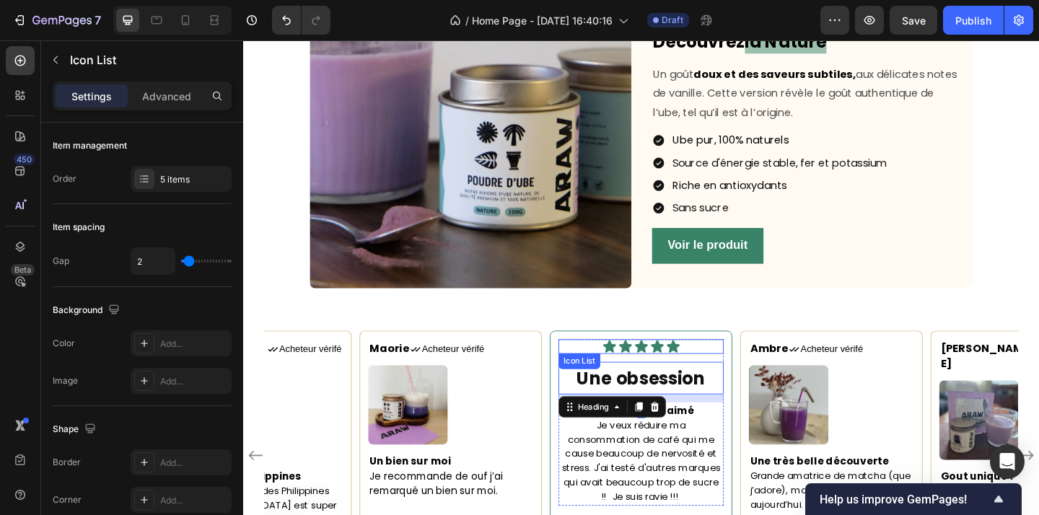
click at [725, 376] on div "Icon Icon Icon Icon Icon" at bounding box center [677, 374] width 180 height 16
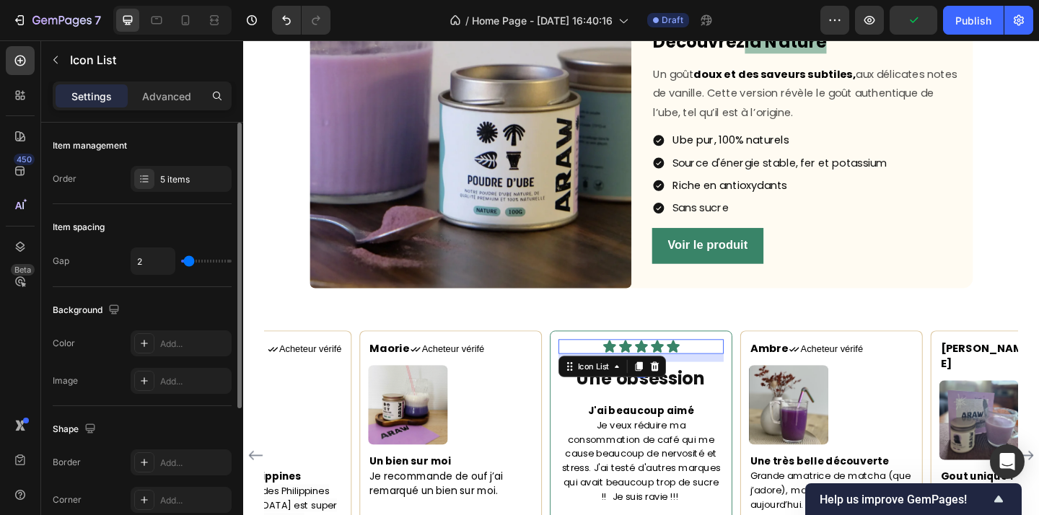
type input "0"
click at [183, 262] on input "range" at bounding box center [206, 261] width 51 height 3
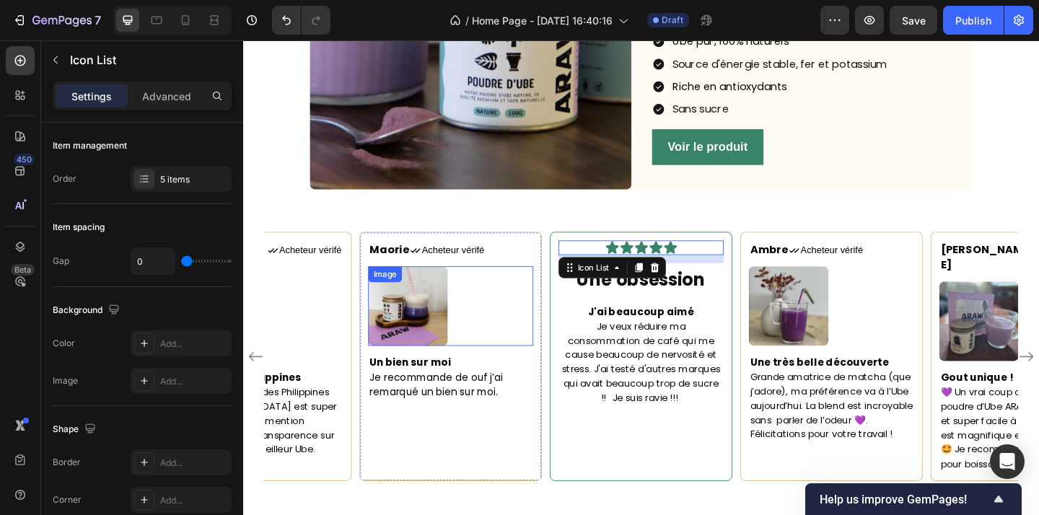
scroll to position [1881, 0]
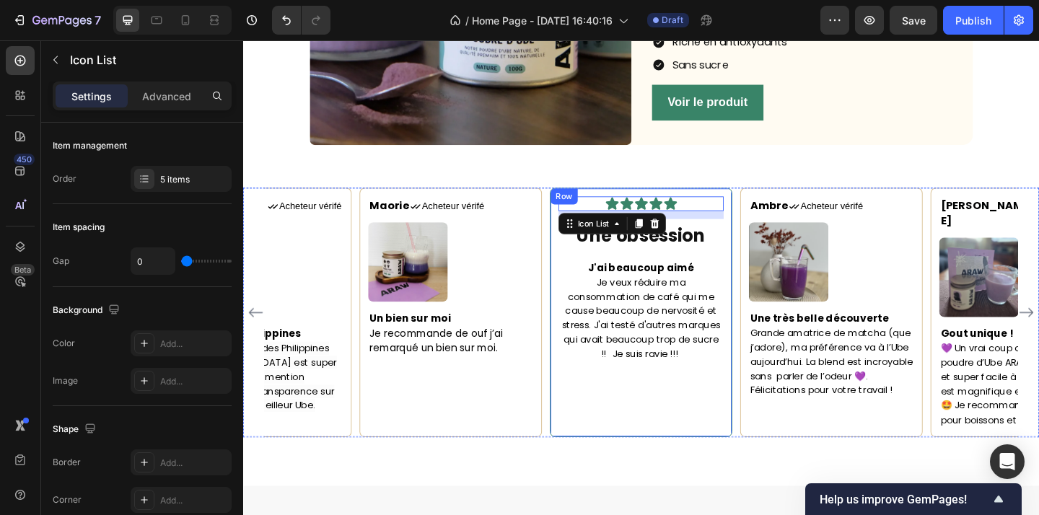
click at [735, 420] on div "Icon Icon Icon Icon Icon Icon List 12 ⁠⁠⁠⁠⁠⁠⁠ Une obsession Heading J'ai beauco…" at bounding box center [677, 336] width 180 height 253
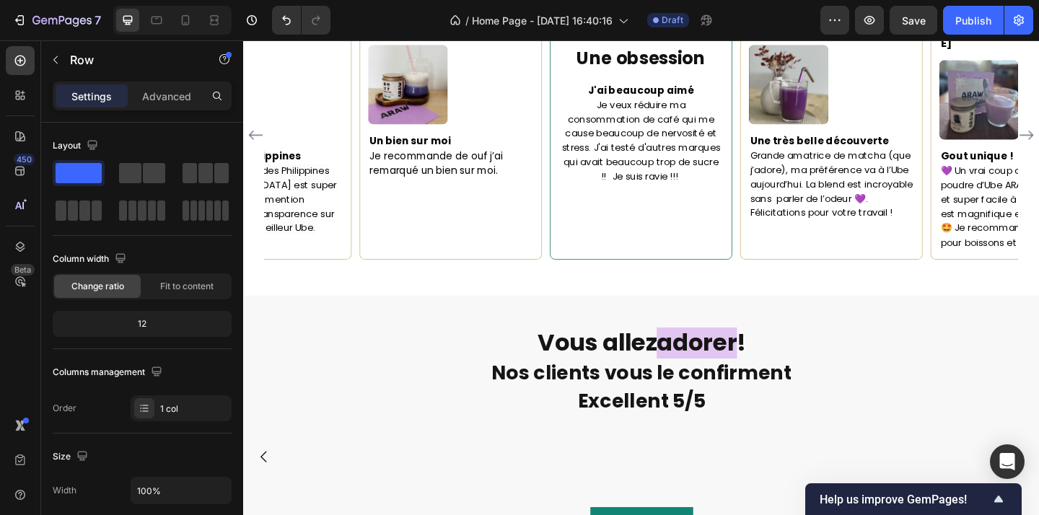
scroll to position [1837, 0]
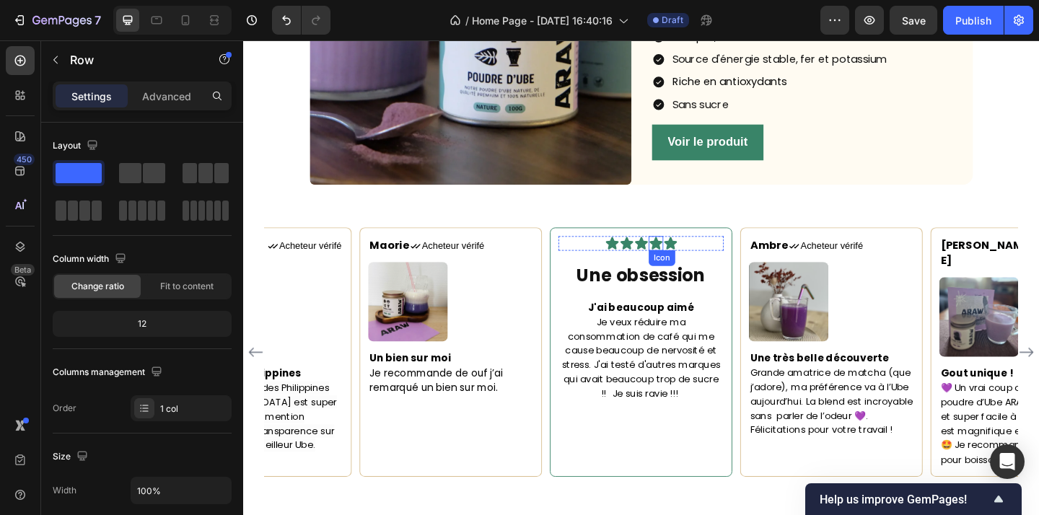
click at [688, 255] on icon at bounding box center [692, 261] width 16 height 16
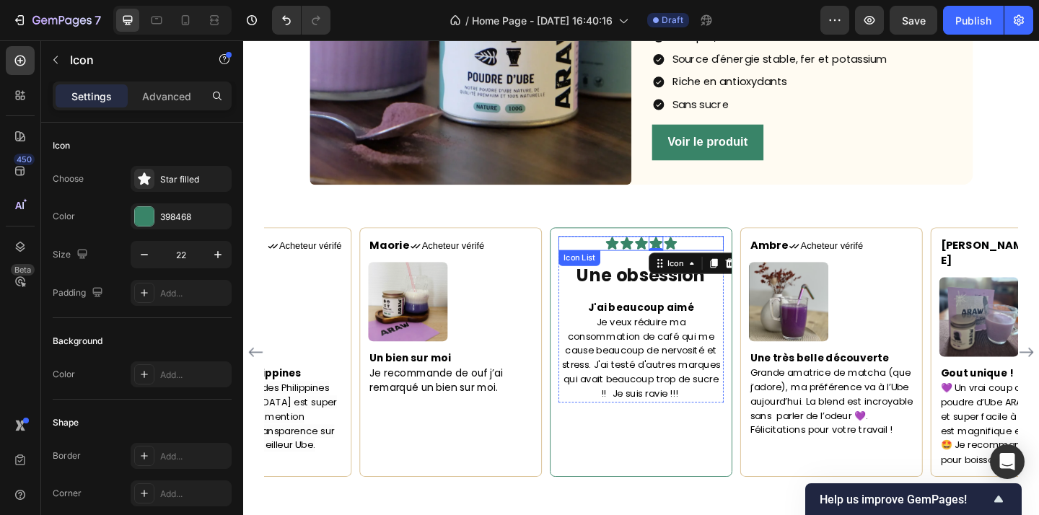
click at [739, 255] on div "Icon Icon Icon Icon 0 Icon" at bounding box center [677, 261] width 180 height 16
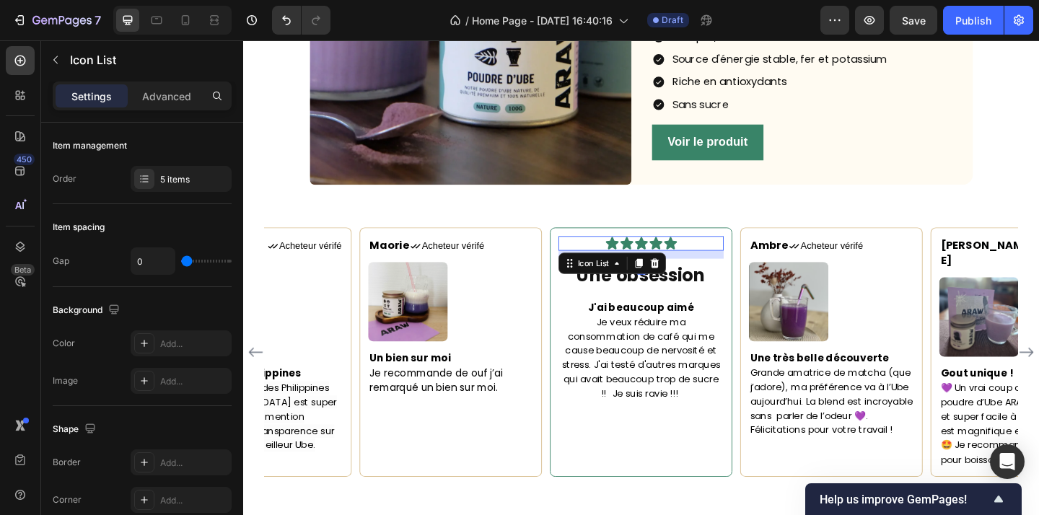
click at [163, 84] on div "Settings Advanced" at bounding box center [142, 96] width 179 height 29
click at [167, 99] on p "Advanced" at bounding box center [166, 96] width 49 height 15
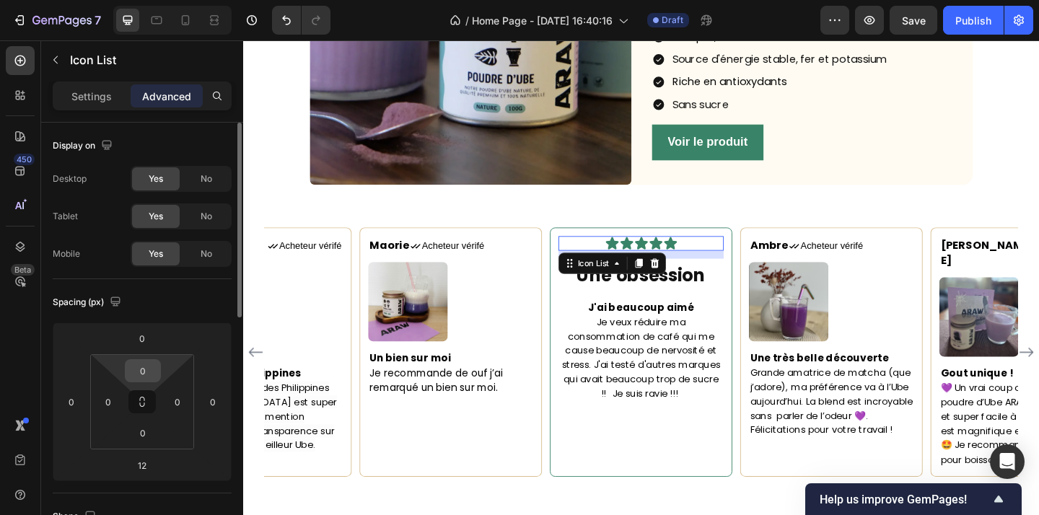
click at [152, 370] on input "0" at bounding box center [142, 371] width 29 height 22
type input "12"
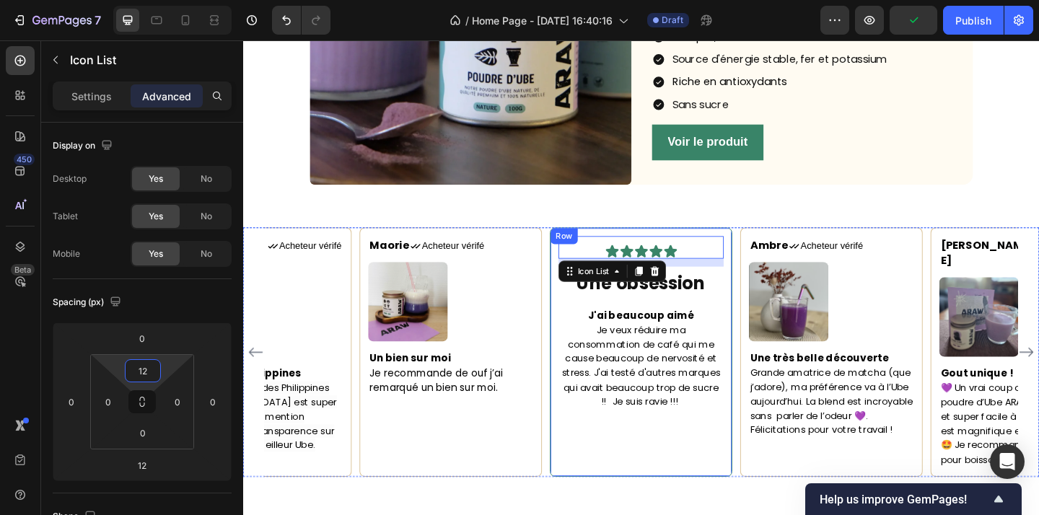
click at [678, 463] on div "Icon Icon Icon Icon Icon Icon List 12 Une obsession Heading J'ai beaucoup aimé …" at bounding box center [677, 379] width 180 height 253
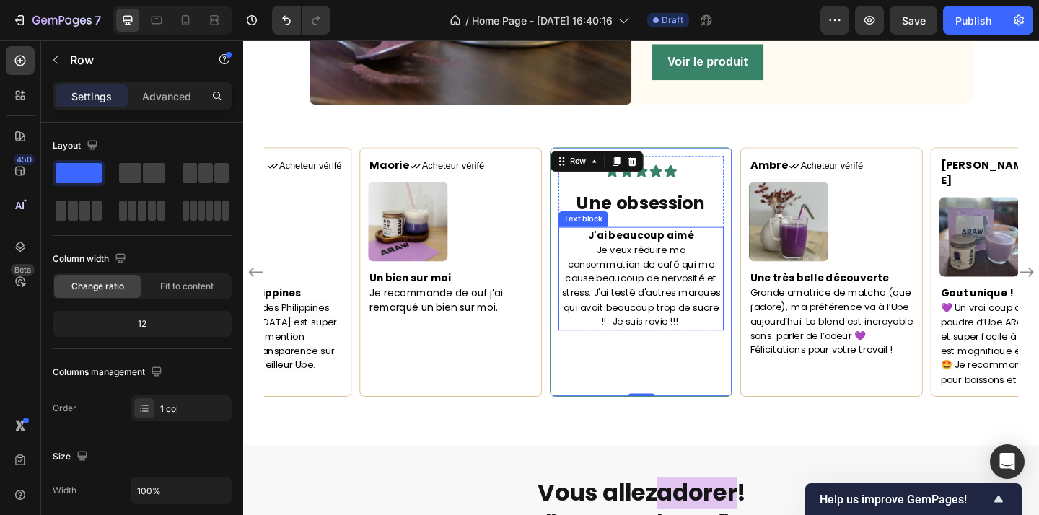
scroll to position [1922, 0]
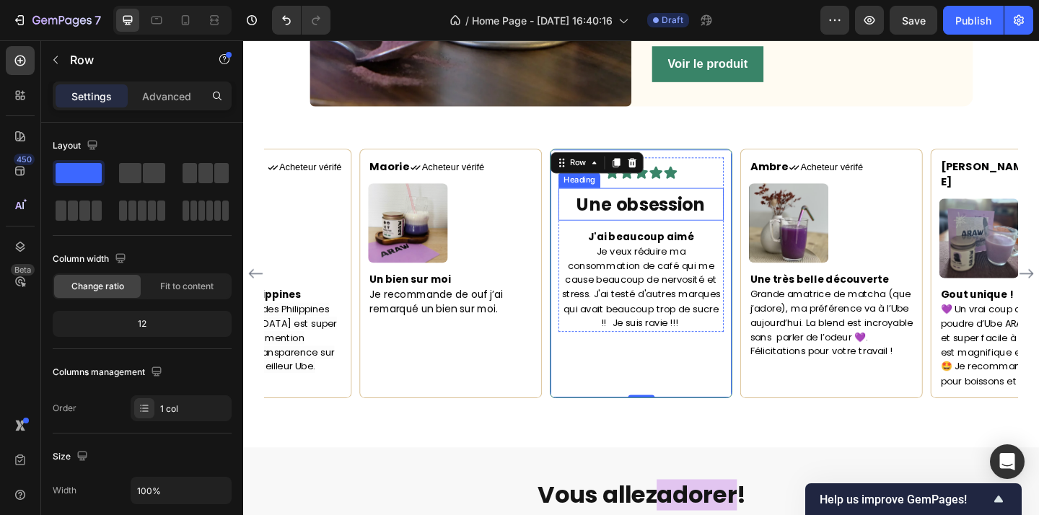
click at [687, 217] on strong "Une obsession" at bounding box center [676, 219] width 140 height 26
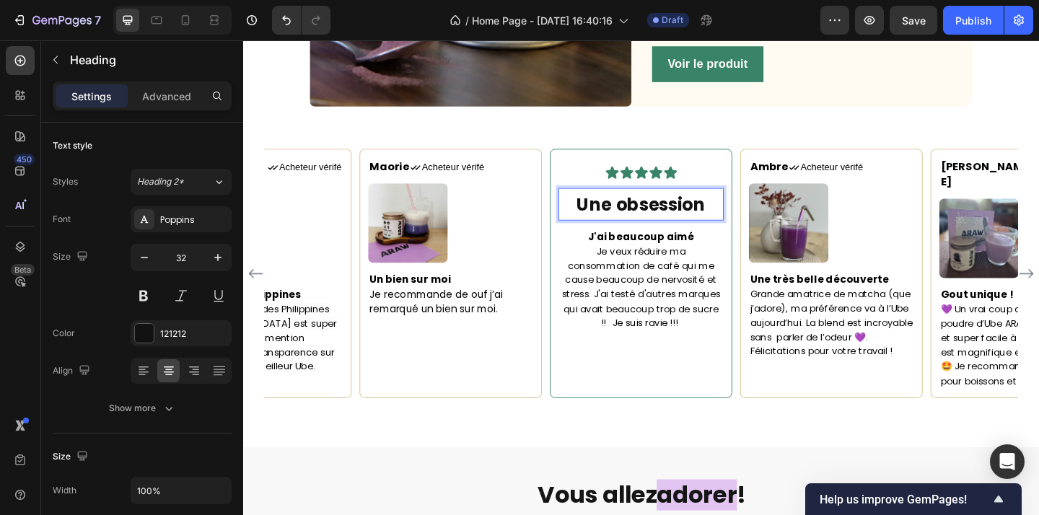
click at [687, 217] on strong "Une obsession" at bounding box center [676, 219] width 140 height 26
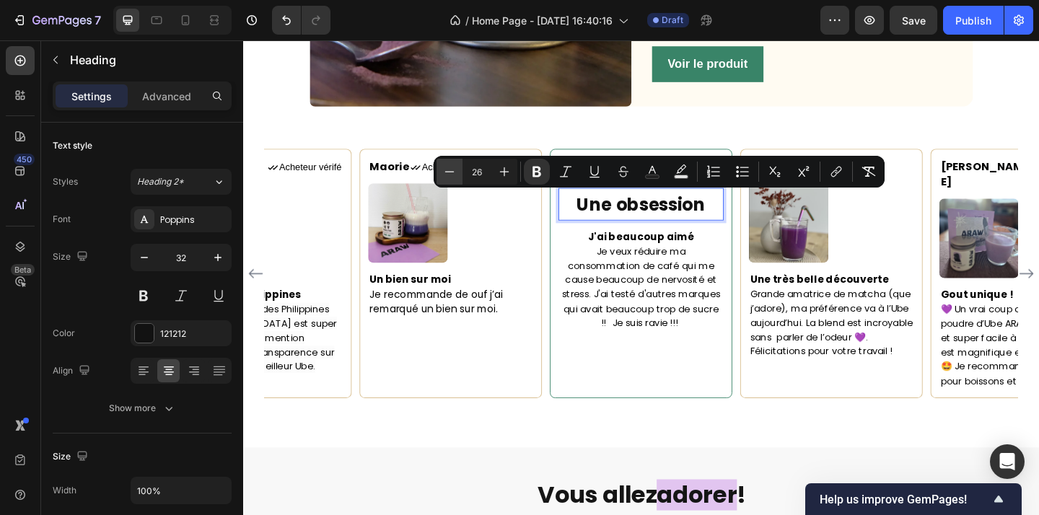
click at [447, 169] on icon "Editor contextual toolbar" at bounding box center [449, 172] width 14 height 14
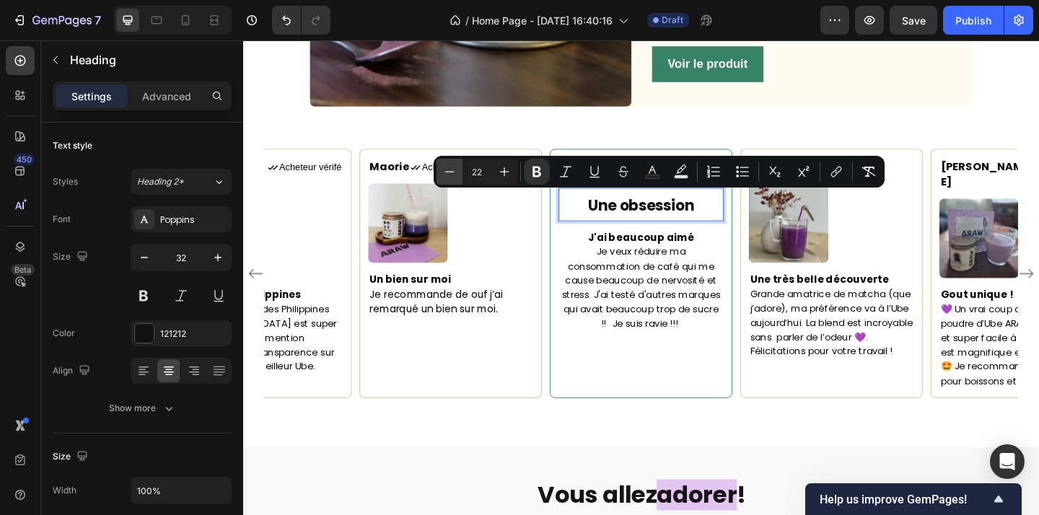
type input "21"
click at [142, 258] on icon "button" at bounding box center [144, 257] width 7 height 1
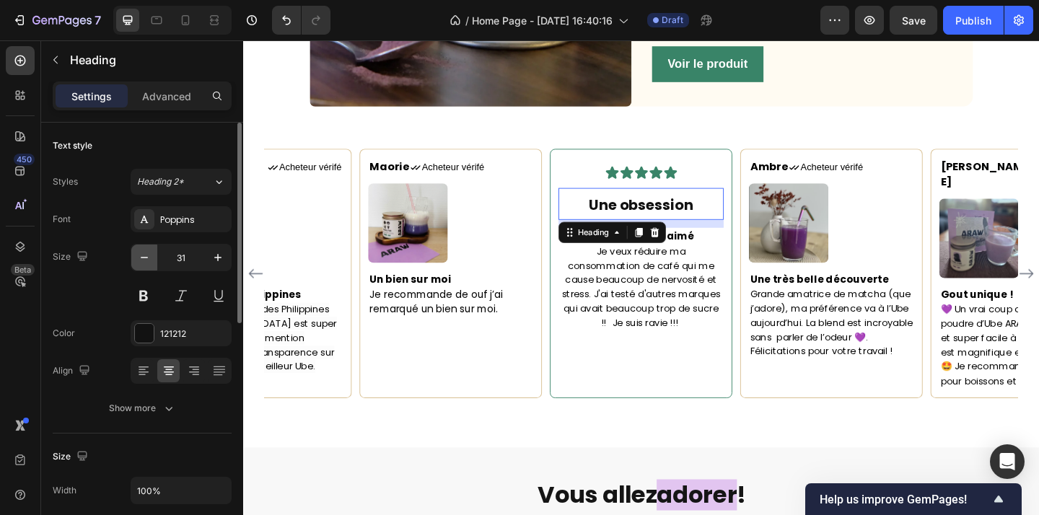
click at [142, 258] on icon "button" at bounding box center [144, 257] width 7 height 1
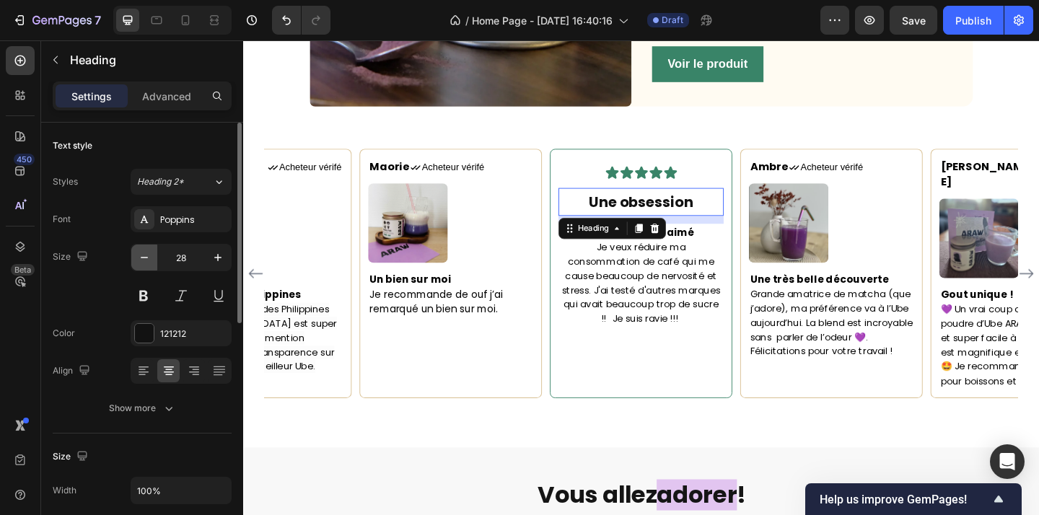
click at [142, 258] on icon "button" at bounding box center [144, 257] width 7 height 1
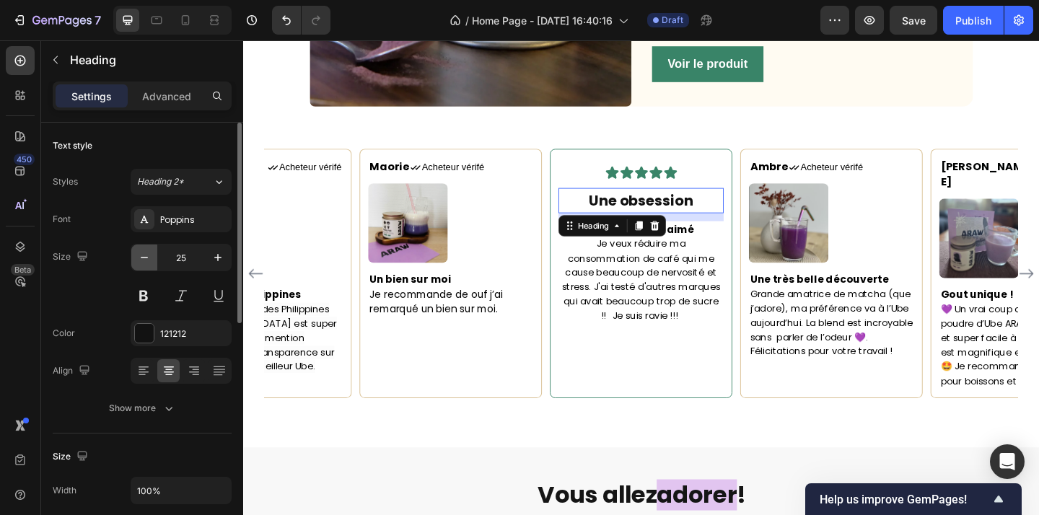
click at [142, 258] on icon "button" at bounding box center [144, 257] width 7 height 1
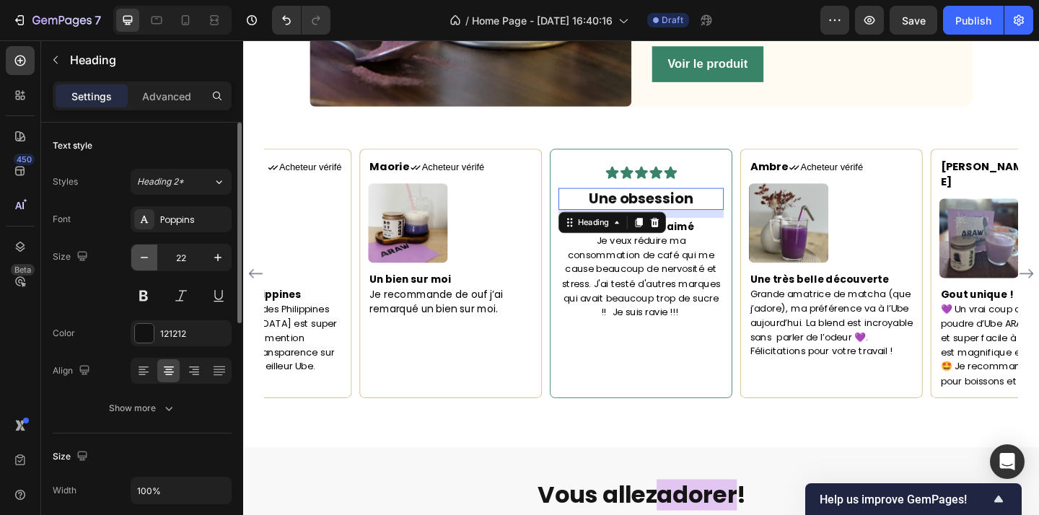
click at [142, 258] on icon "button" at bounding box center [144, 257] width 7 height 1
type input "20"
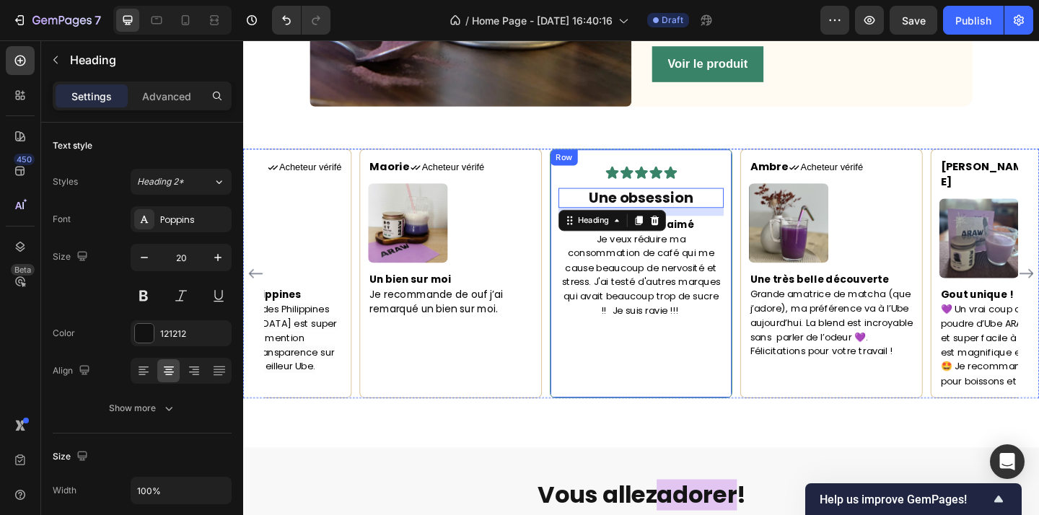
click at [737, 359] on div "Icon Icon Icon Icon Icon Icon List Une obsession Heading 12 J'ai beaucoup aimé …" at bounding box center [677, 294] width 180 height 253
click at [714, 214] on strong "Une obsession" at bounding box center [676, 211] width 113 height 21
click at [735, 188] on div "Icon Icon Icon Icon Icon" at bounding box center [677, 185] width 180 height 16
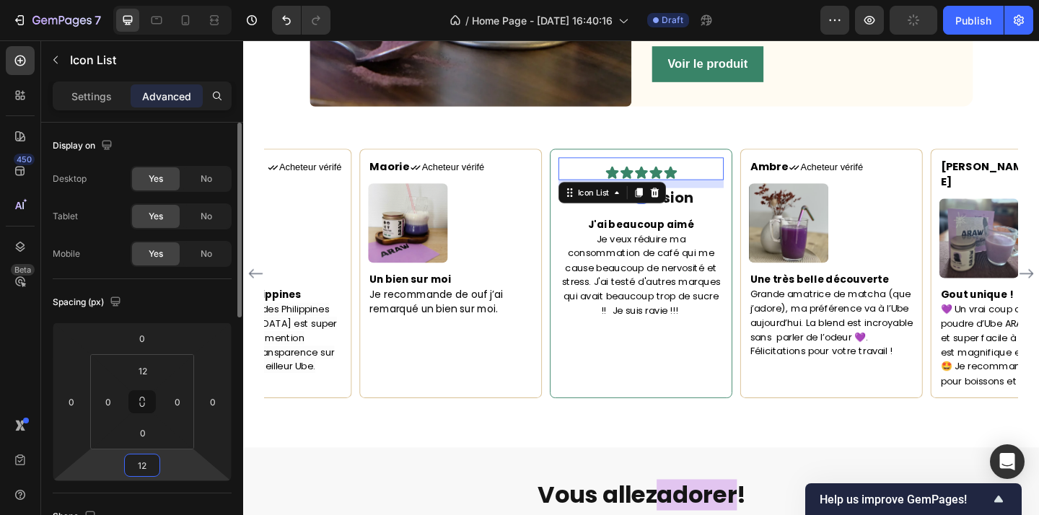
click at [150, 463] on input "12" at bounding box center [142, 466] width 29 height 22
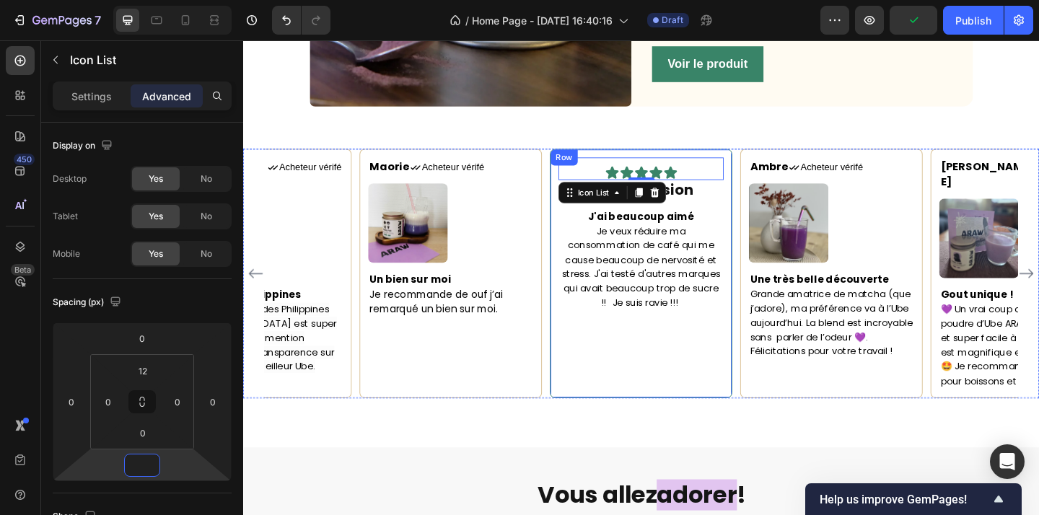
click at [717, 372] on div "Icon Icon Icon Icon Icon Icon List 0 ⁠⁠⁠⁠⁠⁠⁠ Une obsession Heading J'ai beaucou…" at bounding box center [677, 294] width 180 height 253
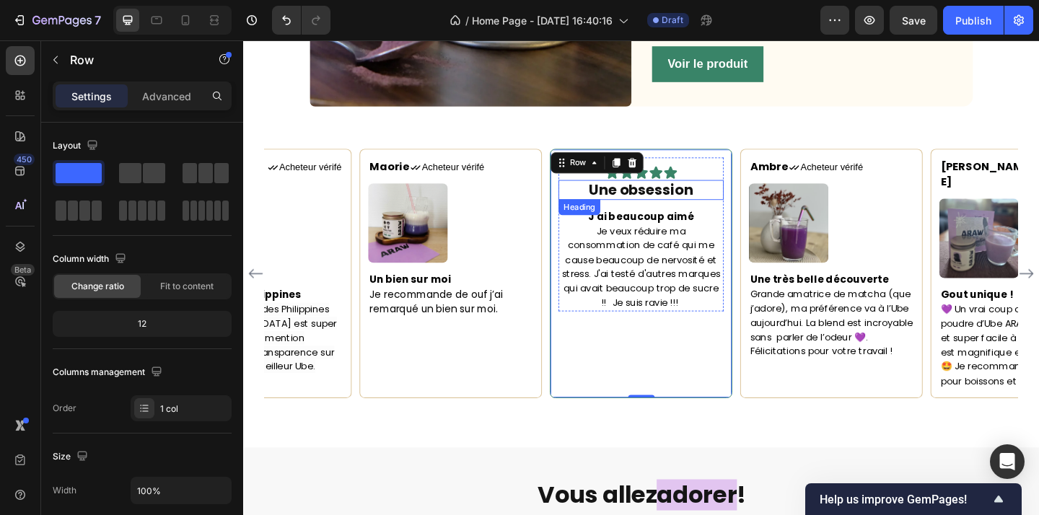
click at [732, 193] on strong "Une obsession" at bounding box center [676, 203] width 113 height 21
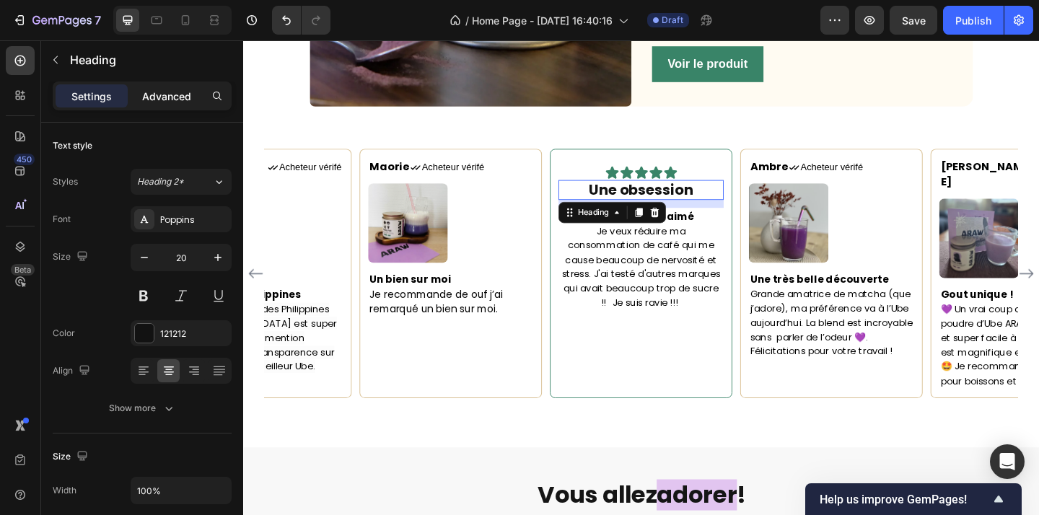
click at [180, 105] on div "Advanced" at bounding box center [167, 95] width 72 height 23
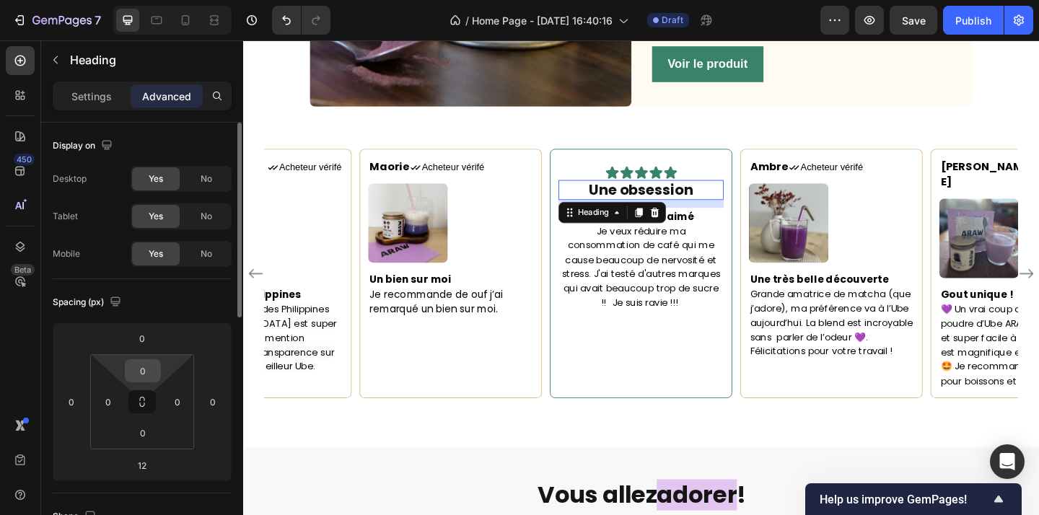
click at [154, 375] on input "0" at bounding box center [142, 371] width 29 height 22
type input "8"
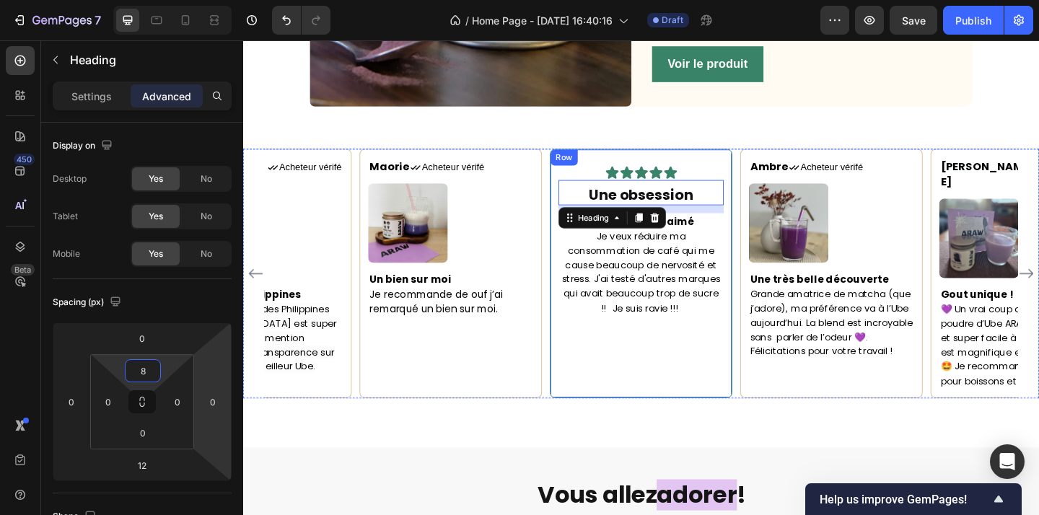
click at [679, 305] on span "Je veux réduire ma consommation de café qui me cause beaucoup de nervosité et s…" at bounding box center [676, 293] width 172 height 92
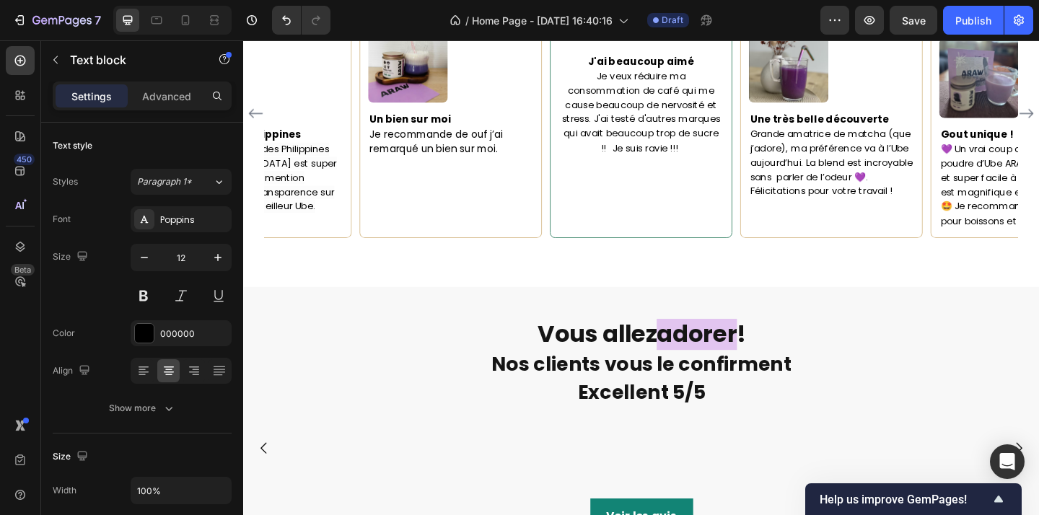
scroll to position [1962, 0]
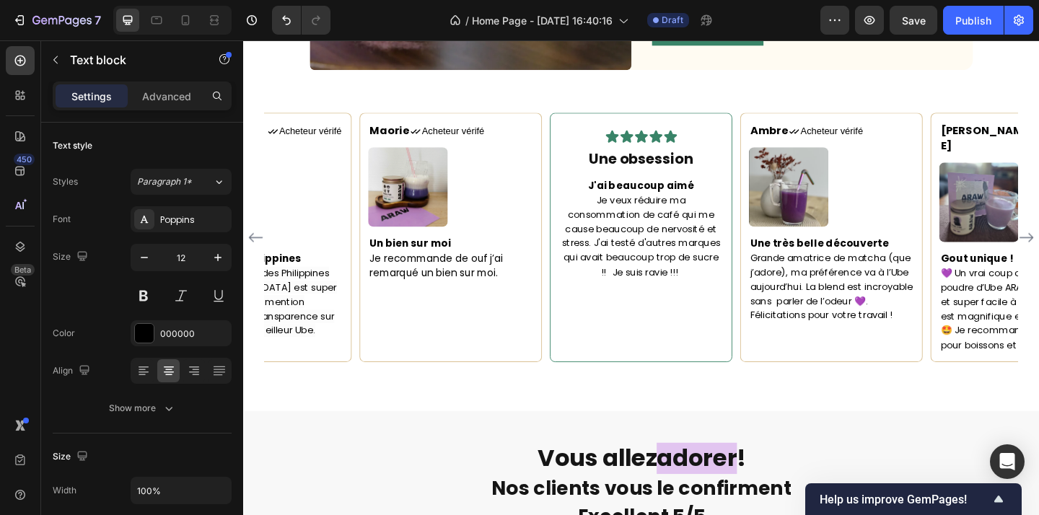
click at [673, 261] on span "Je veux réduire ma consommation de café qui me cause beaucoup de nervosité et s…" at bounding box center [676, 253] width 172 height 92
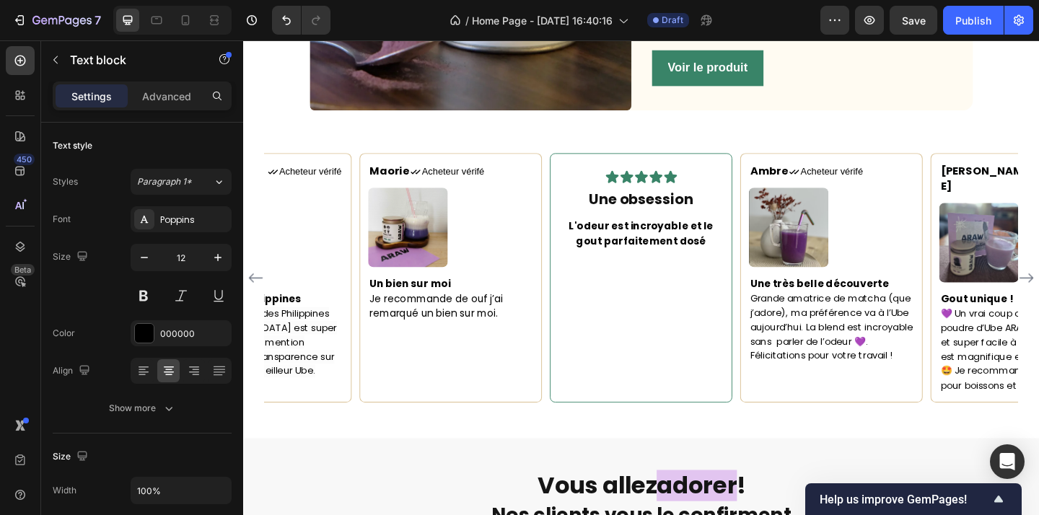
scroll to position [1922, 0]
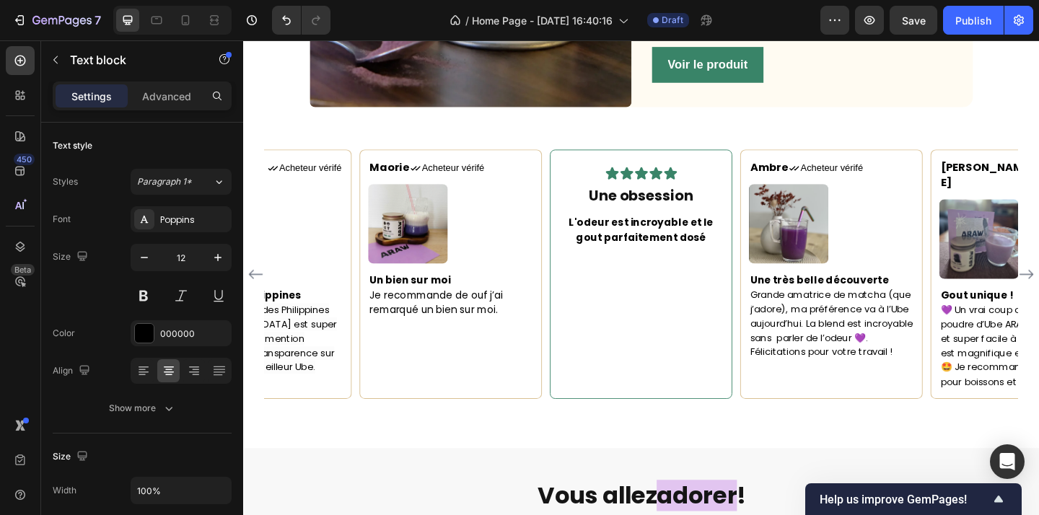
click at [738, 256] on p "L'odeur est incroyable et le gout parfaitement dosé" at bounding box center [676, 247] width 177 height 32
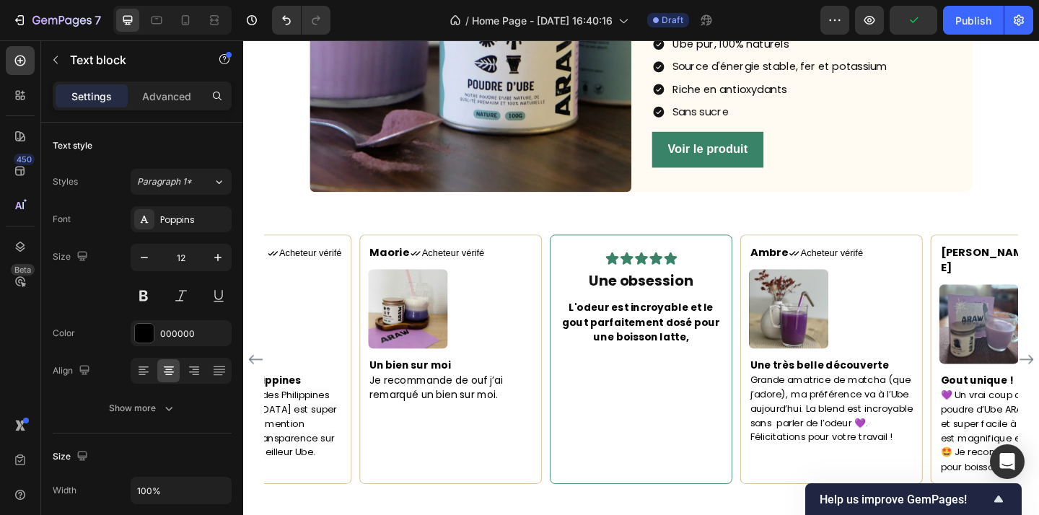
scroll to position [1838, 0]
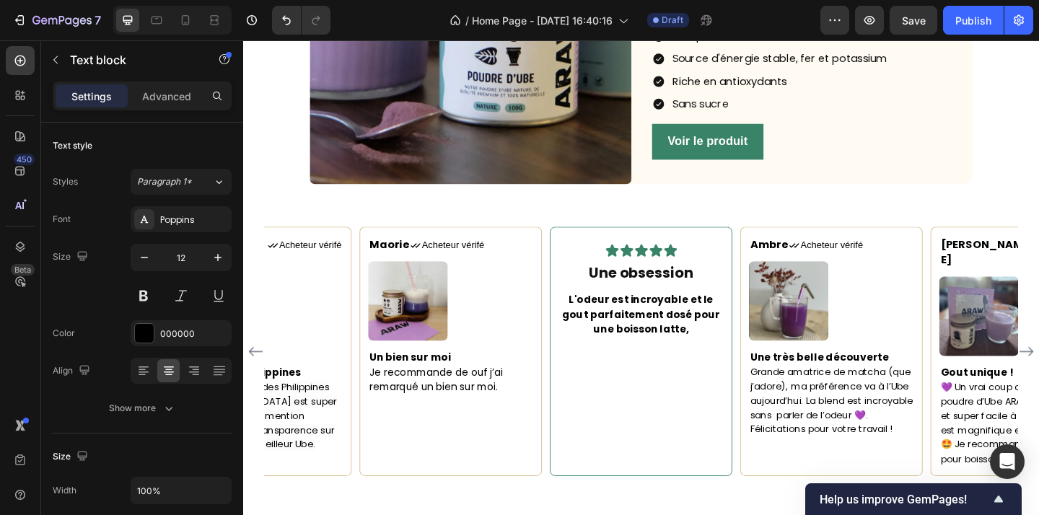
click at [722, 353] on p "L'odeur est incroyable et le gout parfaitement dosé pour une boisson latte," at bounding box center [676, 339] width 177 height 49
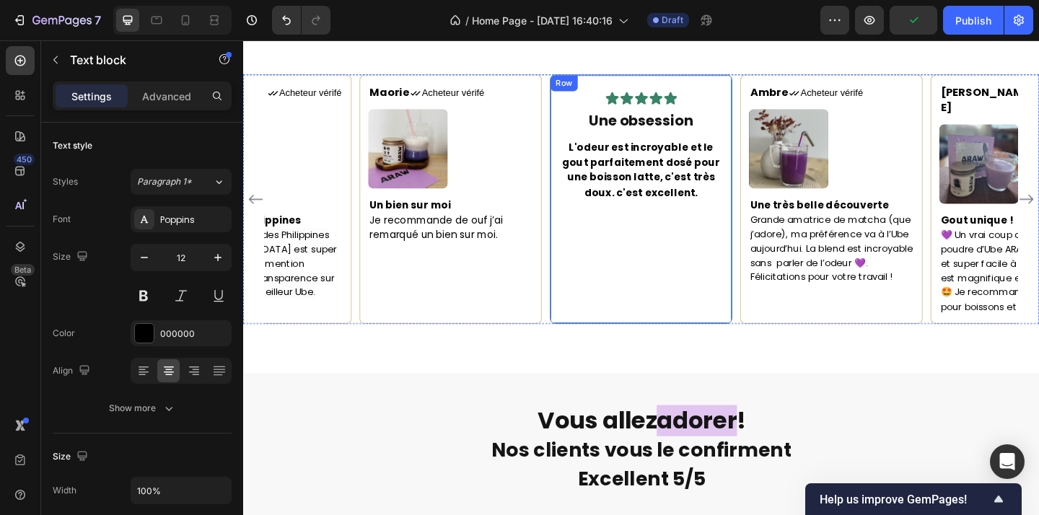
scroll to position [1871, 0]
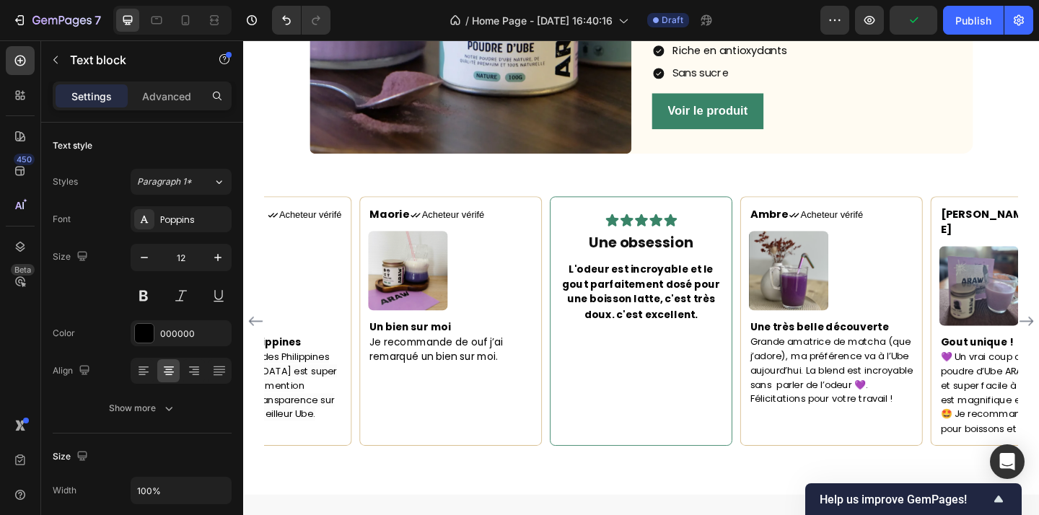
drag, startPoint x: 730, startPoint y: 343, endPoint x: 668, endPoint y: 338, distance: 62.2
click at [668, 338] on p "L'odeur est incroyable et le gout parfaitement dosé pour une boisson latte, c'e…" at bounding box center [676, 313] width 177 height 65
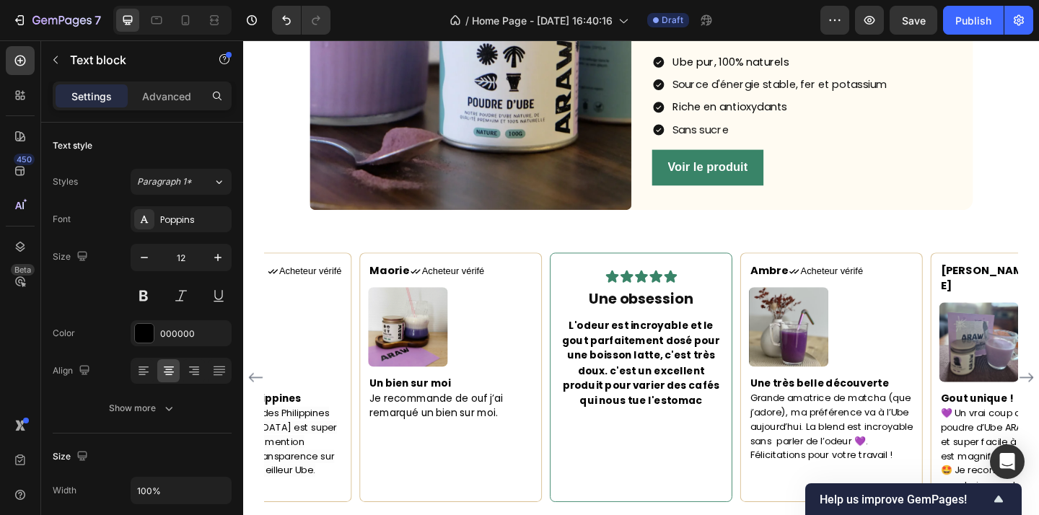
scroll to position [1850, 0]
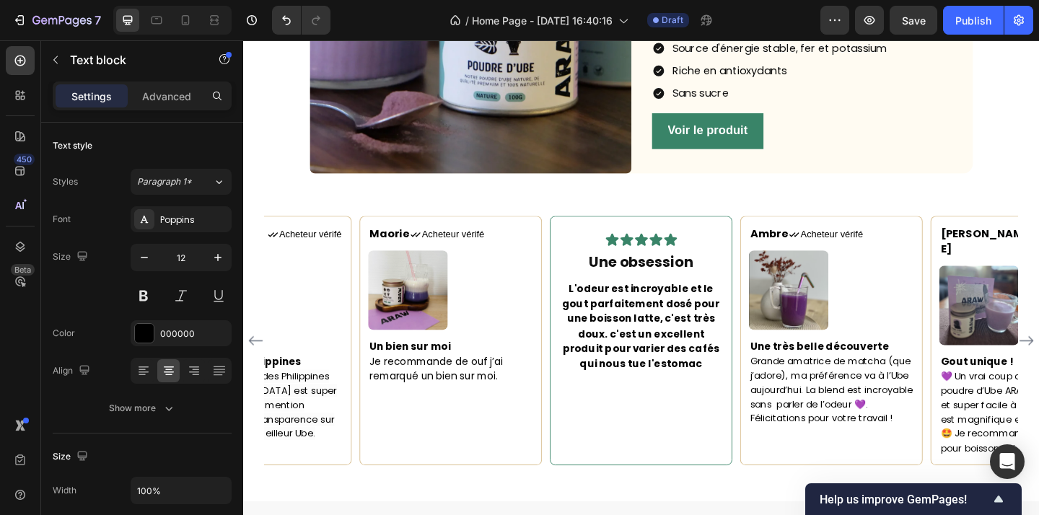
click at [713, 401] on p "L'odeur est incroyable et le gout parfaitement dosé pour une boisson latte, c'e…" at bounding box center [676, 352] width 177 height 98
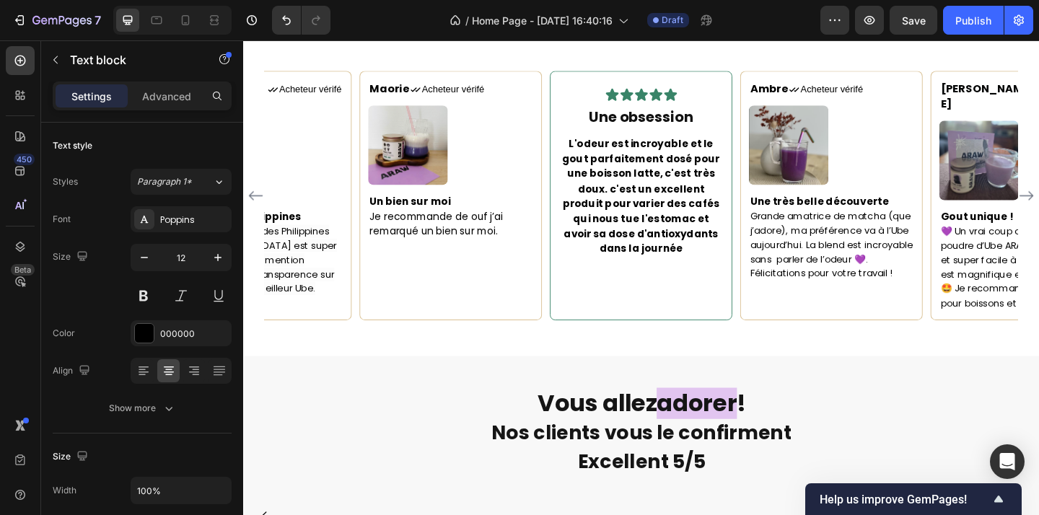
scroll to position [2011, 0]
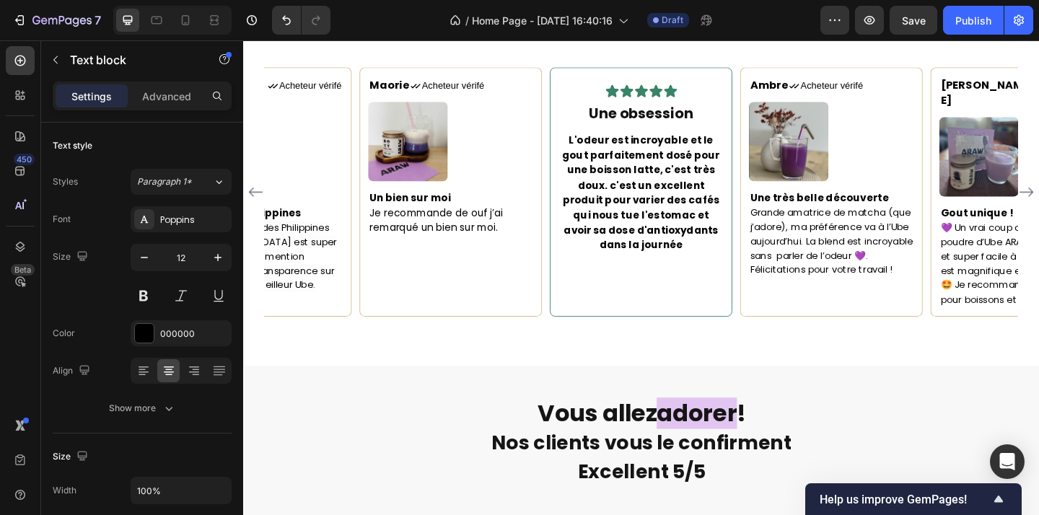
click at [764, 253] on p "L'odeur est incroyable et le gout parfaitement dosé pour une boisson latte, c'e…" at bounding box center [676, 206] width 177 height 131
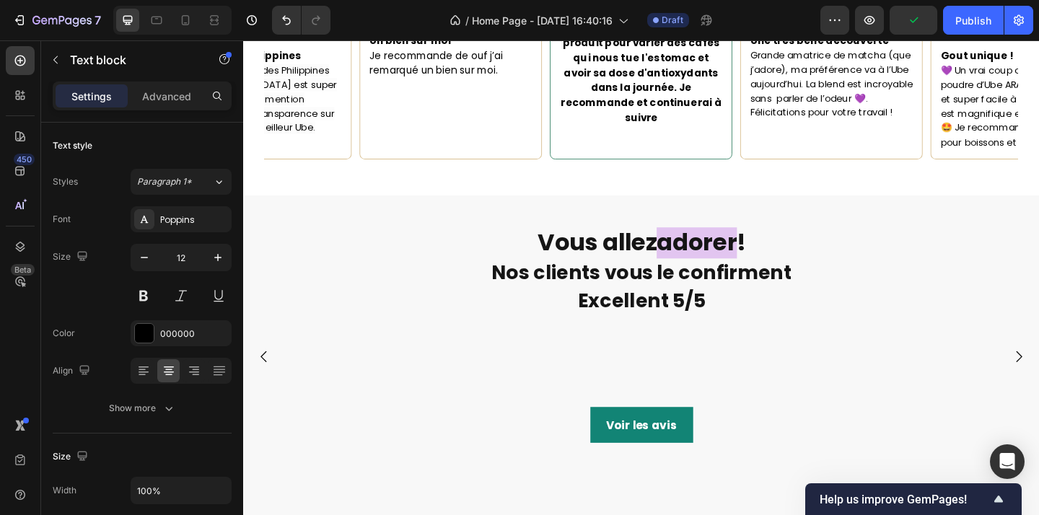
scroll to position [2042, 0]
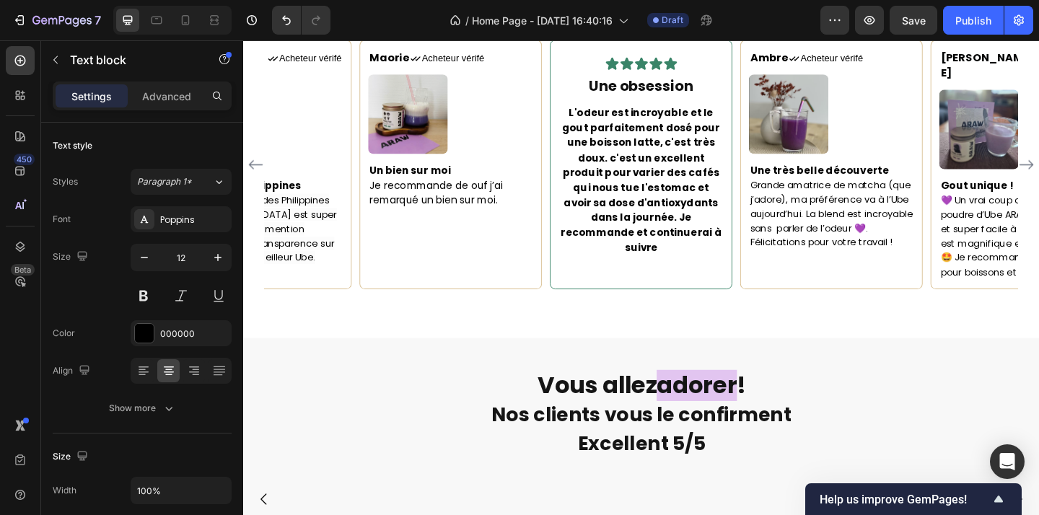
click at [758, 233] on strong "L'odeur est incroyable et le gout parfaitement dosé pour une boisson latte, c'e…" at bounding box center [676, 192] width 175 height 162
click at [718, 247] on strong "L'odeur est incroyable et le gout parfaitement dosé pour une boisson latte, c'e…" at bounding box center [676, 192] width 172 height 162
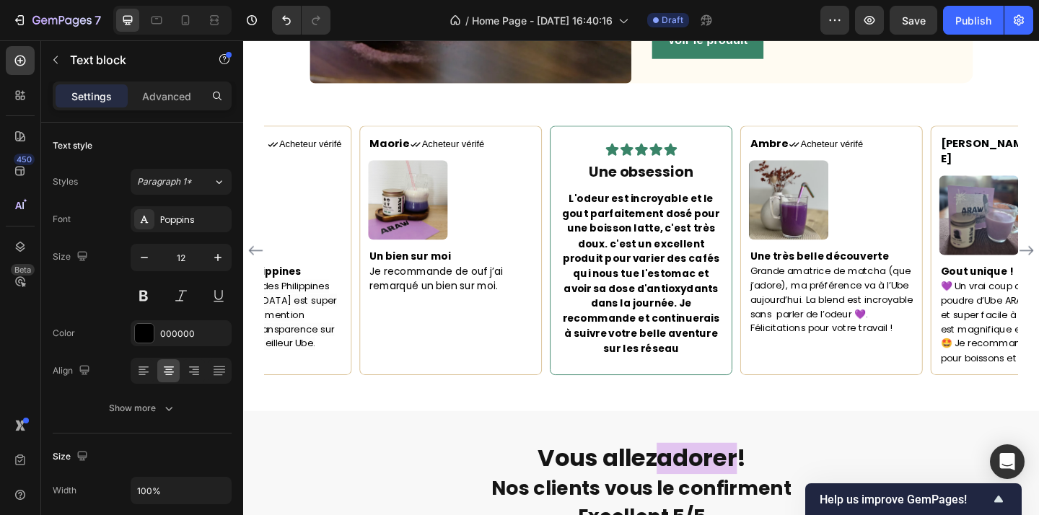
scroll to position [1941, 0]
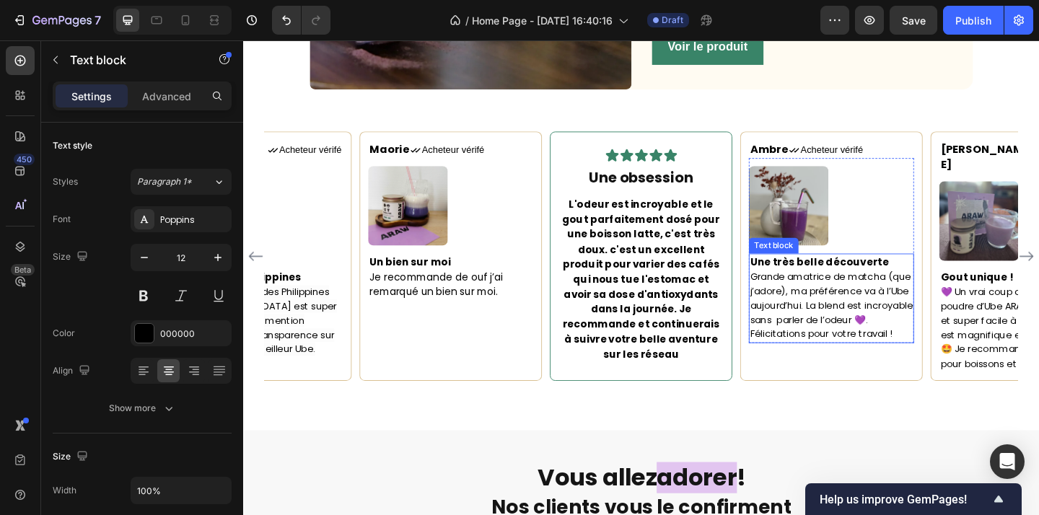
click at [802, 361] on span "Grande amatrice de matcha (que j’adore), ma préférence va à l’Ube aujourd’hui. …" at bounding box center [883, 329] width 177 height 76
click at [805, 364] on span "Grande amatrice de matcha (que j’adore), ma préférence va à l’Ube aujourd’hui. …" at bounding box center [883, 329] width 177 height 76
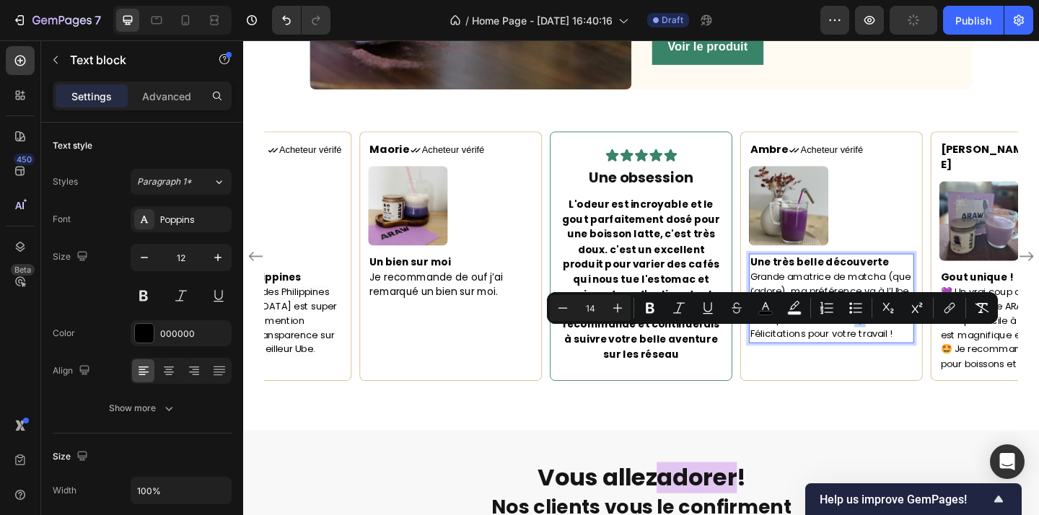
drag, startPoint x: 805, startPoint y: 364, endPoint x: 795, endPoint y: 364, distance: 10.8
click at [795, 364] on span "Grande amatrice de matcha (que j’adore), ma préférence va à l’Ube aujourd’hui. …" at bounding box center [883, 329] width 177 height 76
copy span "💜."
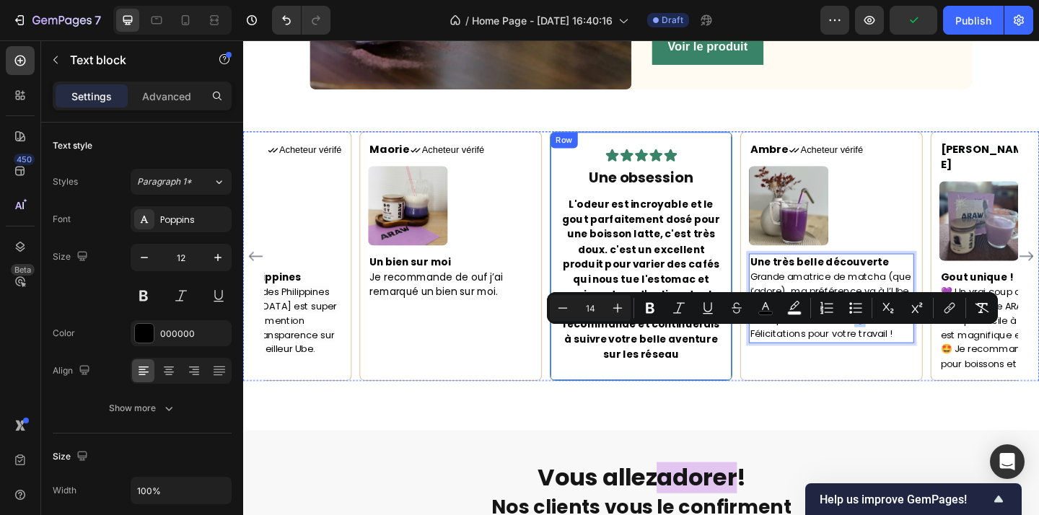
click at [721, 368] on strong "L'odeur est incroyable et le gout parfaitement dosé pour une boisson latte, c'e…" at bounding box center [676, 300] width 172 height 178
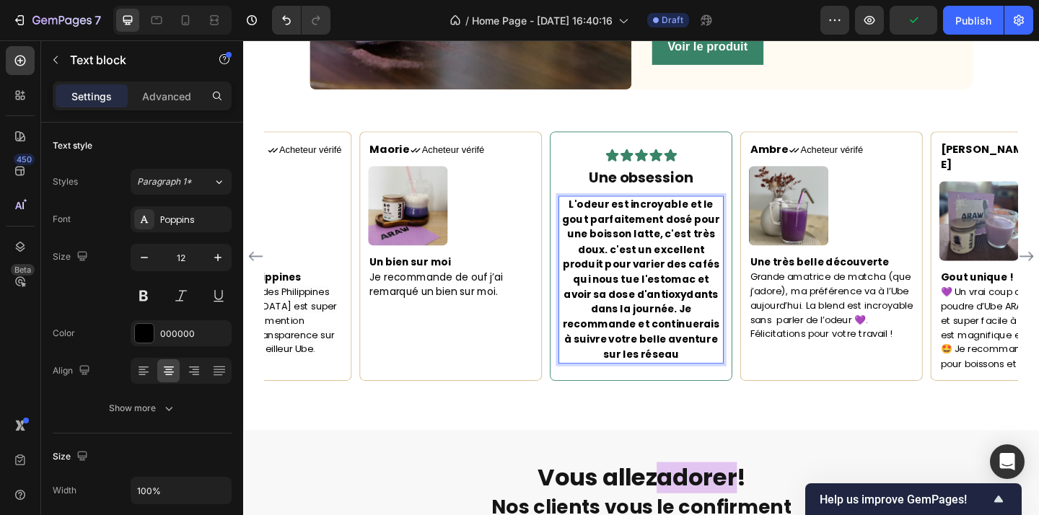
click at [760, 357] on p "L'odeur est incroyable et le gout parfaitement dosé pour une boisson latte, c'e…" at bounding box center [676, 301] width 177 height 180
click at [760, 362] on p "L'odeur est incroyable et le gout parfaitement dosé pour une boisson latte, c'e…" at bounding box center [676, 301] width 177 height 180
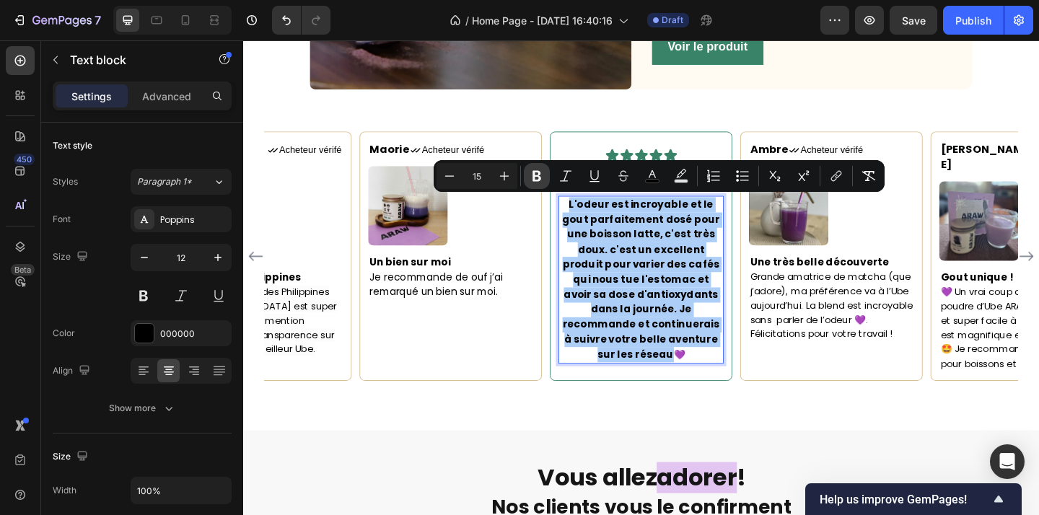
click at [534, 176] on icon "Editor contextual toolbar" at bounding box center [537, 176] width 9 height 11
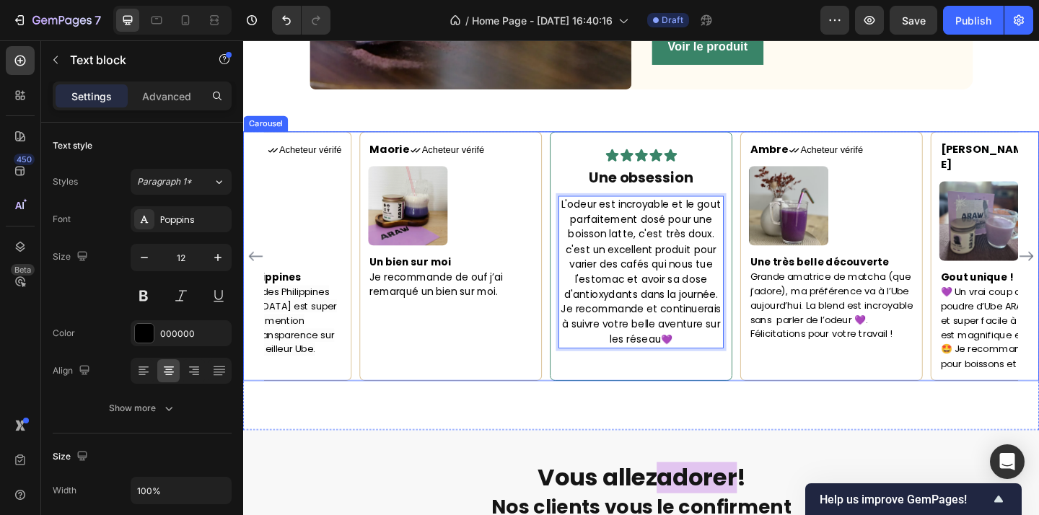
click at [777, 328] on div "Maorie Text block Icon Acheteur vérifé Text Block Row Image Un bien sur moi Je …" at bounding box center [676, 275] width 820 height 271
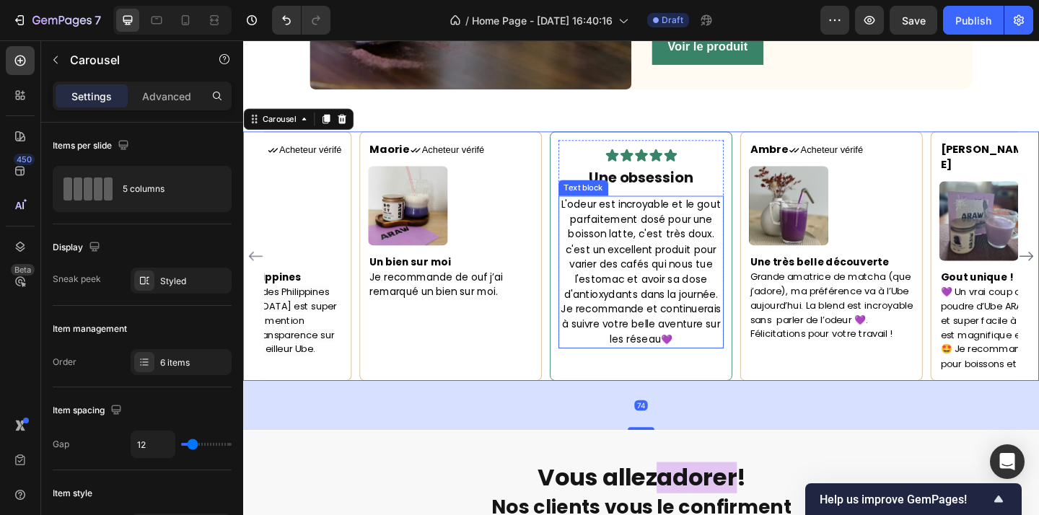
click at [726, 346] on span "L'odeur est incroyable et le gout parfaitement dosé pour une boisson latte, c'e…" at bounding box center [676, 292] width 175 height 162
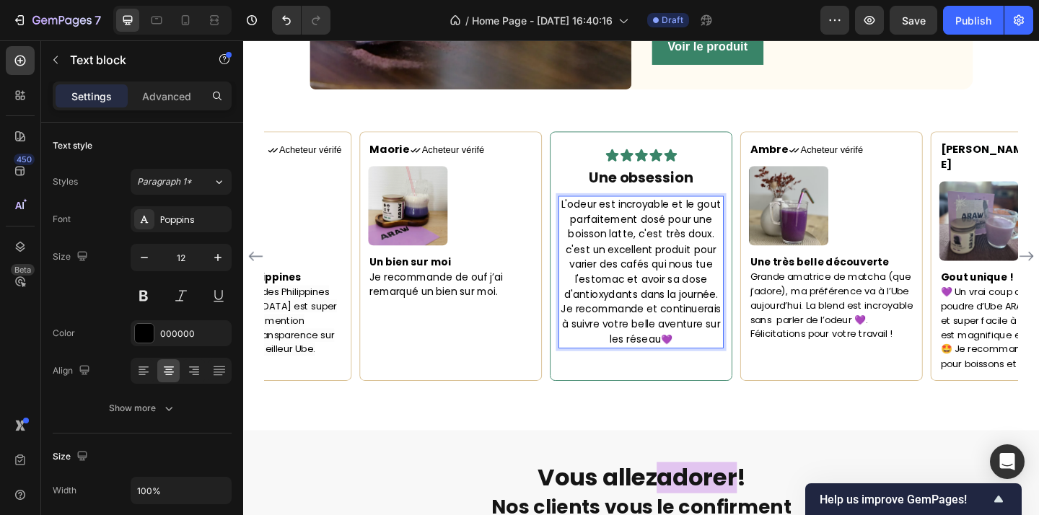
click at [707, 344] on span "L'odeur est incroyable et le gout parfaitement dosé pour une boisson latte, c'e…" at bounding box center [676, 292] width 175 height 162
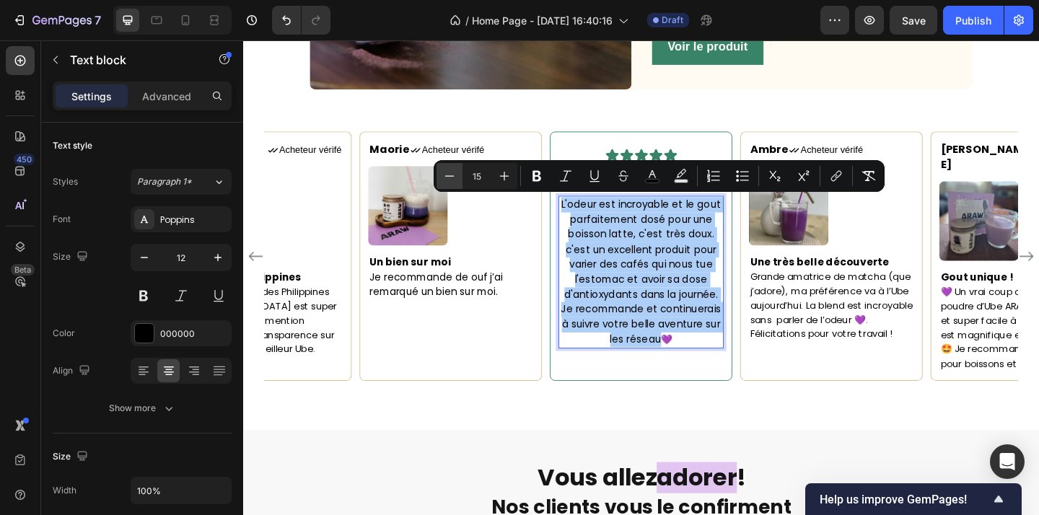
click at [447, 172] on icon "Editor contextual toolbar" at bounding box center [449, 176] width 14 height 14
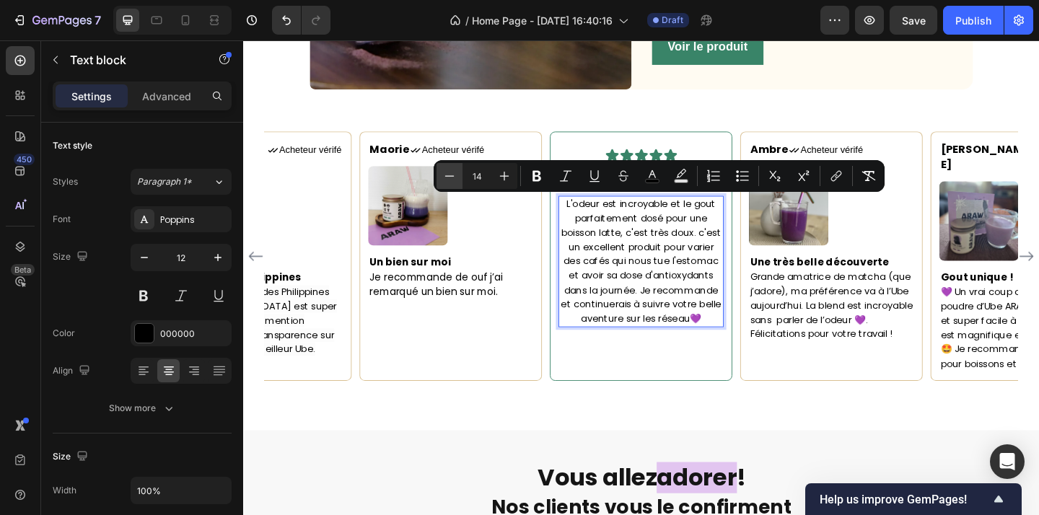
click at [447, 172] on icon "Editor contextual toolbar" at bounding box center [449, 176] width 14 height 14
click at [504, 179] on icon "Editor contextual toolbar" at bounding box center [504, 176] width 9 height 9
type input "14"
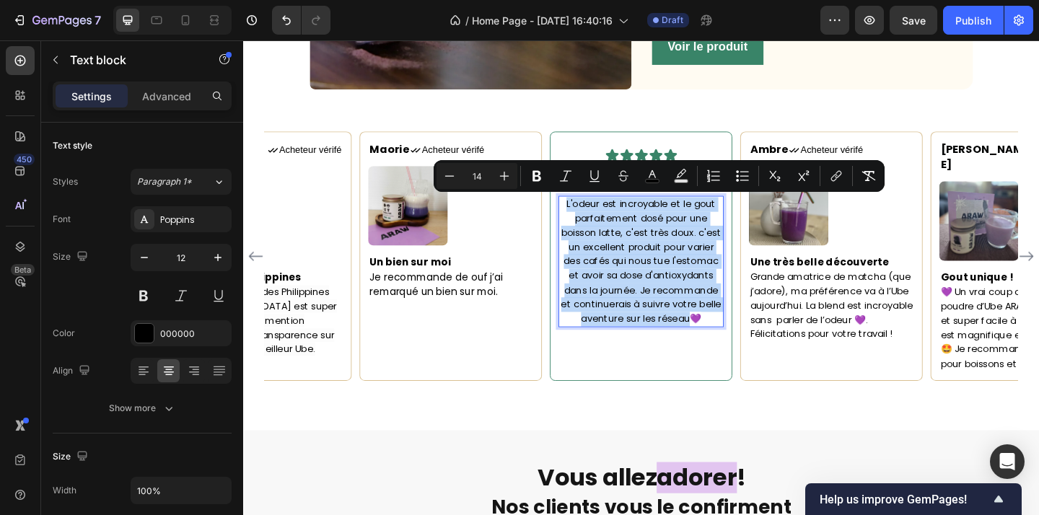
click at [704, 353] on div "L'odeur est incroyable et le gout parfaitement dosé pour une boisson latte, c'e…" at bounding box center [677, 281] width 180 height 143
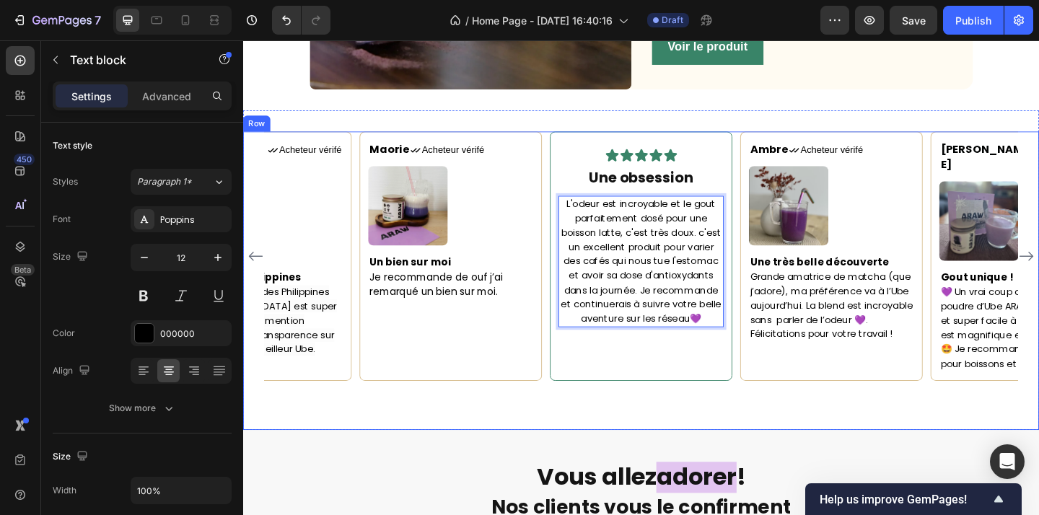
click at [751, 393] on div "Icon Icon Icon Icon Icon Icon List Une obsession Heading L'odeur est incroyable…" at bounding box center [676, 275] width 198 height 271
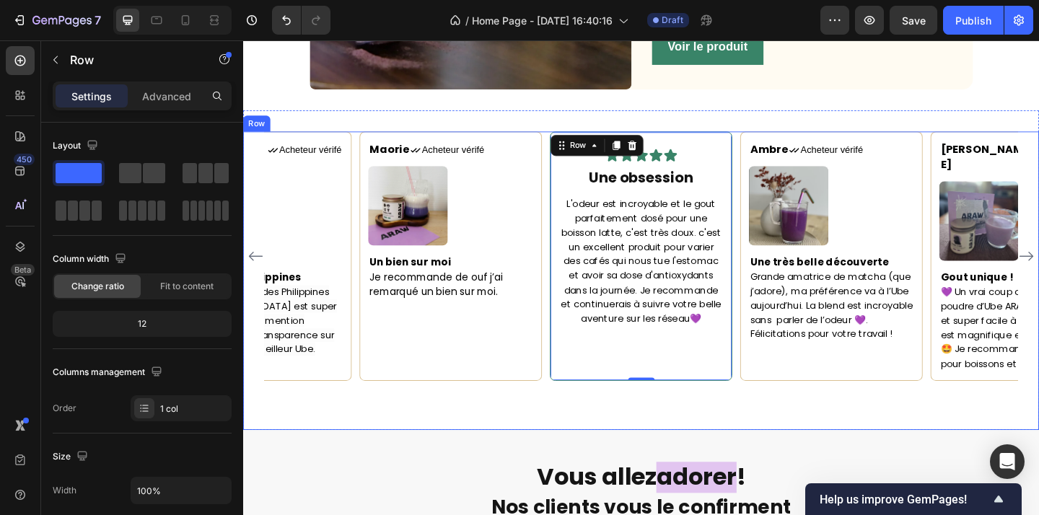
click at [808, 424] on div "Maorie Text block Icon Acheteur vérifé Text Block Row Image Un bien sur moi Je …" at bounding box center [676, 302] width 866 height 325
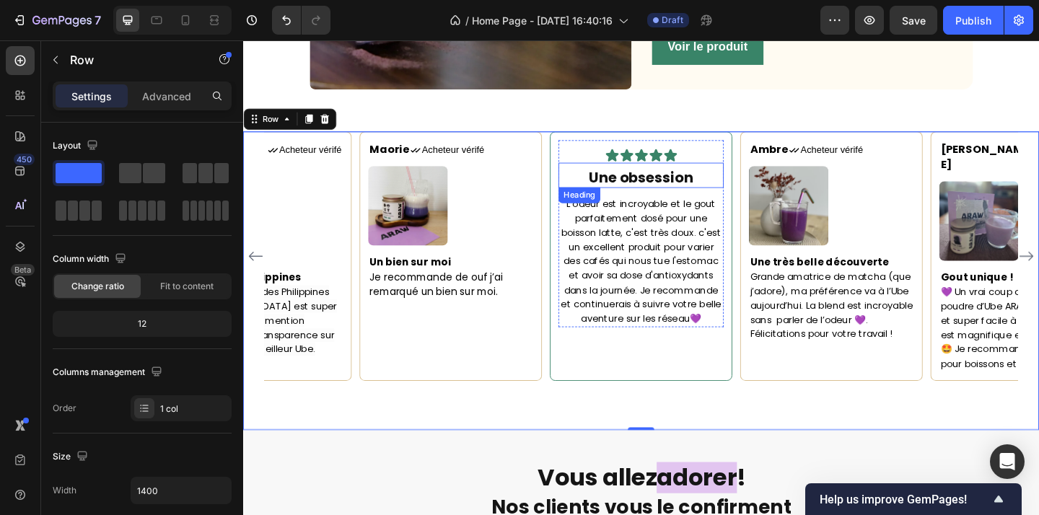
click at [727, 195] on strong "Une obsession" at bounding box center [676, 190] width 113 height 21
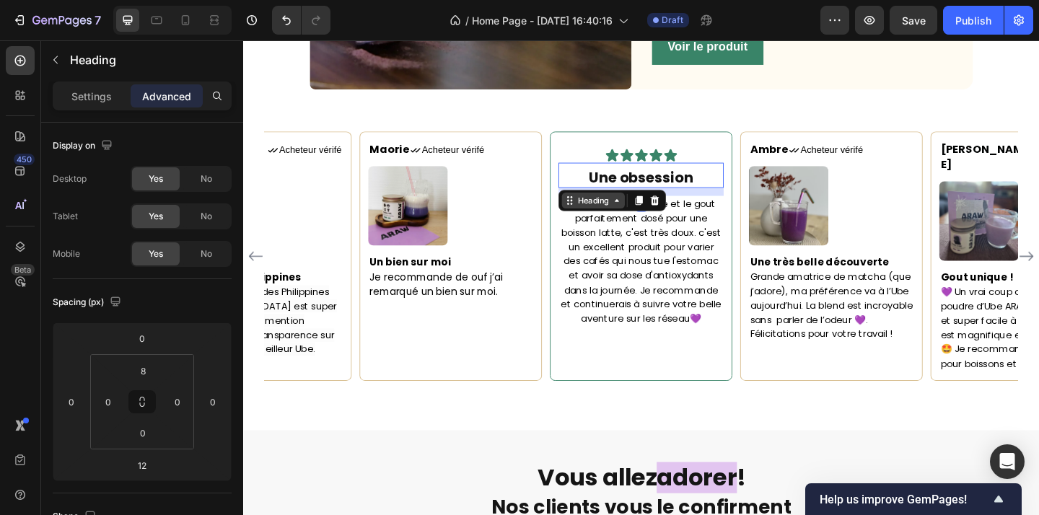
click at [615, 222] on div "Heading" at bounding box center [624, 214] width 69 height 17
click at [676, 218] on icon at bounding box center [674, 215] width 8 height 10
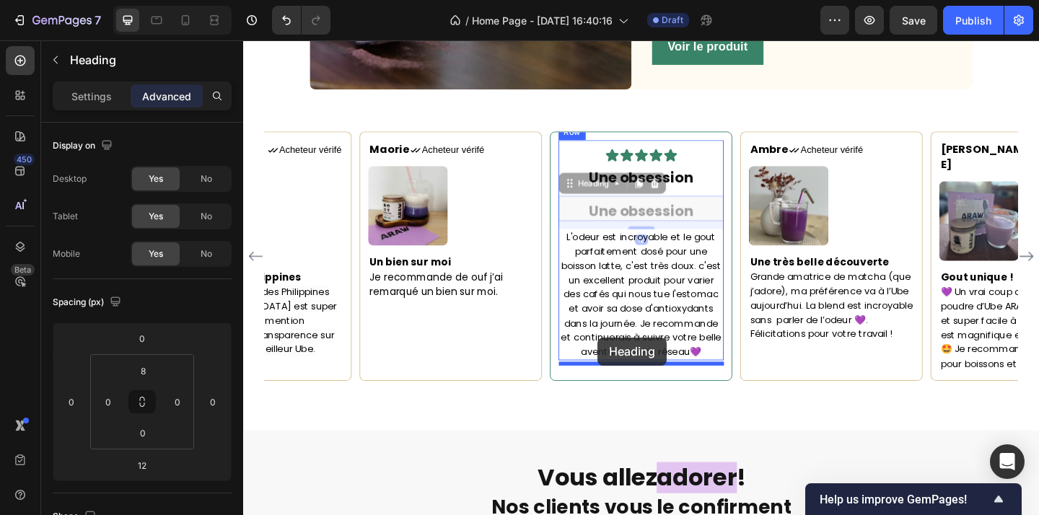
drag, startPoint x: 620, startPoint y: 199, endPoint x: 629, endPoint y: 364, distance: 164.8
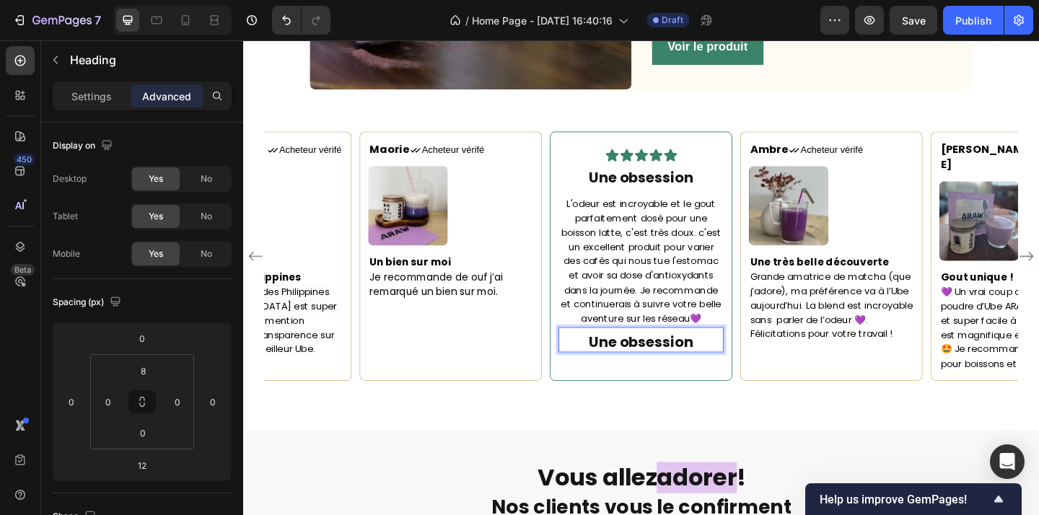
click at [642, 375] on strong "Une obsession" at bounding box center [676, 369] width 113 height 21
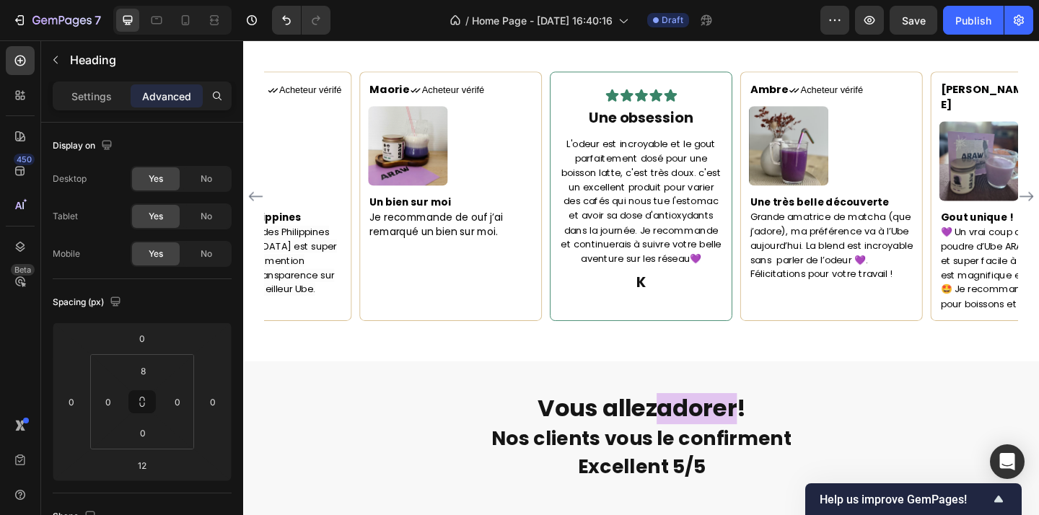
scroll to position [1949, 0]
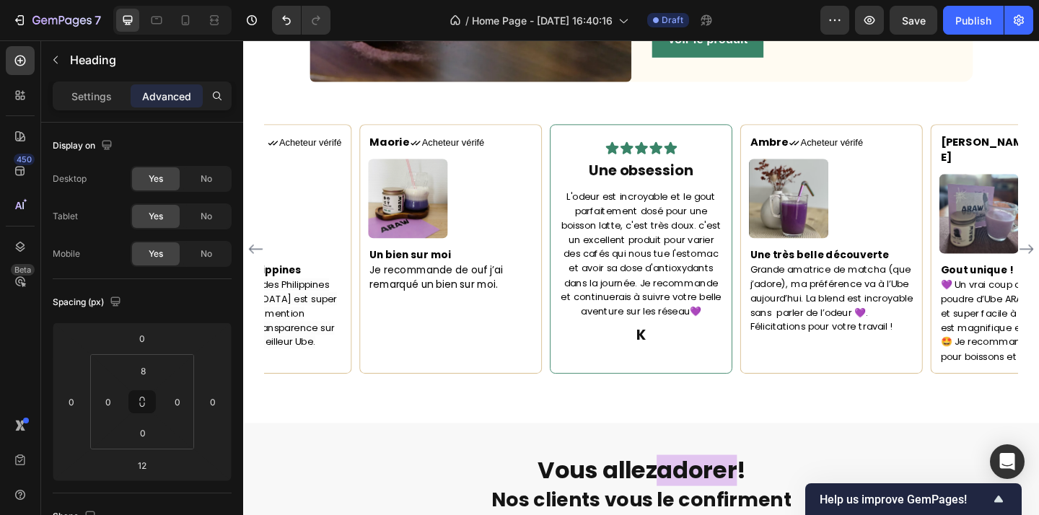
click at [693, 369] on h2 "K" at bounding box center [677, 362] width 180 height 22
click at [693, 369] on p "K" at bounding box center [676, 361] width 177 height 19
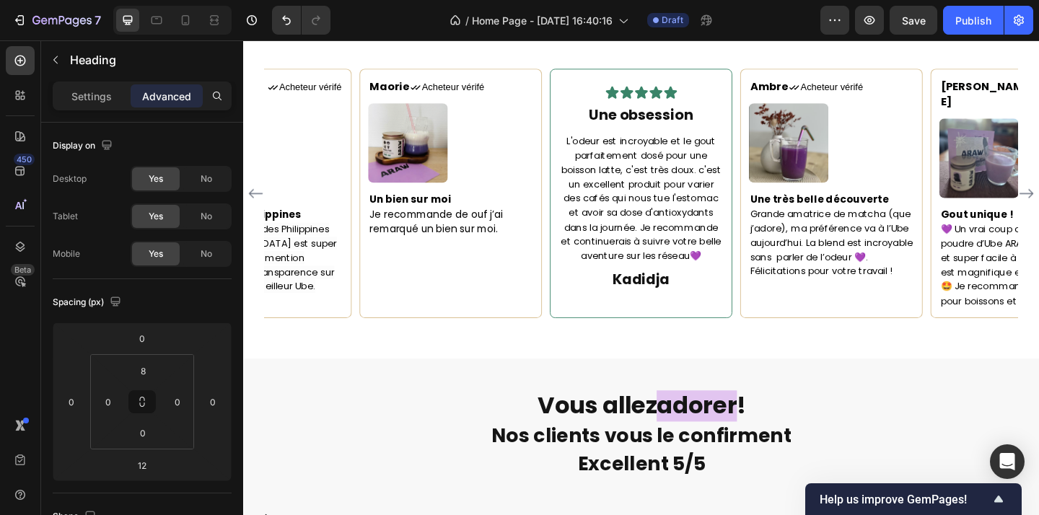
scroll to position [2008, 0]
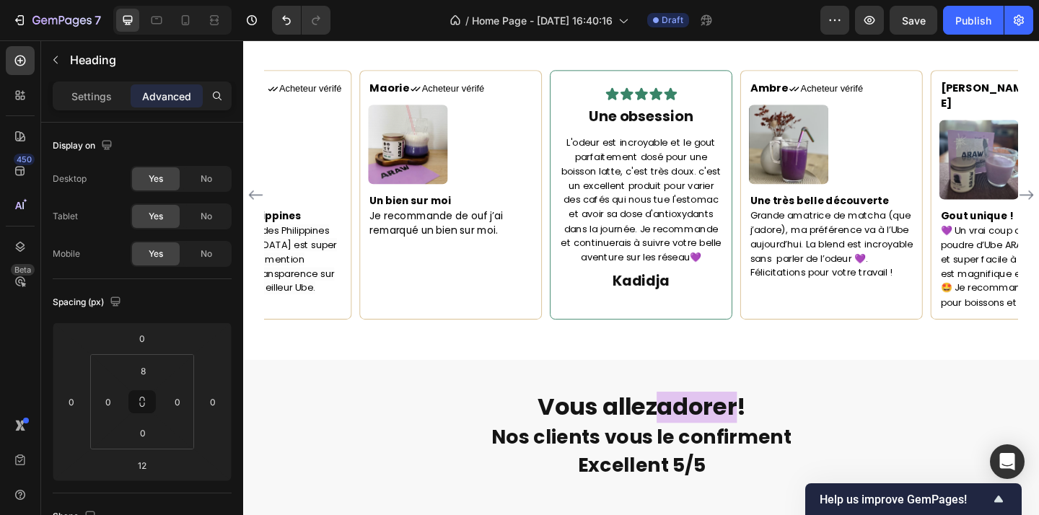
click at [711, 302] on h2 "Kadidja" at bounding box center [677, 303] width 180 height 22
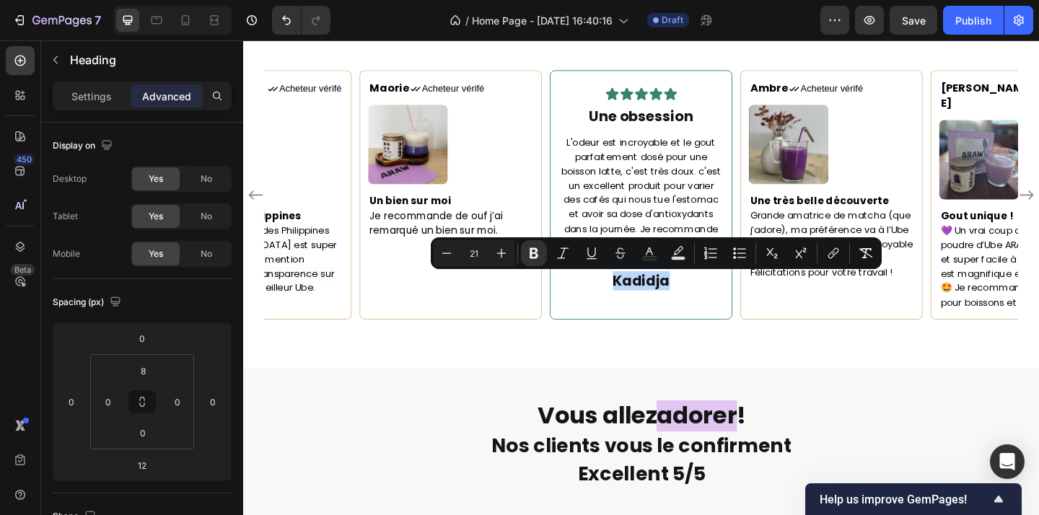
drag, startPoint x: 703, startPoint y: 308, endPoint x: 644, endPoint y: 308, distance: 58.5
click at [645, 308] on strong "Kadidja" at bounding box center [676, 302] width 62 height 21
click at [452, 255] on icon "Editor contextual toolbar" at bounding box center [446, 253] width 14 height 14
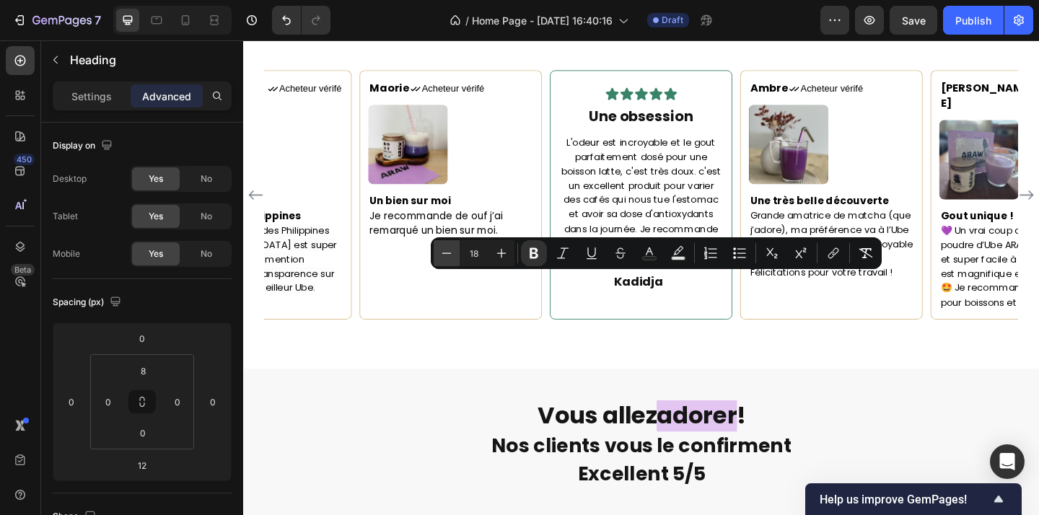
click at [452, 255] on icon "Editor contextual toolbar" at bounding box center [446, 253] width 14 height 14
type input "17"
click at [725, 312] on p "Kadidja" at bounding box center [676, 302] width 177 height 19
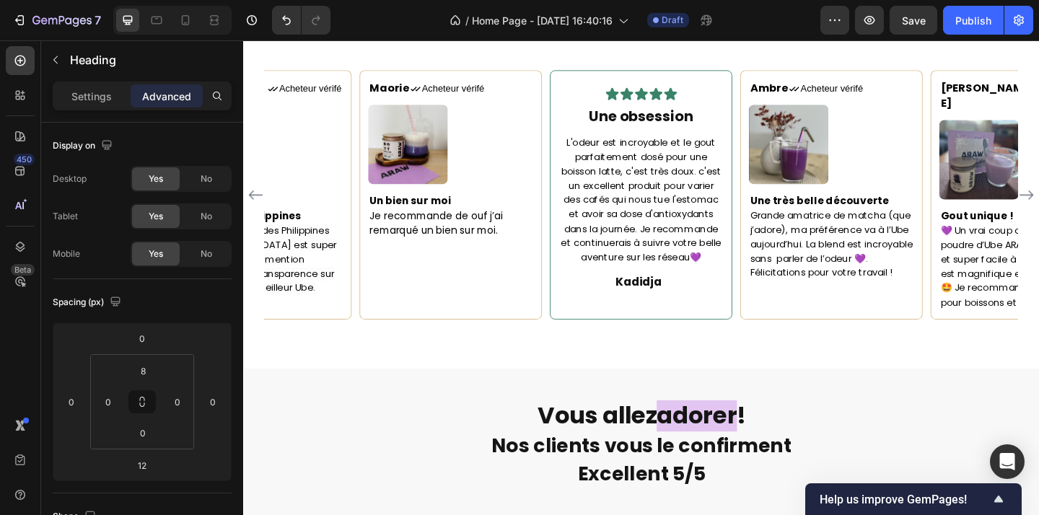
click at [694, 306] on strong "Kadidja" at bounding box center [673, 302] width 51 height 17
click at [614, 307] on p "Kadidja" at bounding box center [676, 302] width 177 height 19
click at [731, 307] on p "Kadidja" at bounding box center [676, 302] width 177 height 19
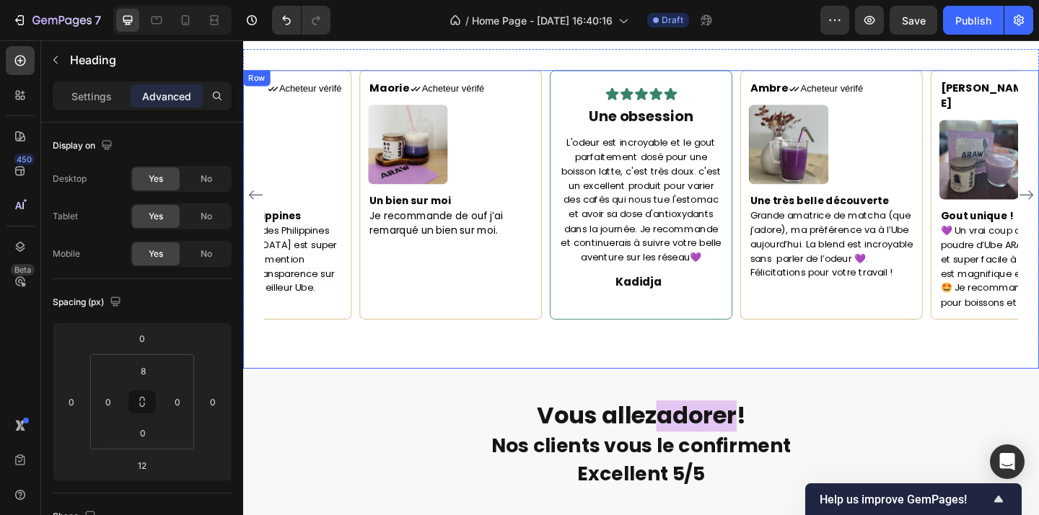
click at [773, 365] on div "Maorie Text block Icon Acheteur vérifé Text Block Row Image Un bien sur moi Je …" at bounding box center [676, 235] width 866 height 325
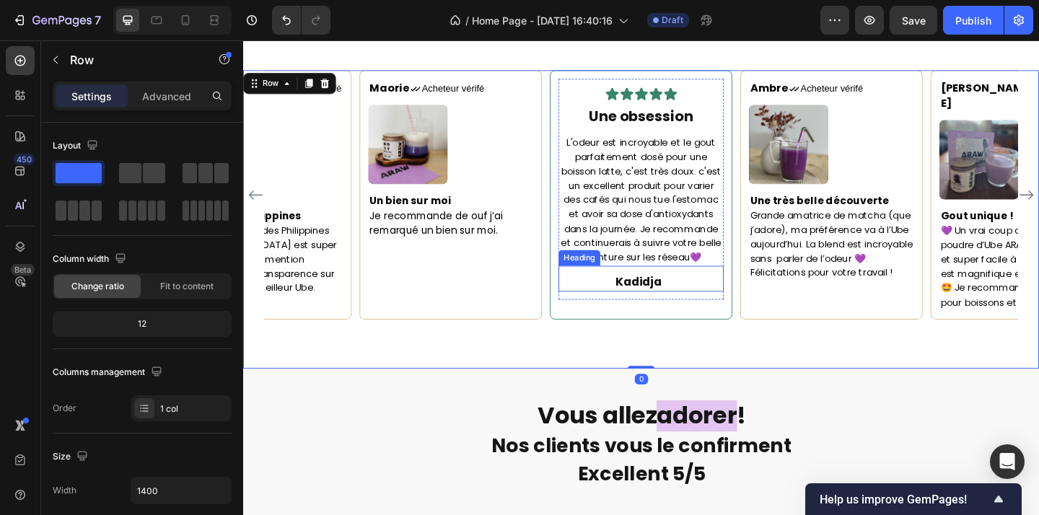
click at [714, 297] on p "⁠⁠⁠⁠⁠⁠⁠ Kadidja" at bounding box center [676, 302] width 177 height 19
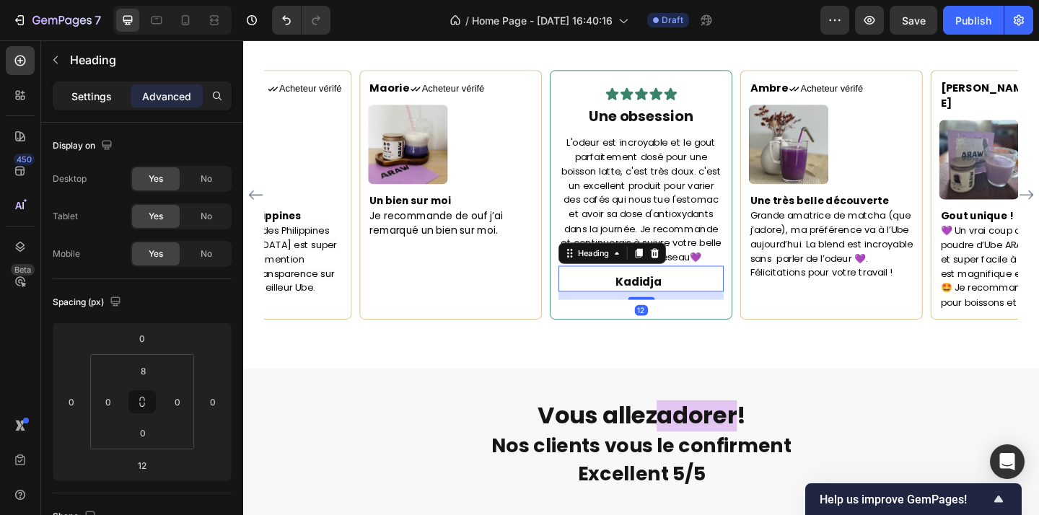
click at [89, 93] on p "Settings" at bounding box center [91, 96] width 40 height 15
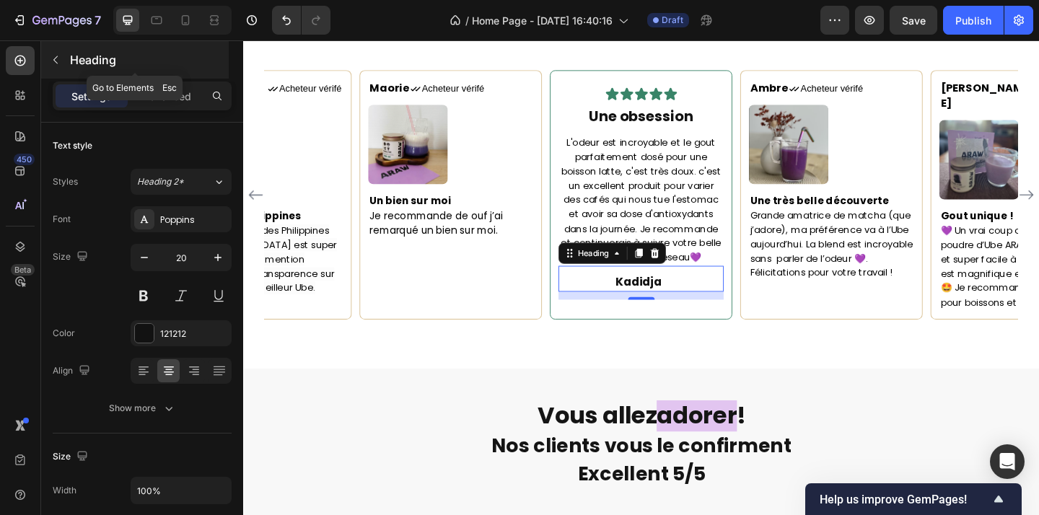
click at [51, 51] on button "button" at bounding box center [55, 59] width 23 height 23
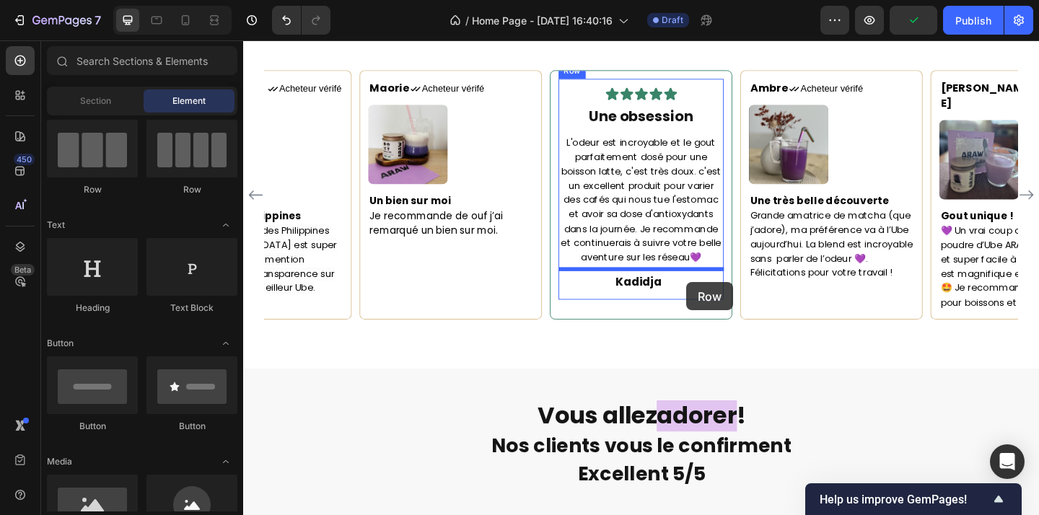
drag, startPoint x: 340, startPoint y: 188, endPoint x: 725, endPoint y: 304, distance: 402.3
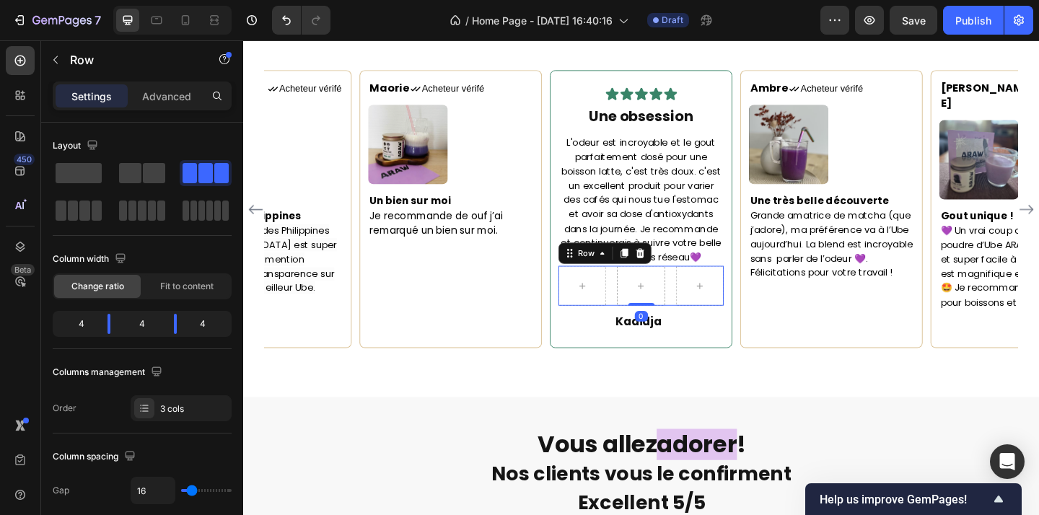
click at [683, 342] on div "0" at bounding box center [676, 341] width 14 height 12
click at [708, 356] on p "⁠⁠⁠⁠⁠⁠⁠ Kadidja" at bounding box center [676, 345] width 177 height 19
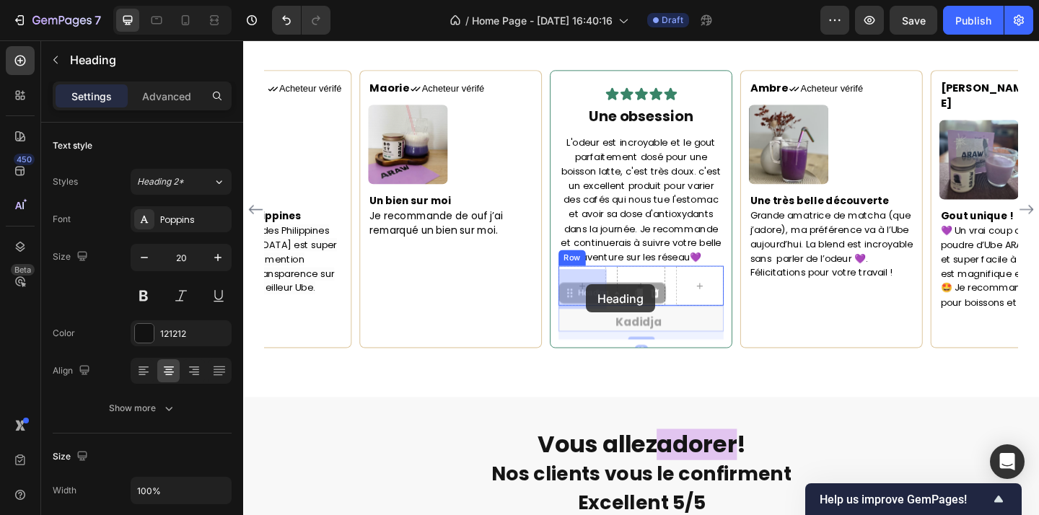
drag, startPoint x: 626, startPoint y: 319, endPoint x: 616, endPoint y: 306, distance: 16.0
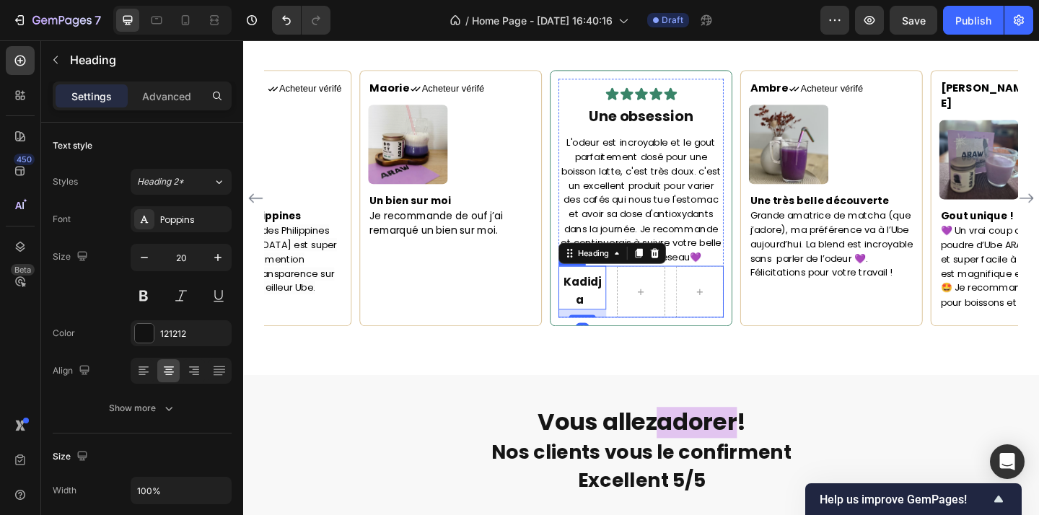
click at [712, 323] on div "Kadidja Heading 12 Row" at bounding box center [677, 314] width 180 height 56
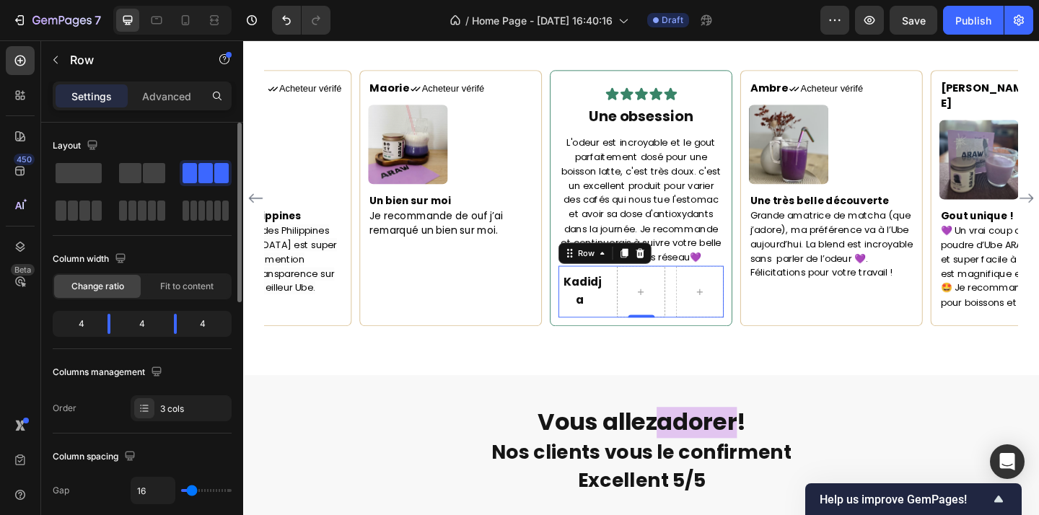
drag, startPoint x: 191, startPoint y: 496, endPoint x: 175, endPoint y: 493, distance: 15.6
click at [175, 493] on div "16" at bounding box center [181, 490] width 101 height 27
type input "18"
type input "0"
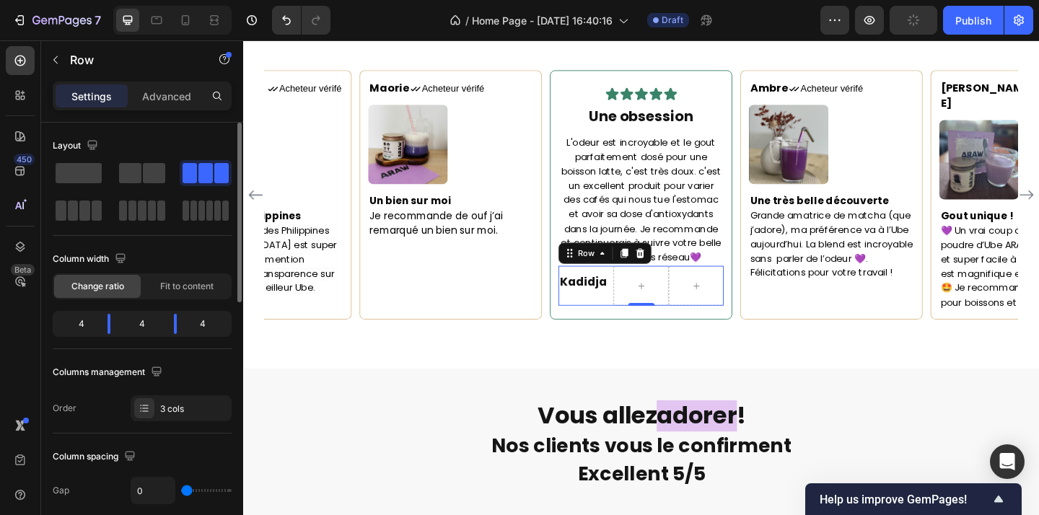
drag, startPoint x: 194, startPoint y: 493, endPoint x: 134, endPoint y: 490, distance: 60.7
type input "0"
click at [181, 490] on input "range" at bounding box center [206, 490] width 51 height 3
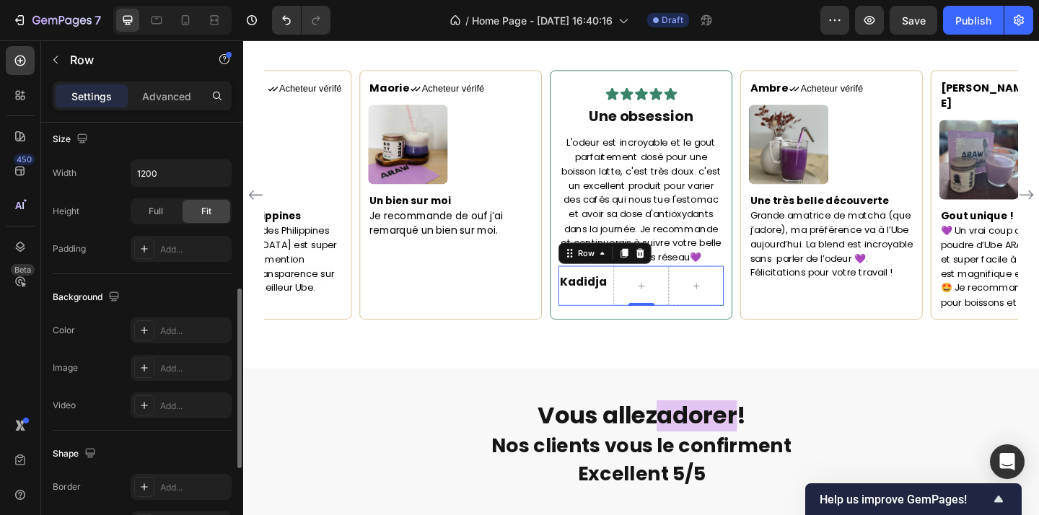
scroll to position [0, 0]
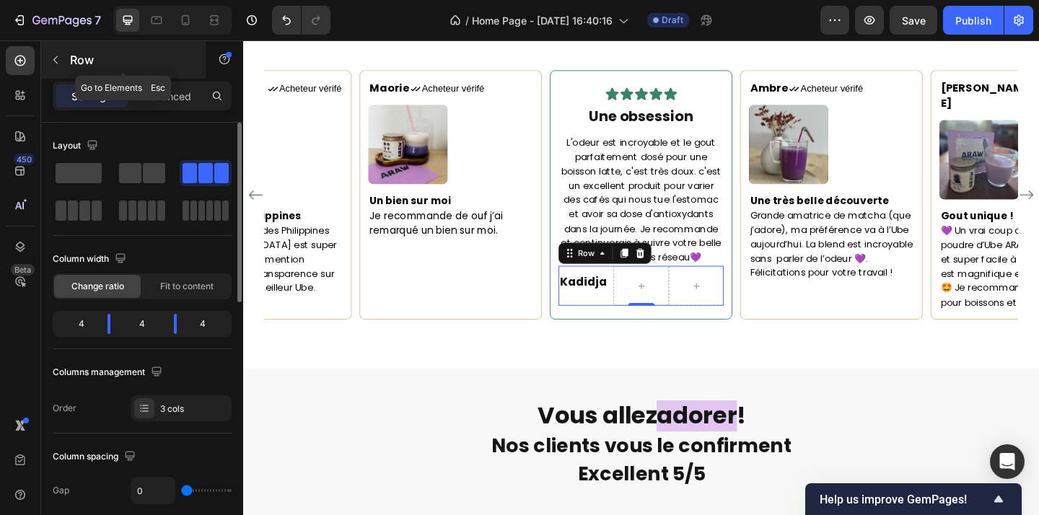
click at [58, 58] on icon "button" at bounding box center [56, 60] width 12 height 12
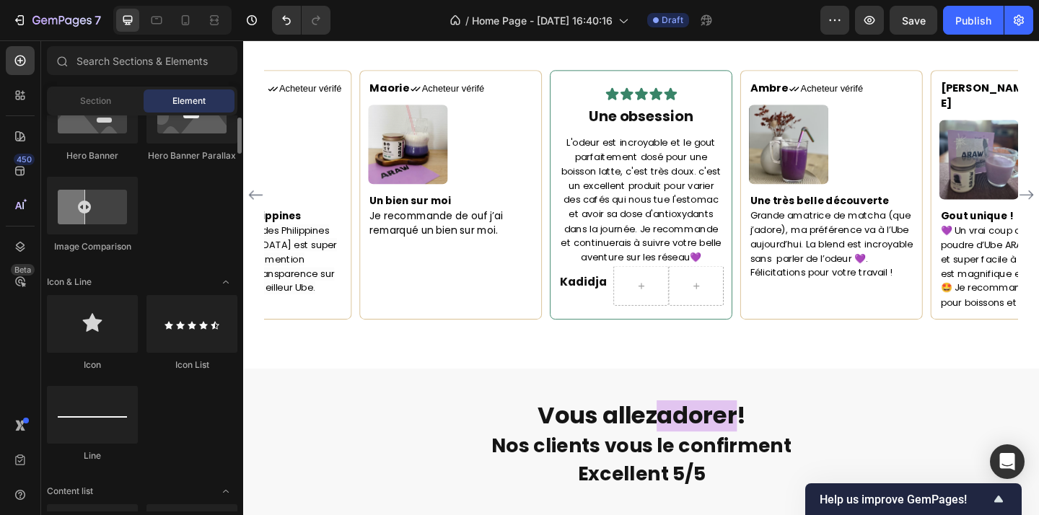
scroll to position [781, 0]
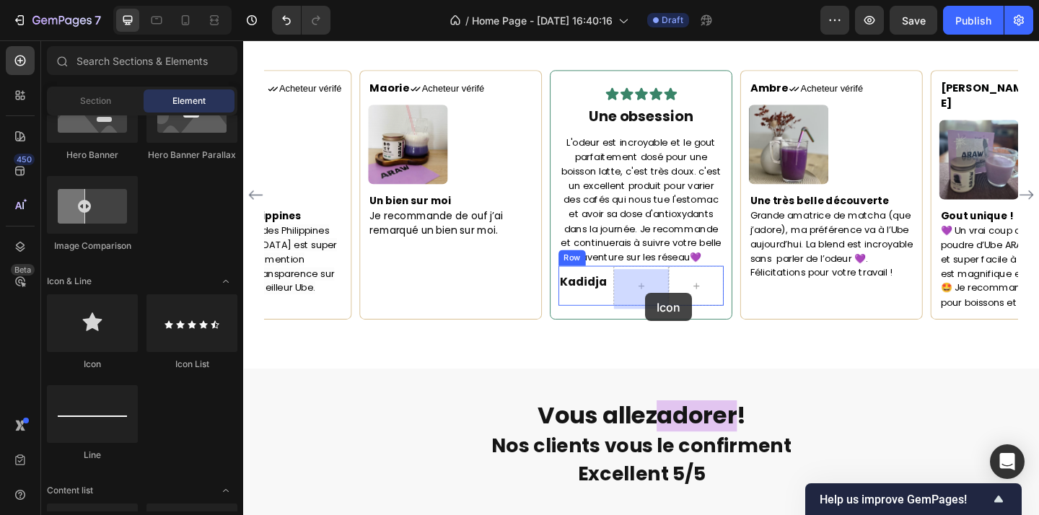
drag, startPoint x: 341, startPoint y: 368, endPoint x: 681, endPoint y: 315, distance: 344.0
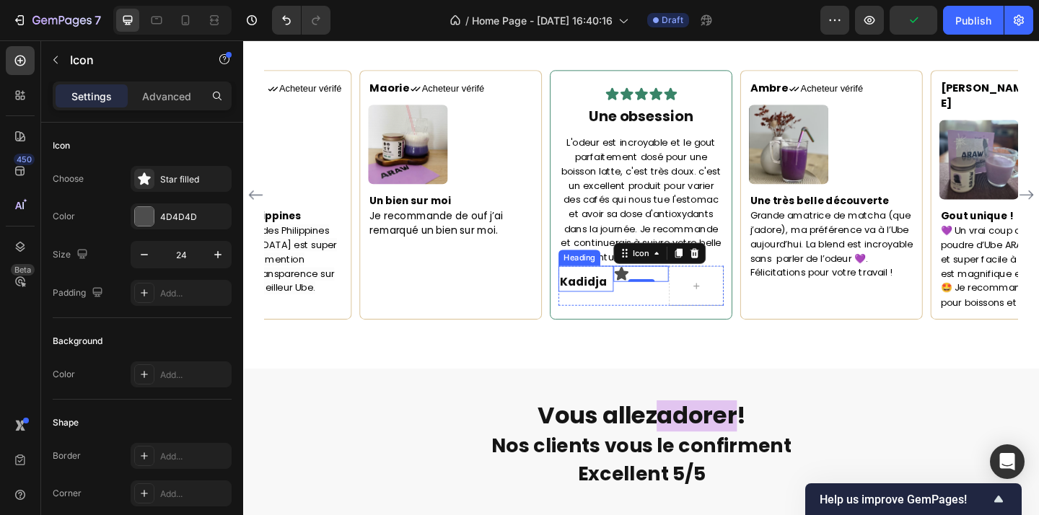
click at [608, 309] on strong "Kadidja" at bounding box center [613, 302] width 51 height 17
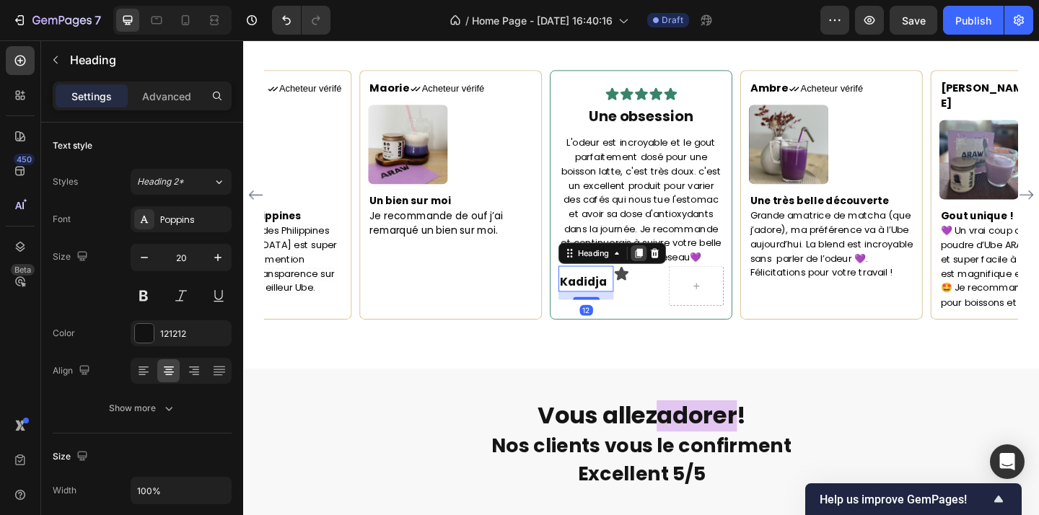
click at [675, 276] on icon at bounding box center [674, 273] width 8 height 10
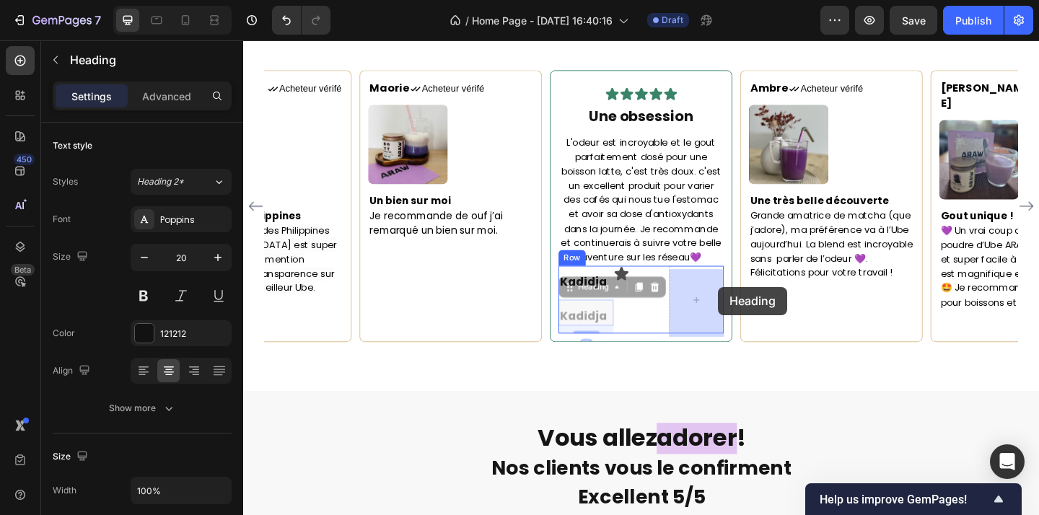
drag, startPoint x: 603, startPoint y: 309, endPoint x: 751, endPoint y: 312, distance: 147.3
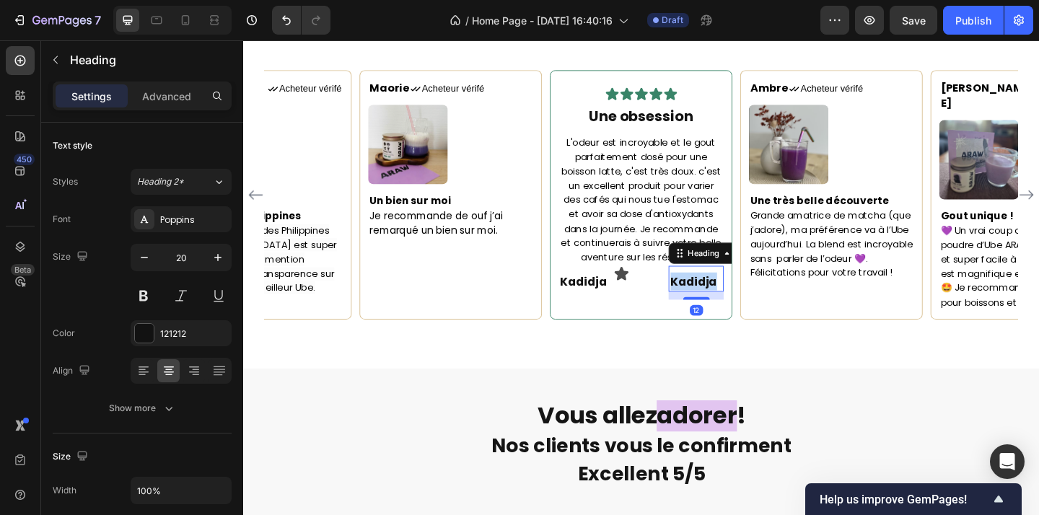
click at [738, 305] on strong "Kadidja" at bounding box center [733, 302] width 51 height 17
